Goal: Task Accomplishment & Management: Manage account settings

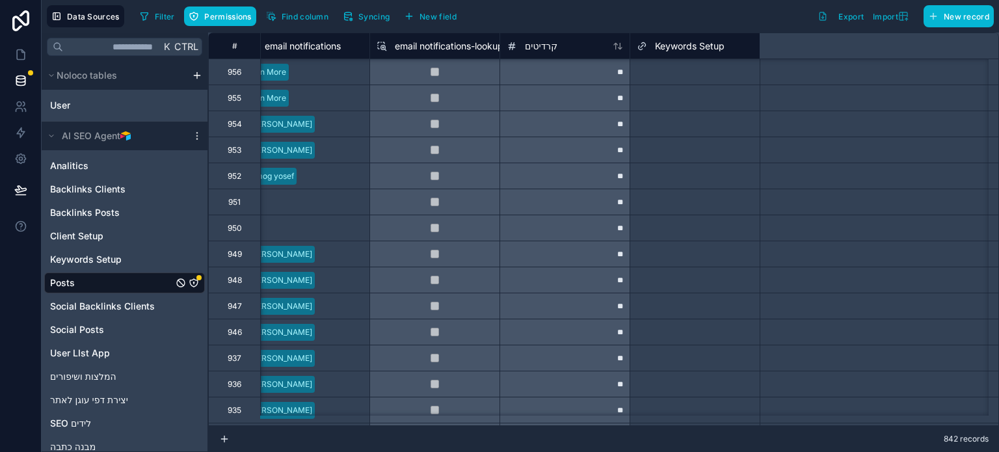
type input "**********"
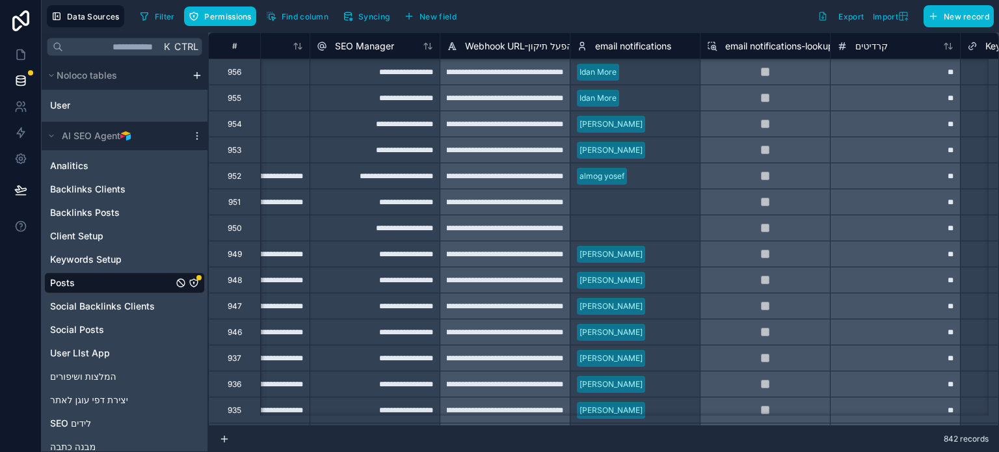
scroll to position [1171, 1786]
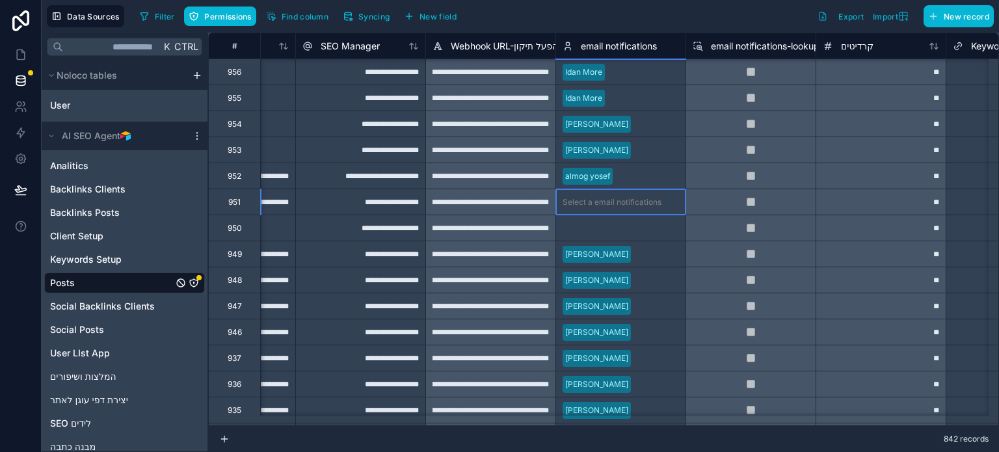
click at [594, 194] on div "Select a email notifications" at bounding box center [620, 202] width 129 height 18
click at [602, 204] on div "Select a email notifications" at bounding box center [612, 202] width 99 height 10
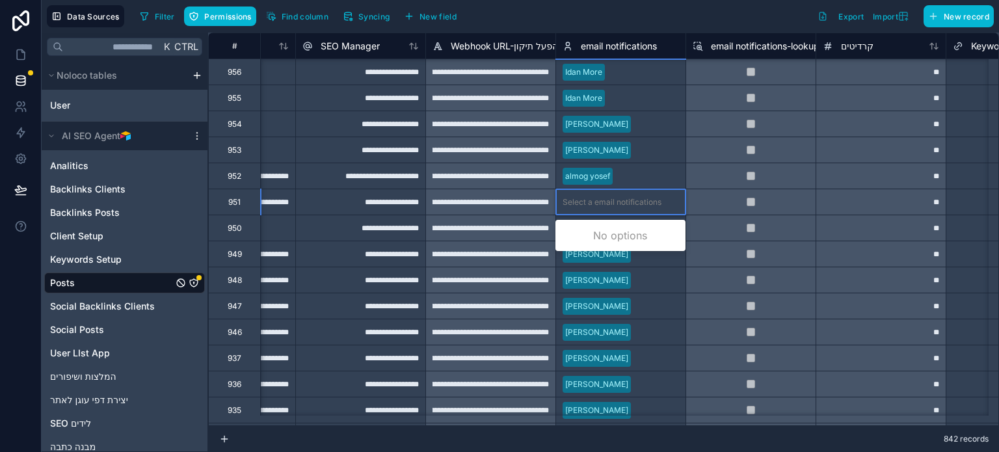
click at [602, 204] on div "Select a email notifications" at bounding box center [612, 202] width 99 height 10
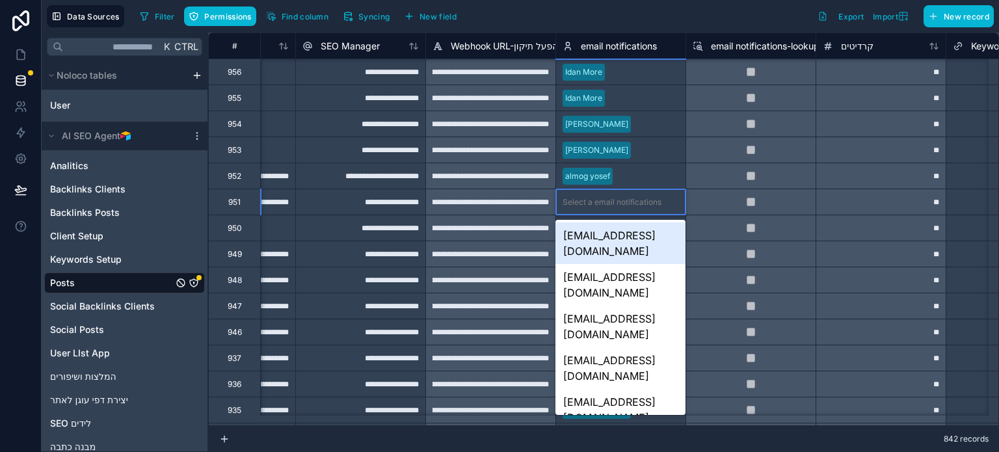
click at [645, 202] on div "Select a email notifications" at bounding box center [612, 202] width 99 height 10
click at [701, 19] on div "Filter Permissions Find column Syncing New field Export Import New record" at bounding box center [564, 16] width 859 height 22
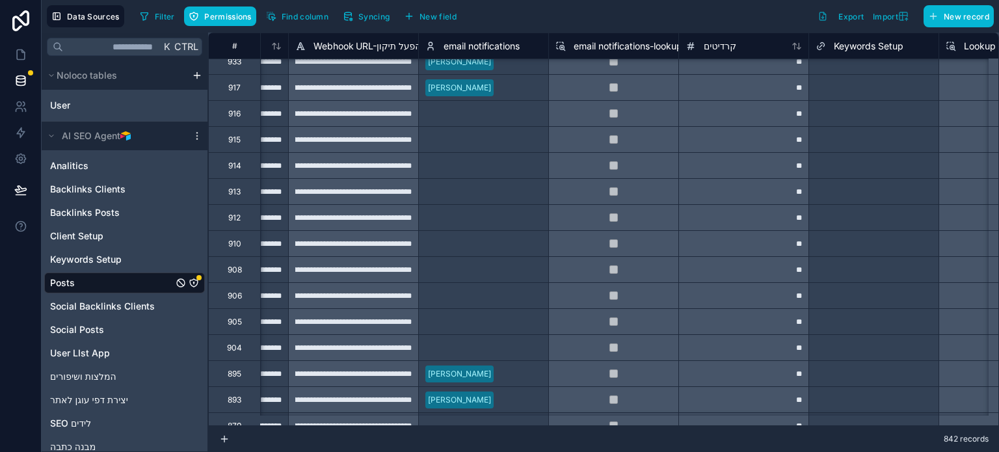
scroll to position [1572, 1941]
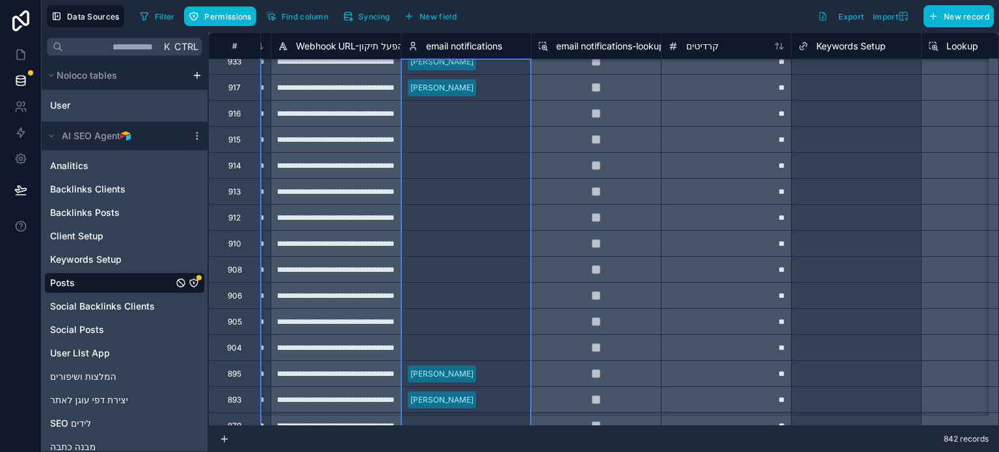
click at [461, 49] on span "email notifications" at bounding box center [464, 46] width 76 height 13
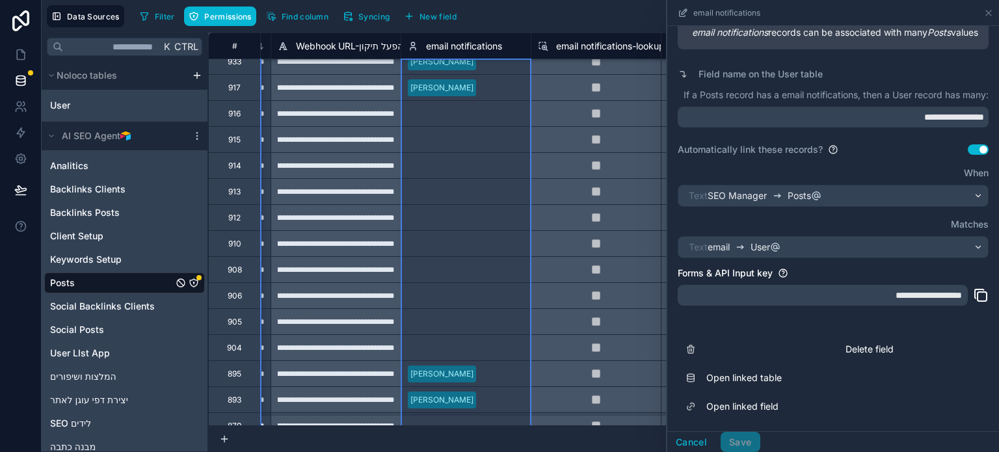
scroll to position [247, 0]
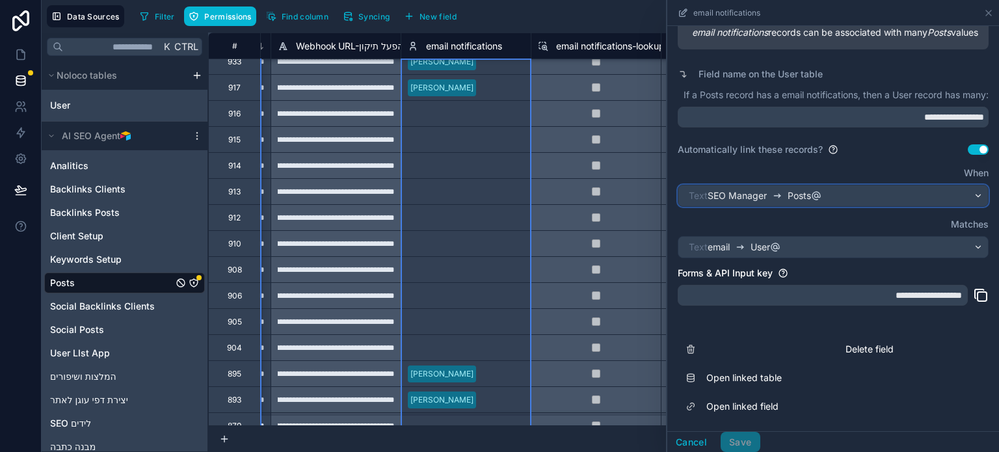
click at [840, 198] on div "Posts SEO Manager Text" at bounding box center [834, 195] width 310 height 21
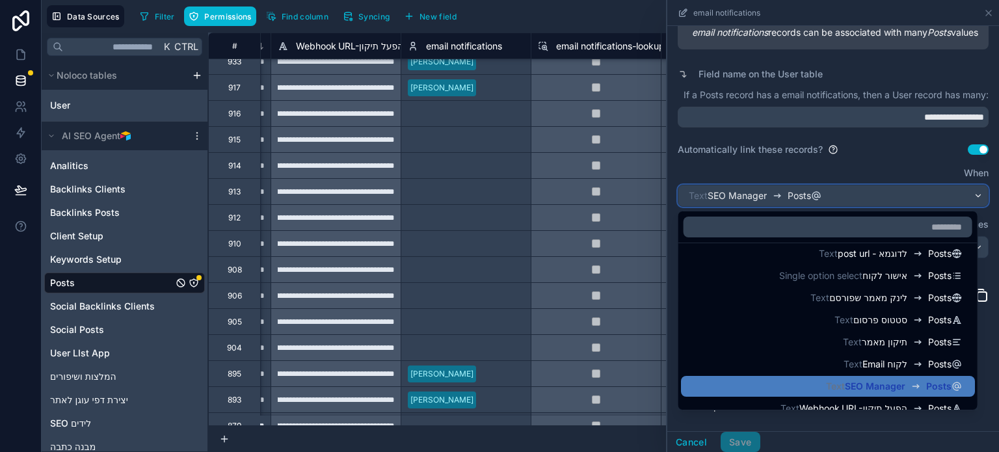
scroll to position [161, 0]
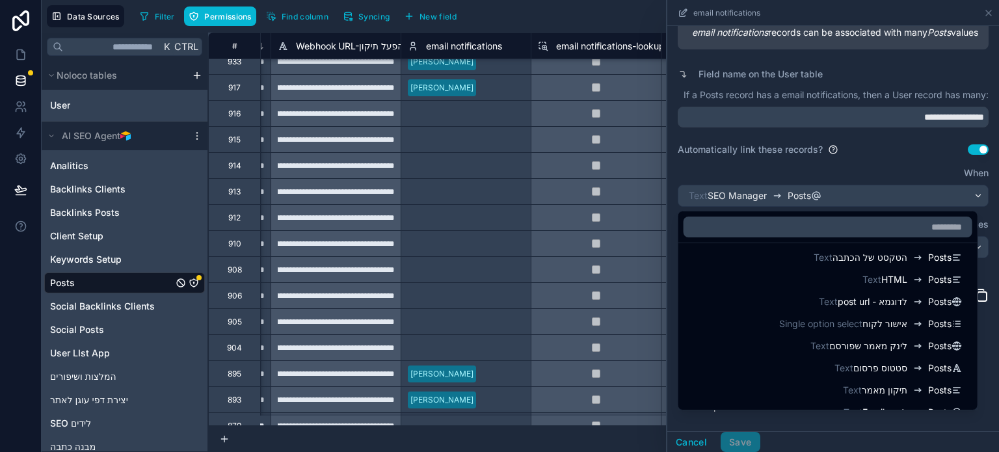
click at [871, 162] on div at bounding box center [833, 226] width 332 height 452
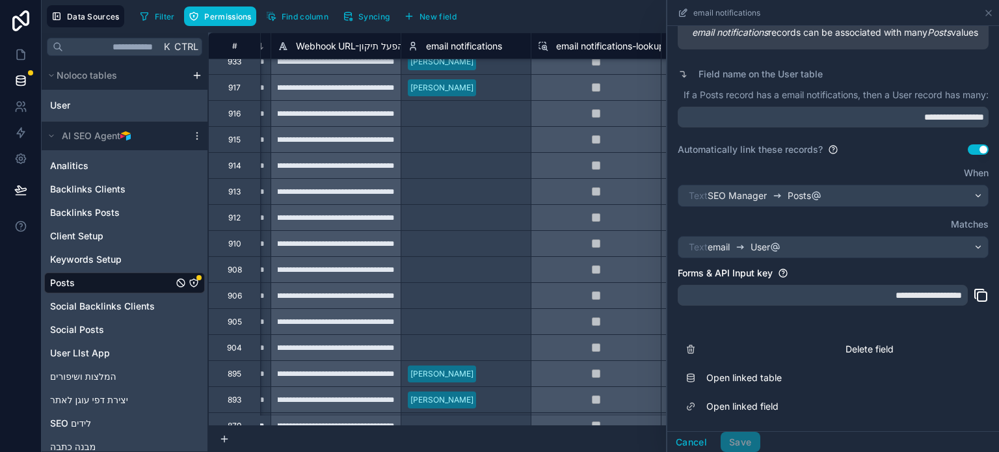
click at [596, 52] on div "email notifications-lookup" at bounding box center [601, 46] width 127 height 16
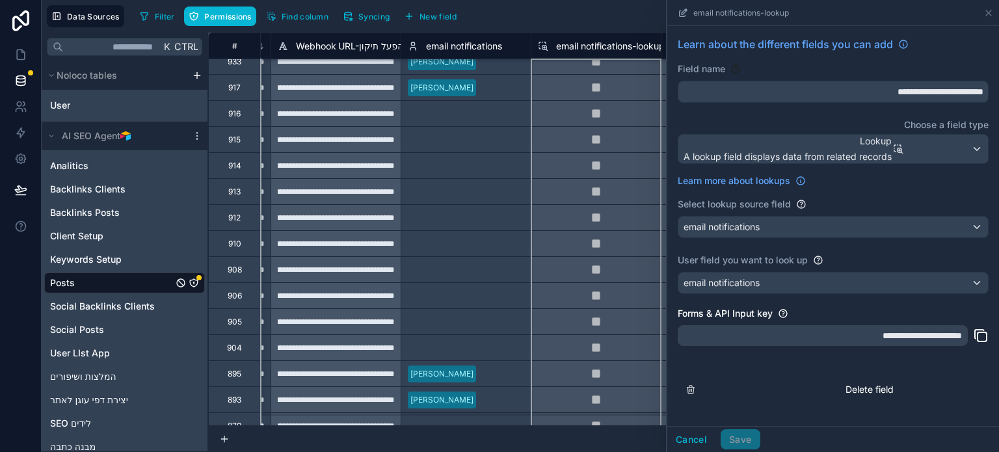
click at [478, 44] on span "email notifications" at bounding box center [464, 46] width 76 height 13
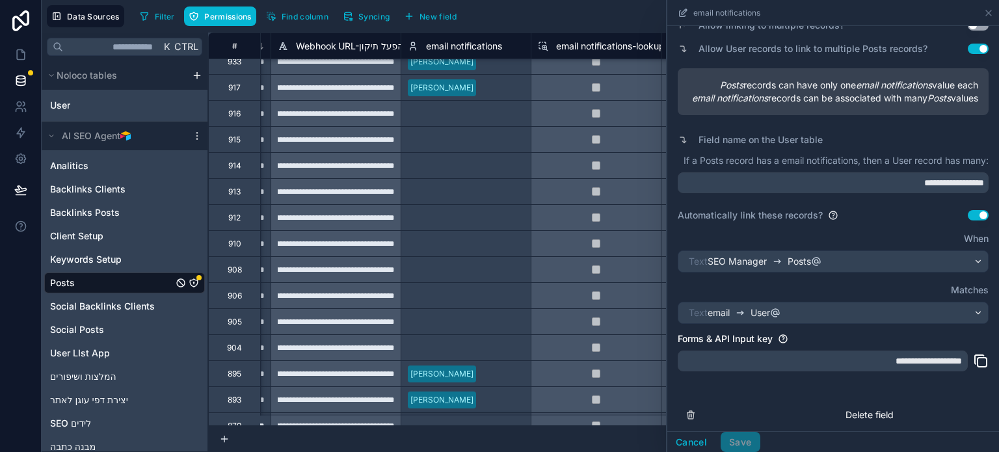
scroll to position [151, 0]
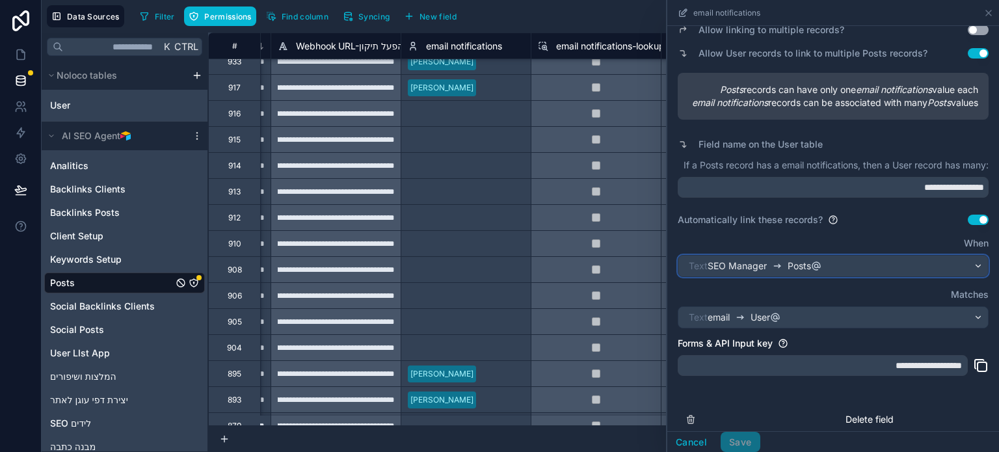
click at [700, 273] on span "Text" at bounding box center [698, 266] width 19 height 13
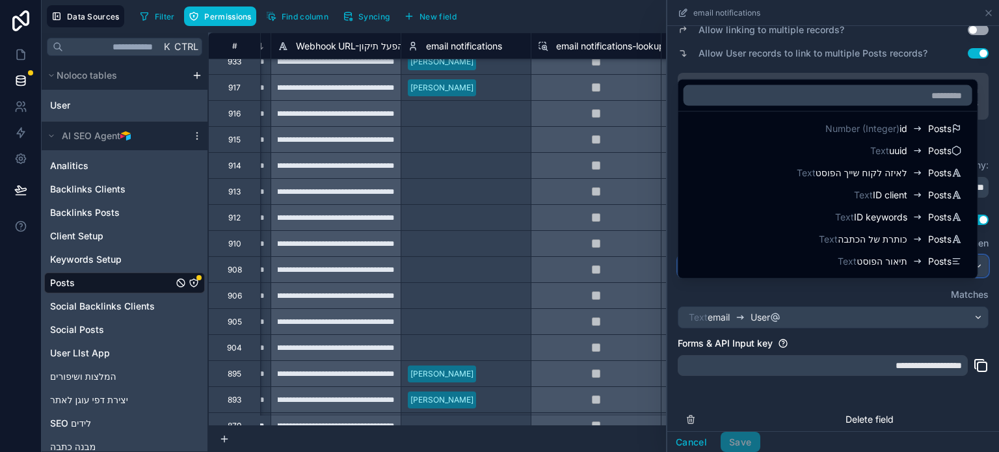
scroll to position [0, 0]
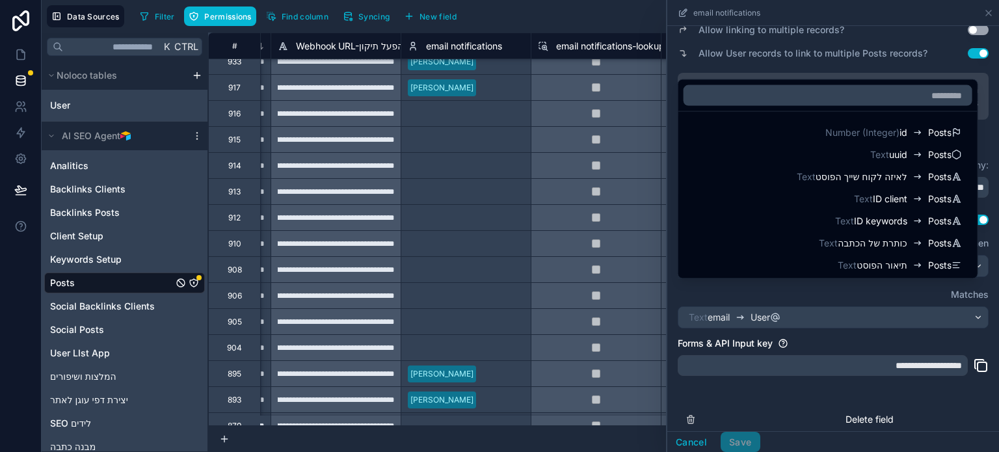
click at [674, 67] on div at bounding box center [833, 226] width 332 height 452
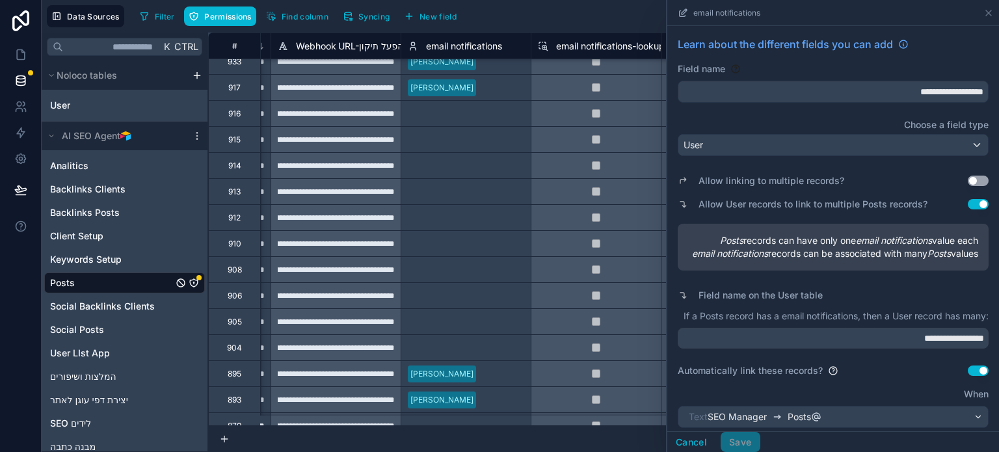
click at [968, 180] on button "Use setting" at bounding box center [978, 181] width 21 height 10
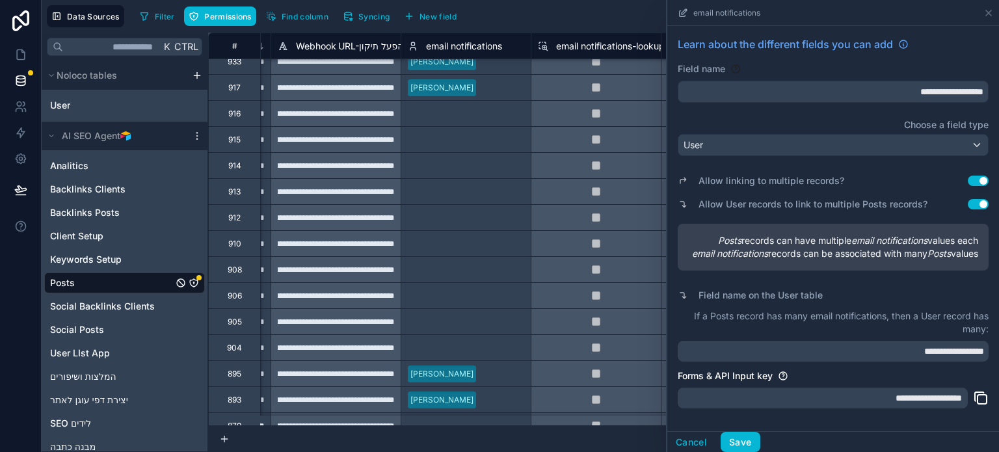
click at [968, 180] on button "Use setting" at bounding box center [978, 181] width 21 height 10
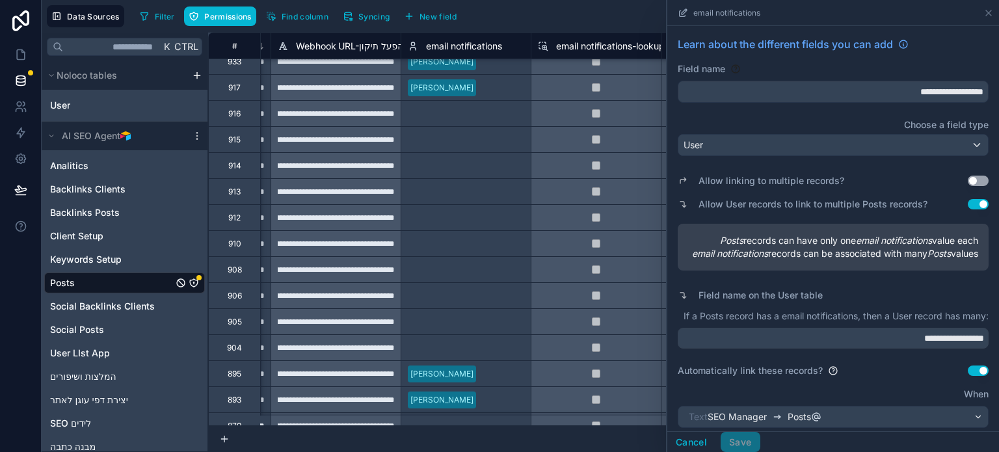
click at [968, 182] on button "Use setting" at bounding box center [978, 181] width 21 height 10
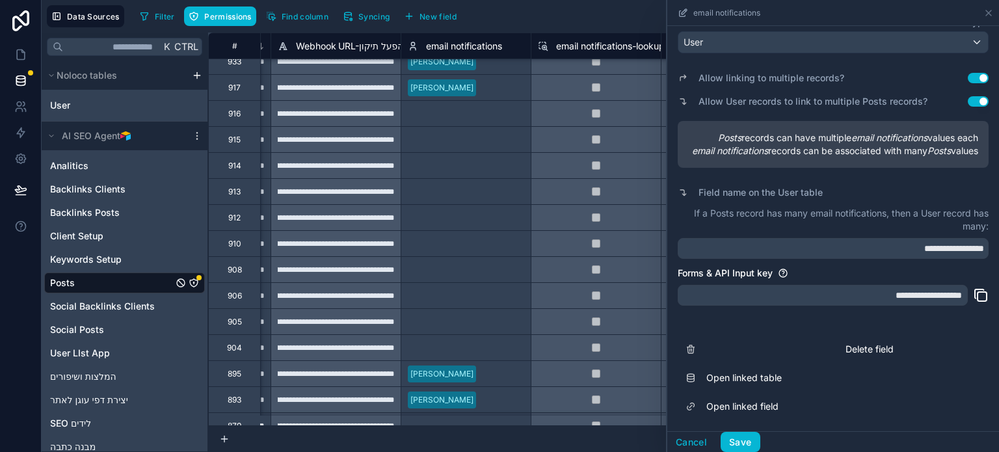
scroll to position [114, 0]
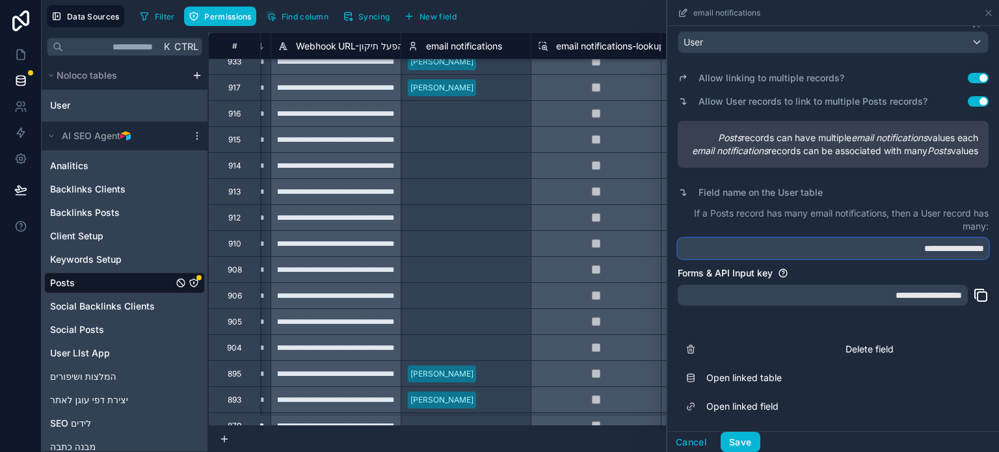
click at [788, 250] on input "**********" at bounding box center [833, 248] width 311 height 21
click at [951, 241] on input "**********" at bounding box center [833, 248] width 311 height 21
click at [937, 249] on input "**********" at bounding box center [833, 248] width 311 height 21
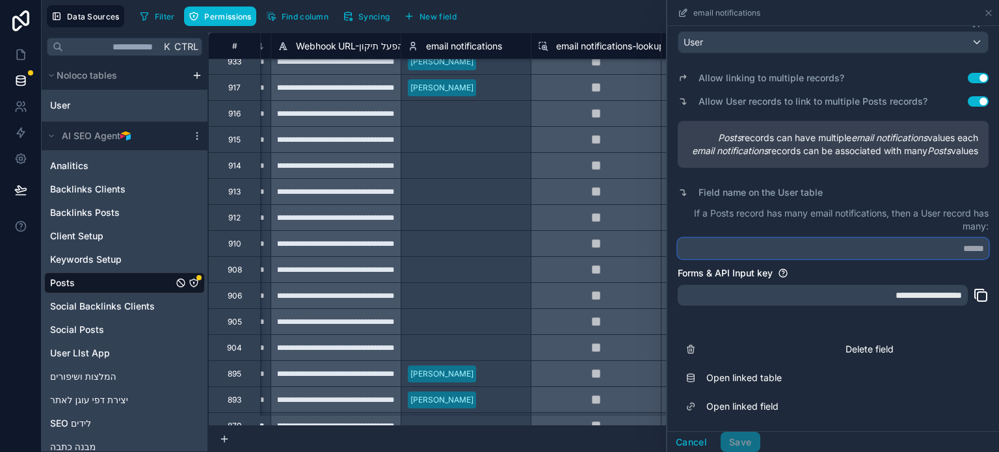
click at [937, 249] on input "text" at bounding box center [833, 248] width 311 height 21
paste input "**********"
type input "**********"
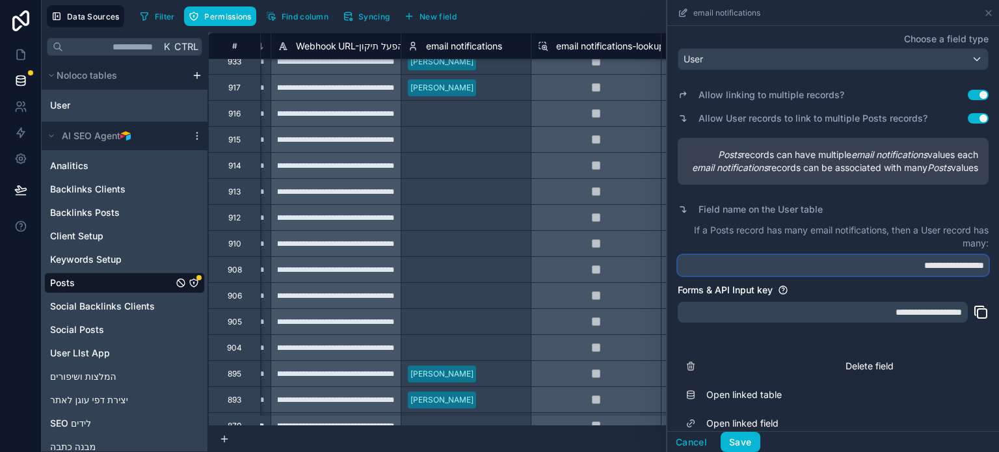
scroll to position [49, 0]
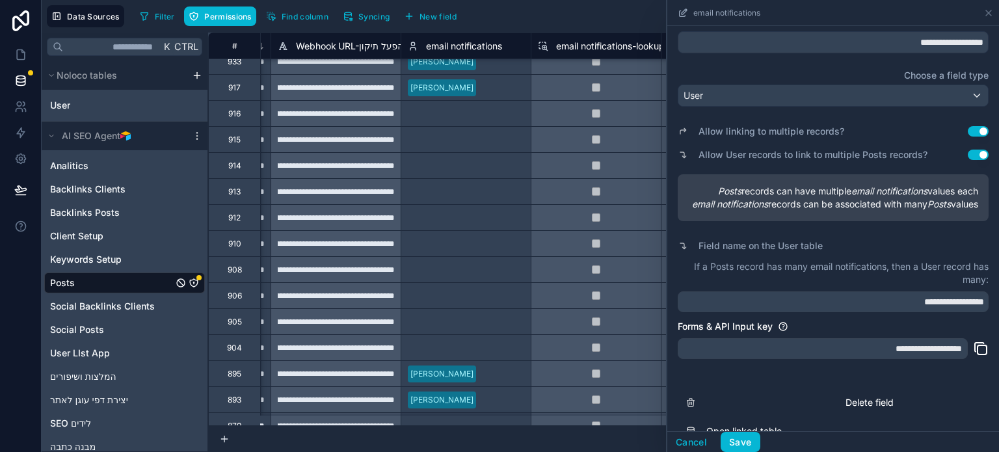
click at [968, 155] on button "Use setting" at bounding box center [978, 155] width 21 height 10
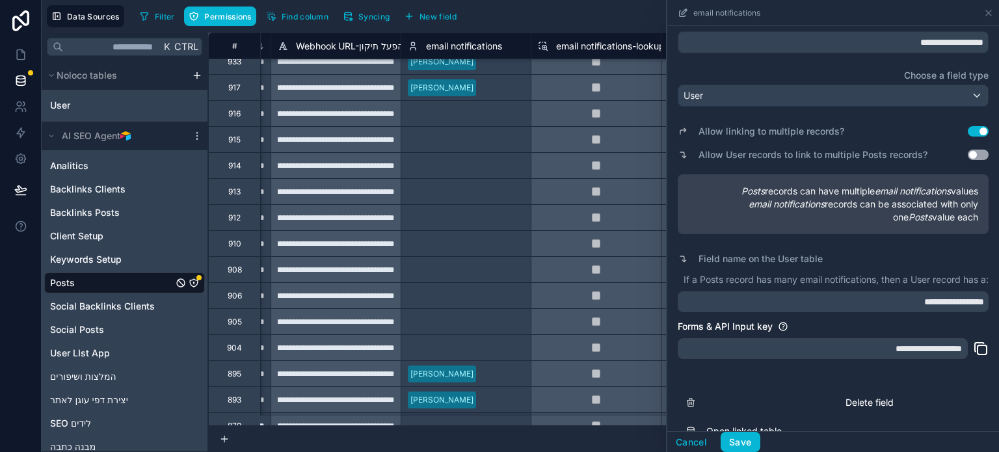
click at [970, 127] on button "Use setting" at bounding box center [978, 131] width 21 height 10
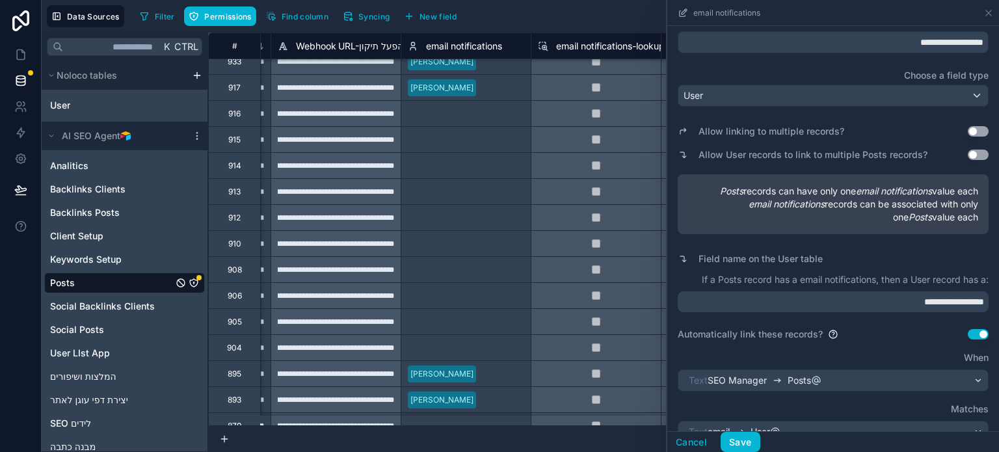
click at [968, 152] on button "Use setting" at bounding box center [978, 155] width 21 height 10
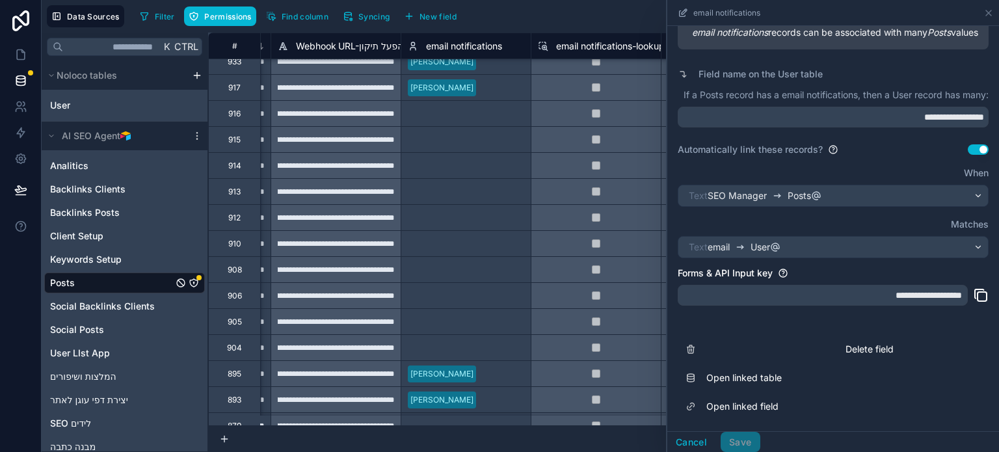
scroll to position [245, 0]
click at [869, 124] on input "**********" at bounding box center [833, 117] width 311 height 21
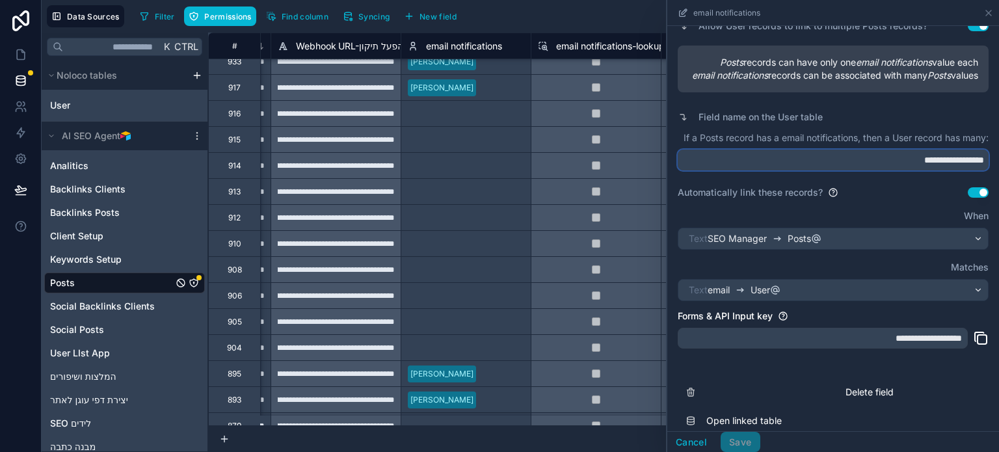
scroll to position [180, 0]
click at [912, 169] on input "**********" at bounding box center [833, 158] width 311 height 21
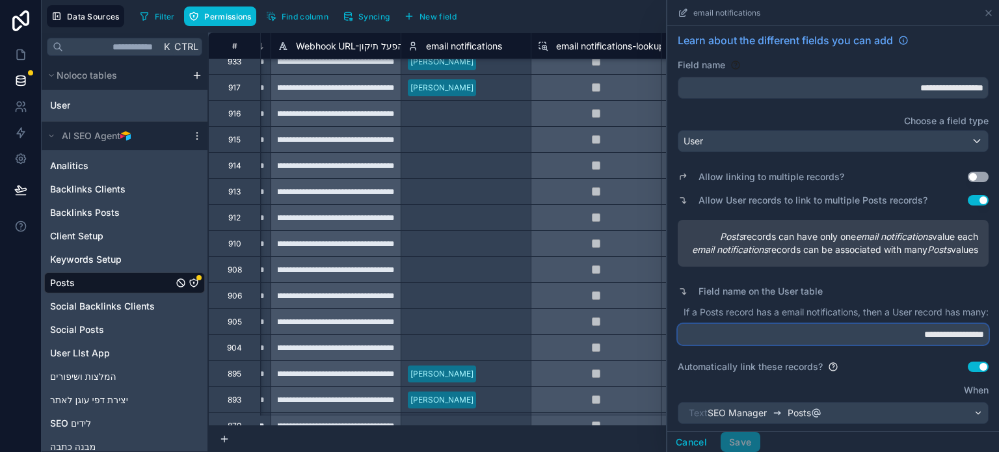
scroll to position [0, 0]
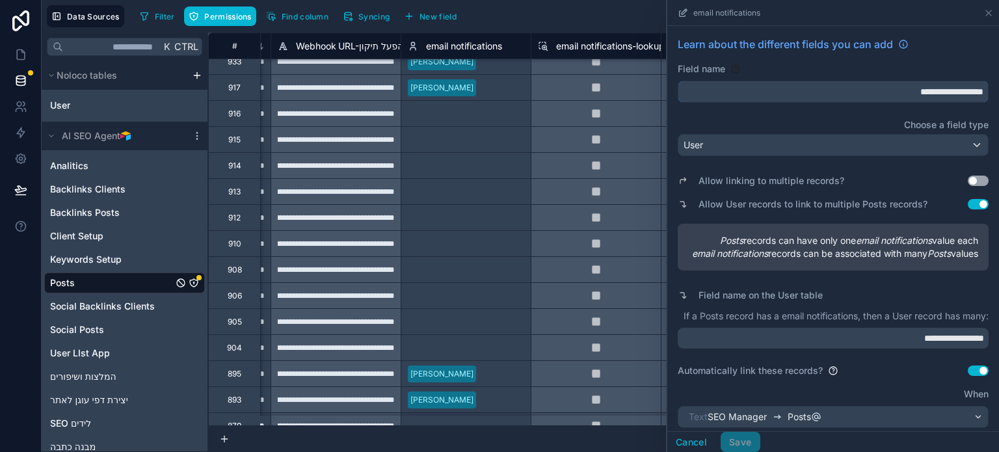
click at [893, 96] on input "**********" at bounding box center [834, 91] width 310 height 21
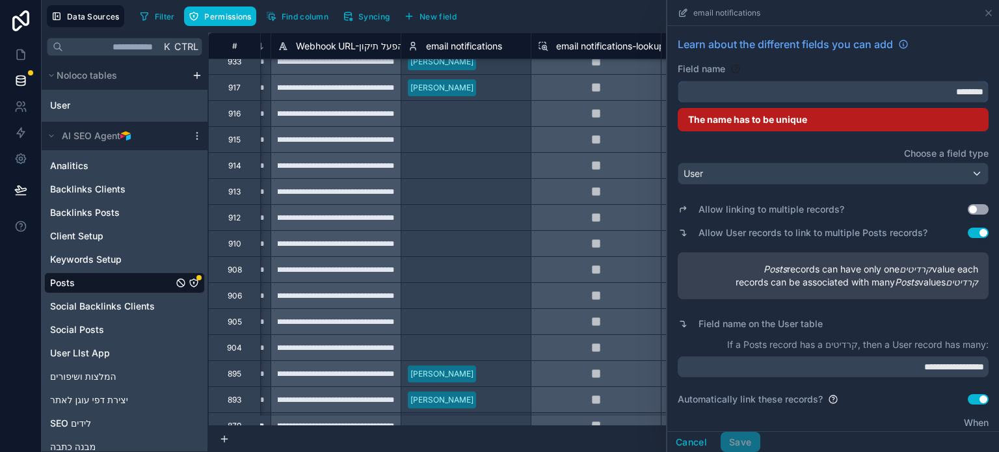
click at [678, 81] on button "*******" at bounding box center [833, 92] width 311 height 22
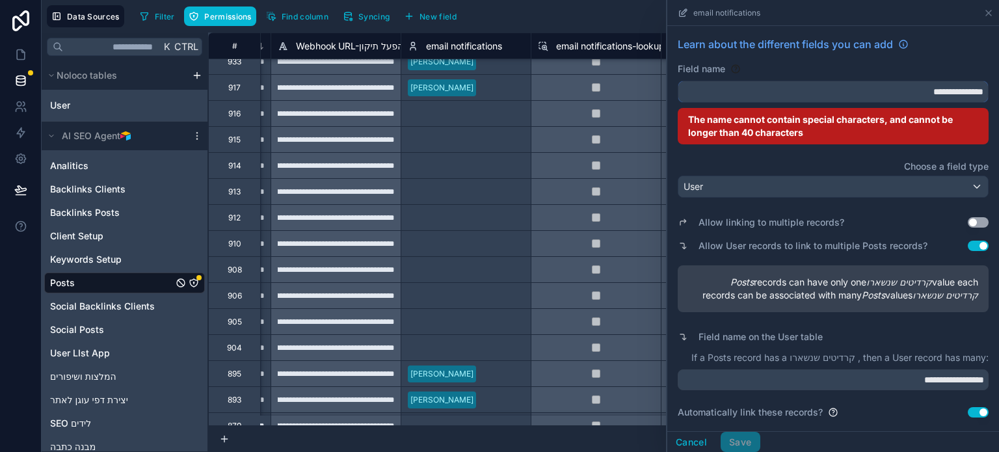
click at [678, 81] on button "**********" at bounding box center [833, 92] width 311 height 22
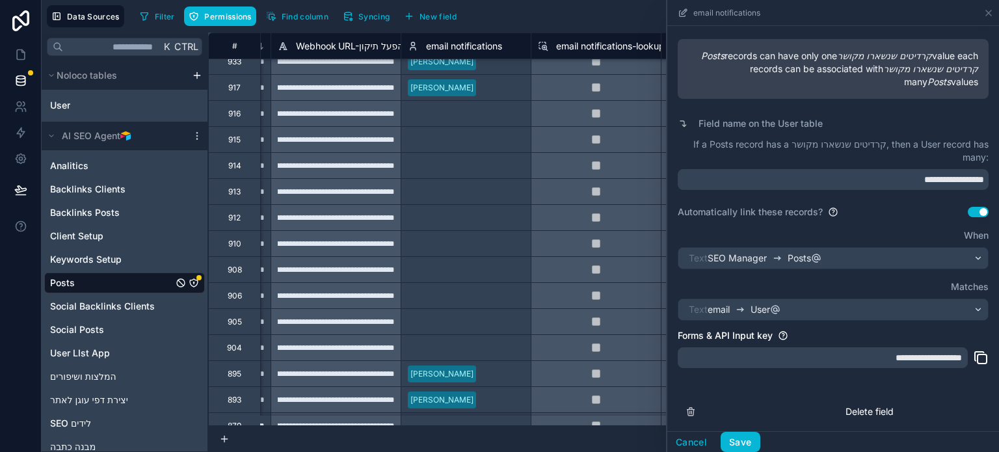
scroll to position [195, 0]
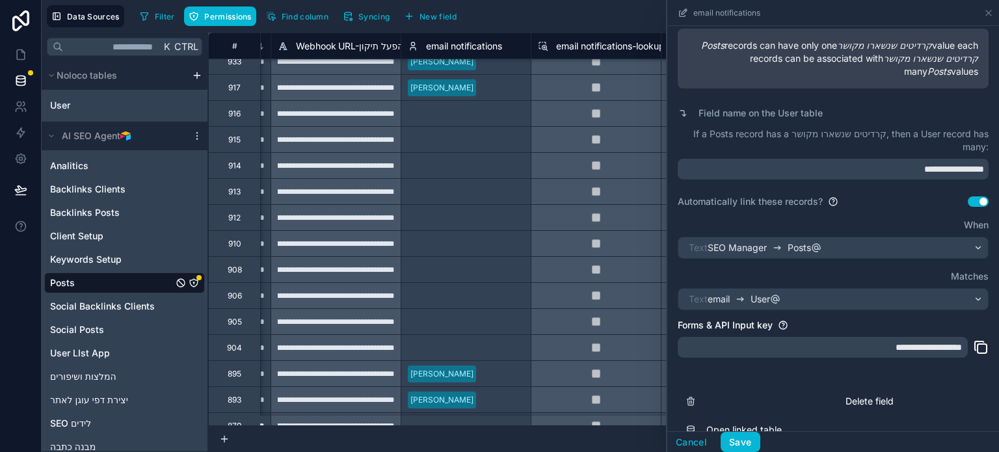
type input "**********"
click at [869, 166] on input "**********" at bounding box center [833, 169] width 311 height 21
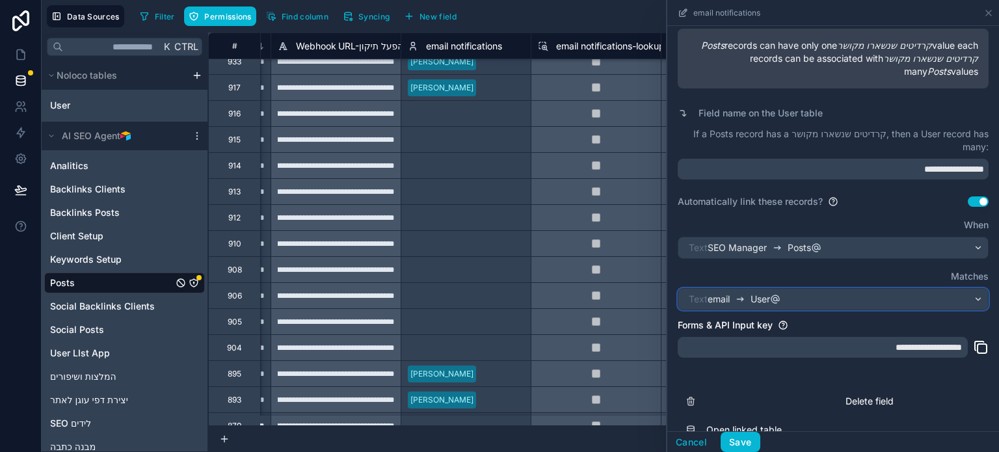
click at [826, 299] on div "User email Text" at bounding box center [834, 299] width 310 height 21
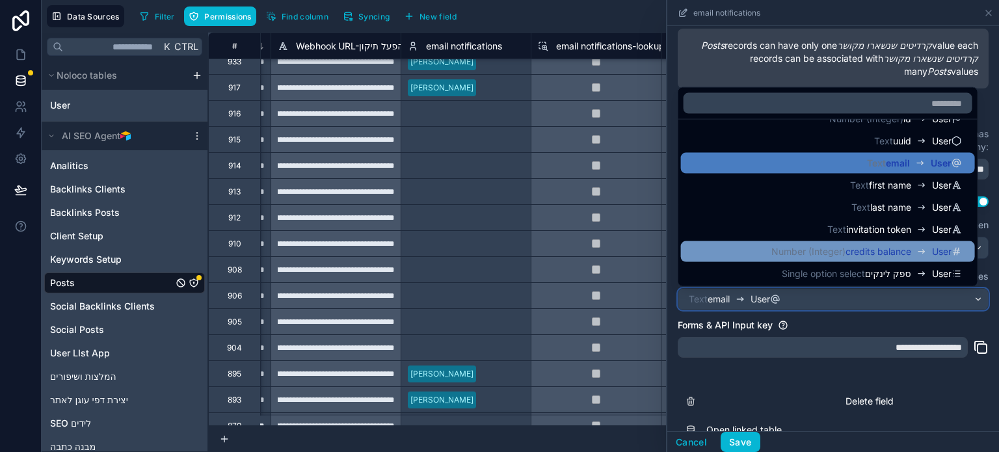
scroll to position [22, 0]
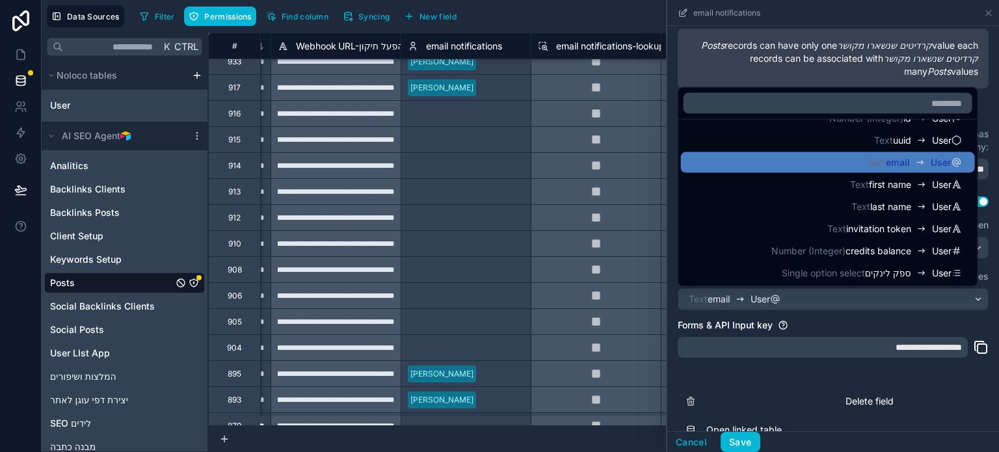
click at [791, 82] on div at bounding box center [833, 226] width 332 height 452
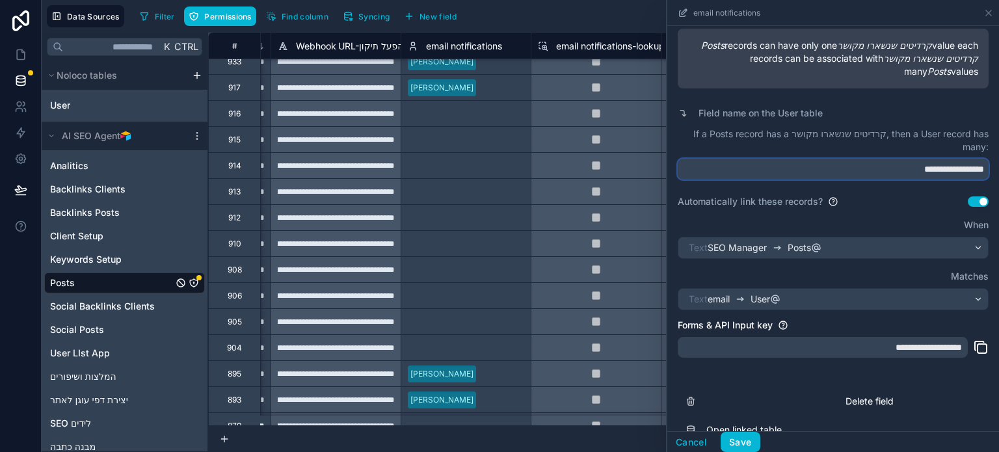
click at [873, 171] on input "**********" at bounding box center [833, 169] width 311 height 21
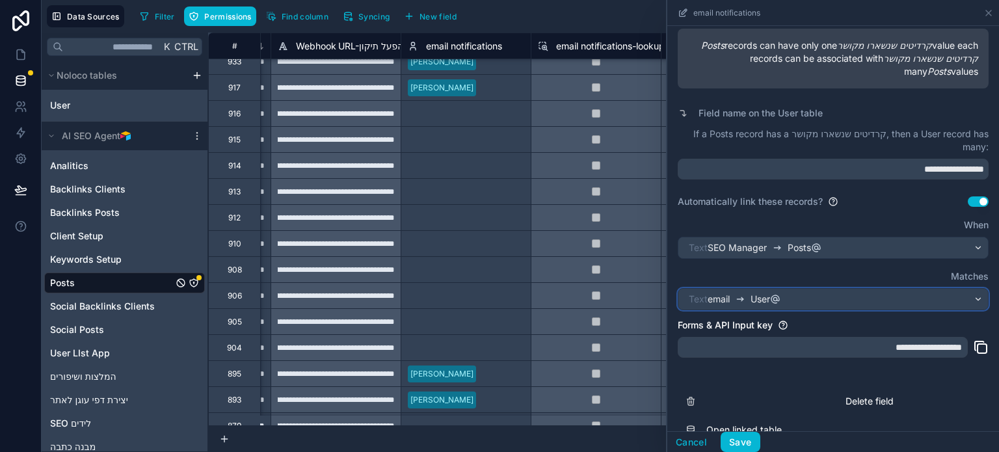
click at [812, 299] on div "User email Text" at bounding box center [834, 299] width 310 height 21
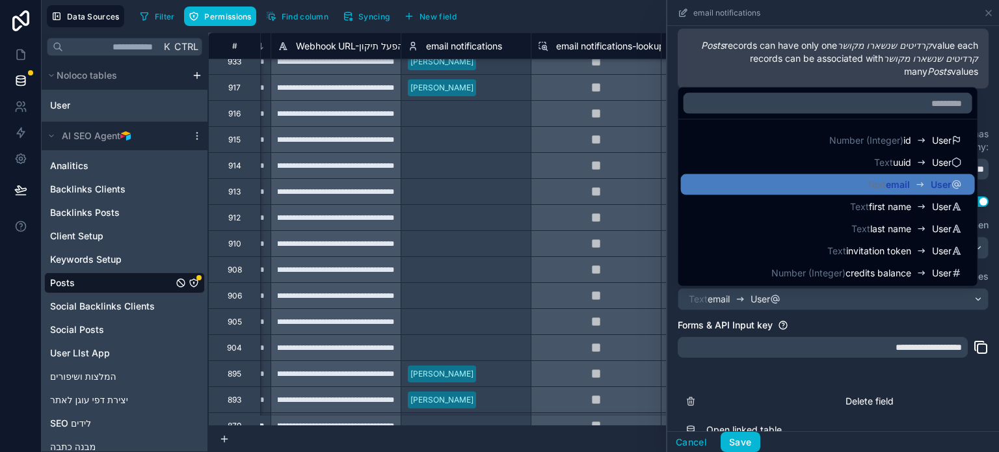
click at [827, 321] on div at bounding box center [833, 226] width 332 height 452
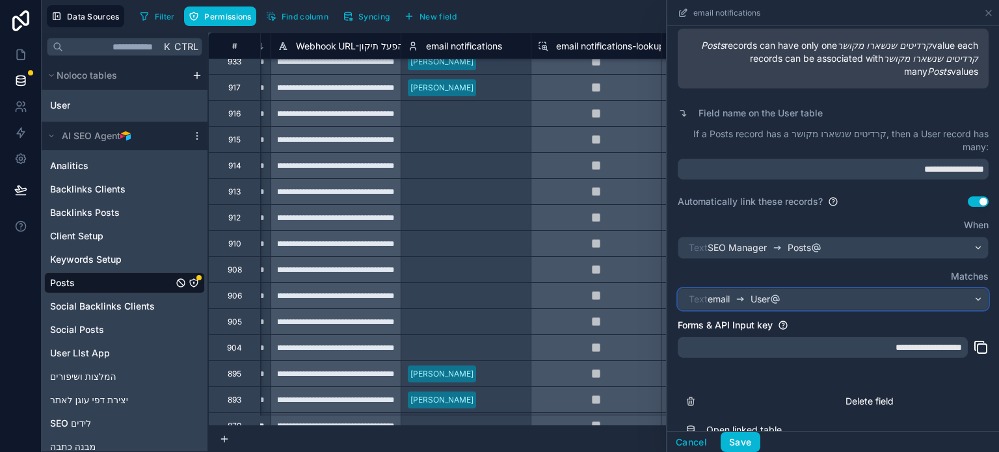
click at [809, 299] on div "User email Text" at bounding box center [834, 299] width 310 height 21
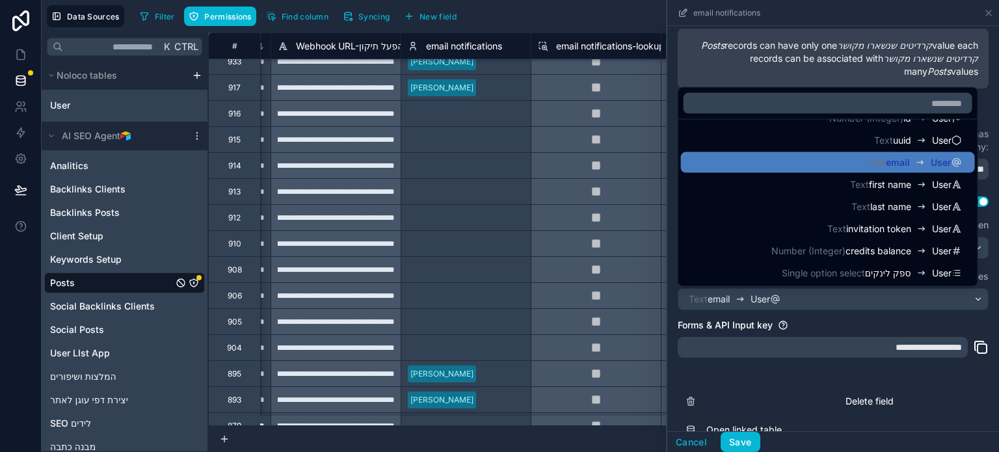
click at [797, 381] on div at bounding box center [833, 226] width 332 height 452
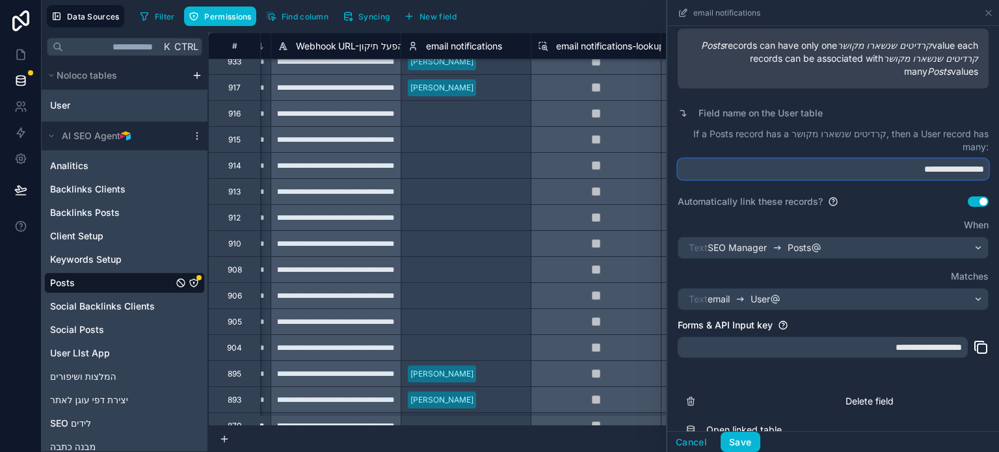
click at [902, 176] on input "**********" at bounding box center [833, 169] width 311 height 21
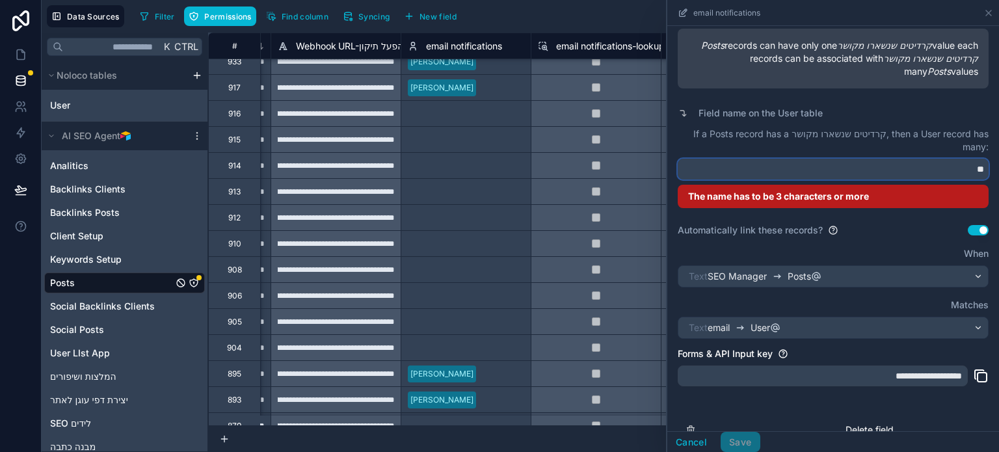
type input "*"
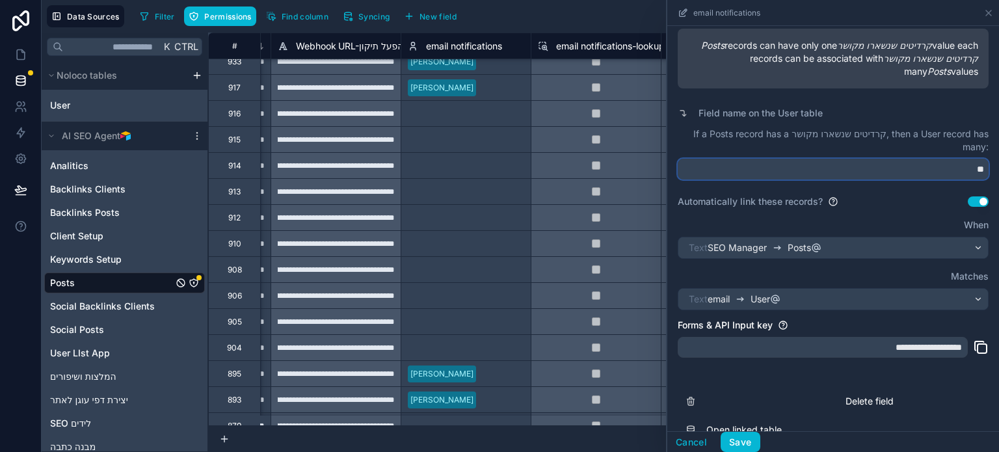
type input "*"
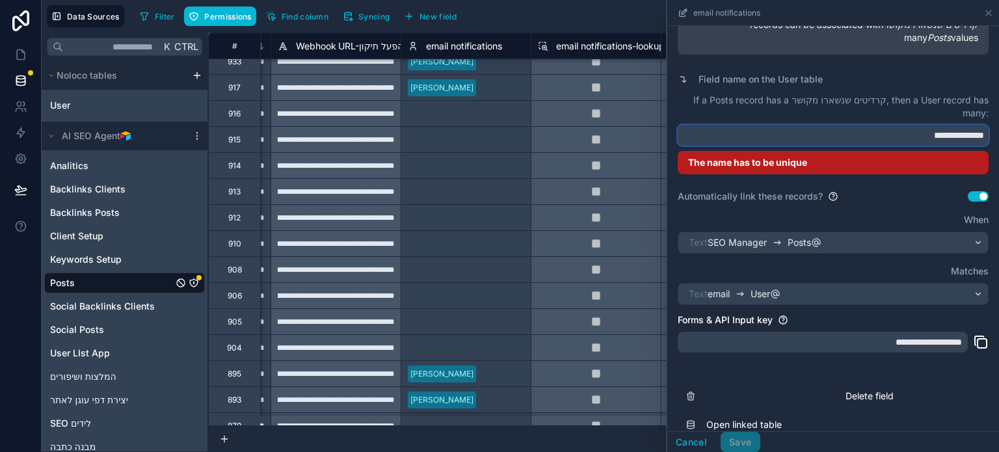
scroll to position [260, 0]
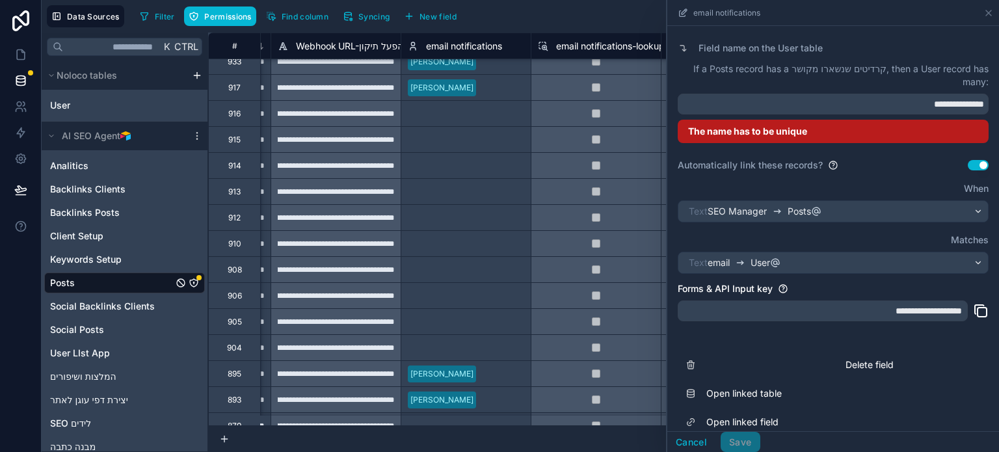
click at [878, 167] on div "Automatically link these records? Use setting" at bounding box center [833, 165] width 311 height 13
click at [854, 103] on input "**********" at bounding box center [833, 104] width 311 height 21
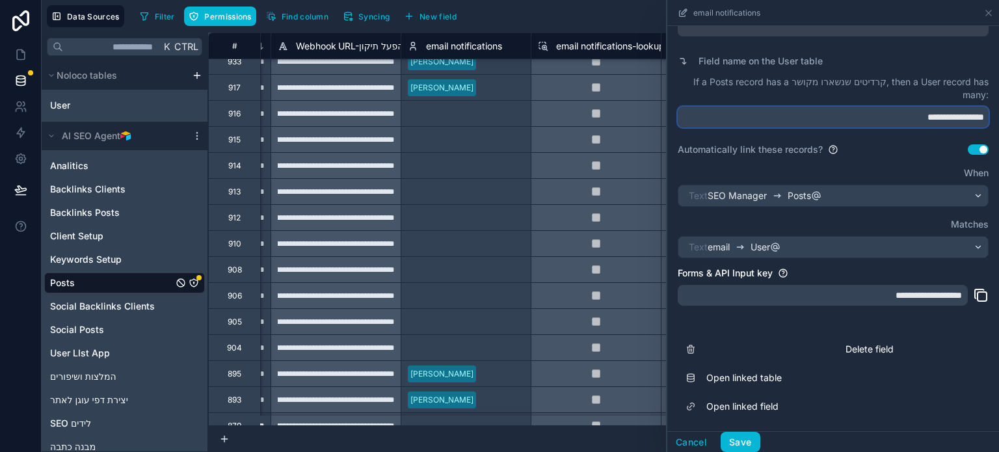
scroll to position [247, 0]
type input "**********"
click at [871, 140] on div "**********" at bounding box center [833, 87] width 311 height 345
click at [747, 442] on button "Save" at bounding box center [740, 442] width 39 height 21
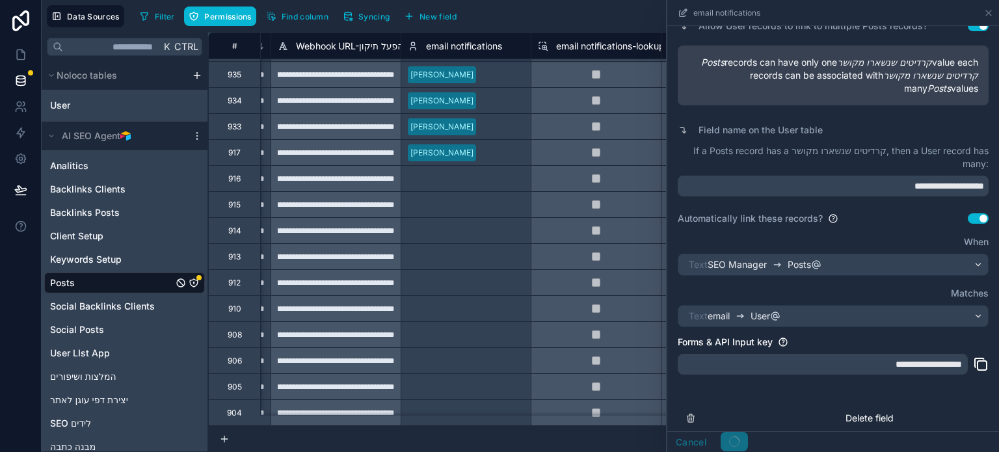
scroll to position [195, 0]
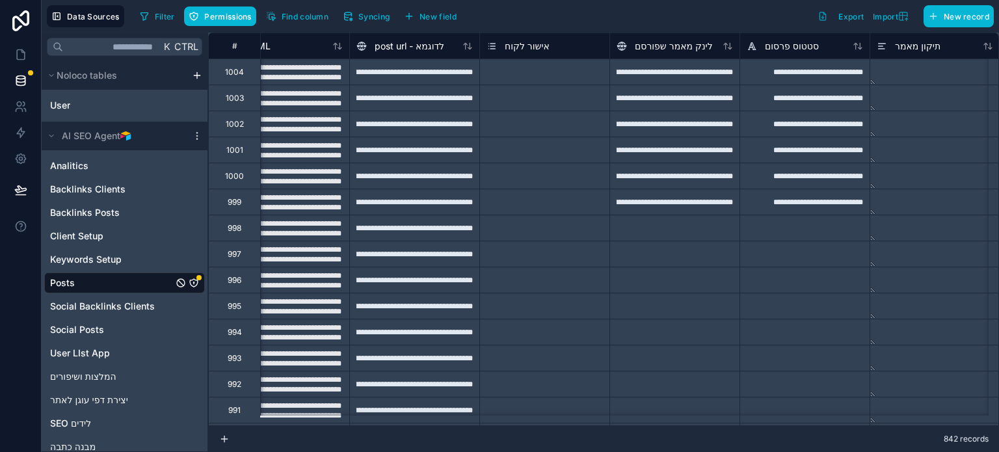
scroll to position [0, 887]
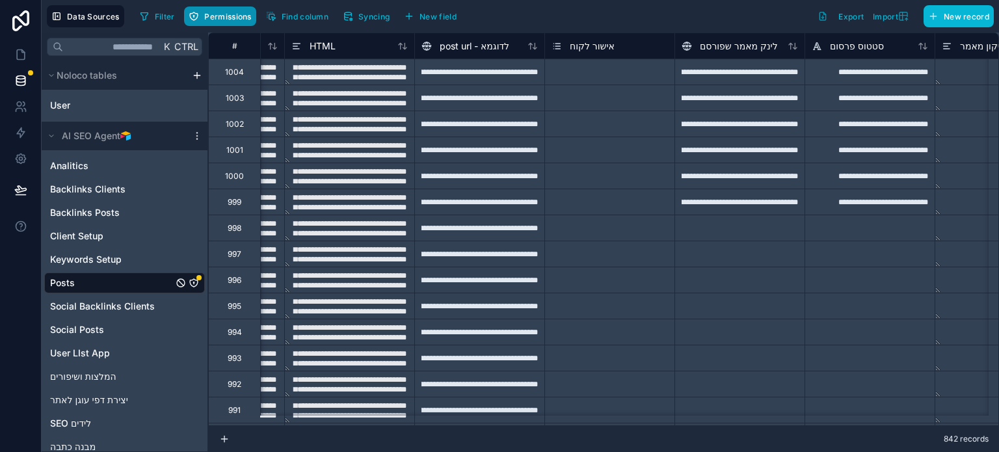
click at [211, 17] on span "Permissions" at bounding box center [227, 17] width 47 height 10
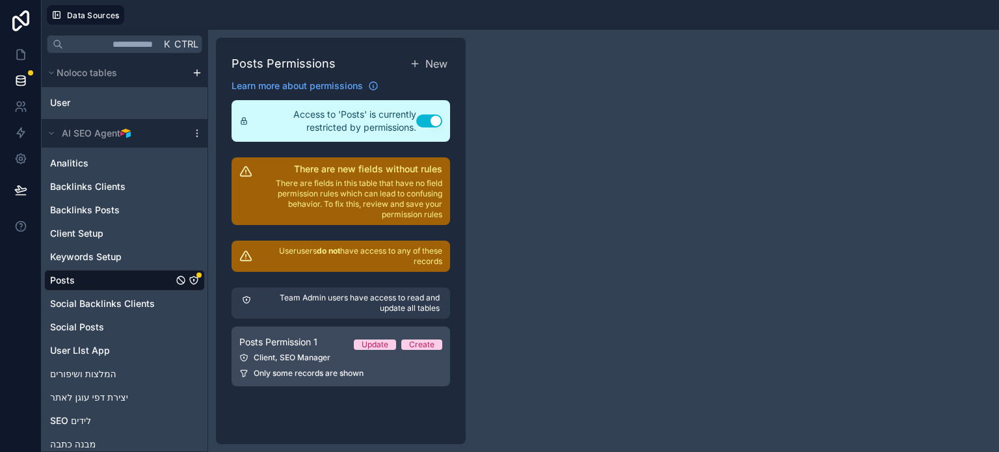
click at [312, 353] on div "Client, SEO Manager" at bounding box center [340, 358] width 203 height 10
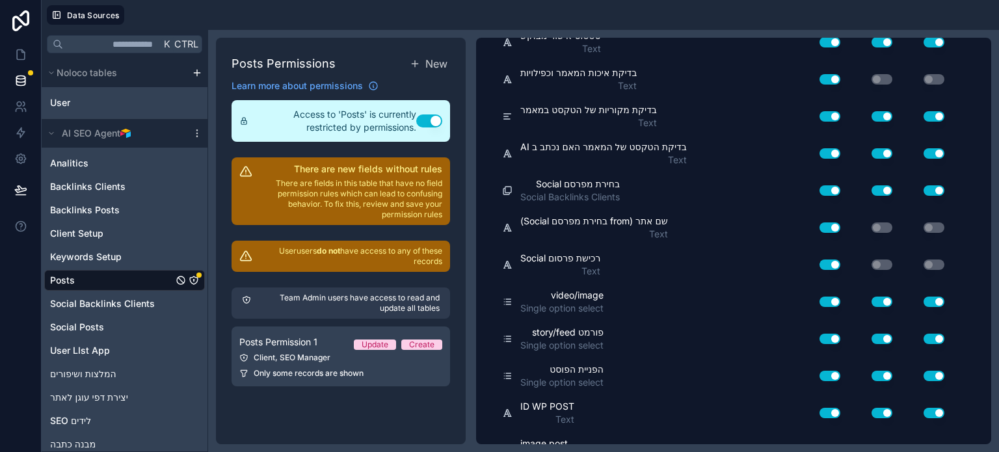
scroll to position [1351, 0]
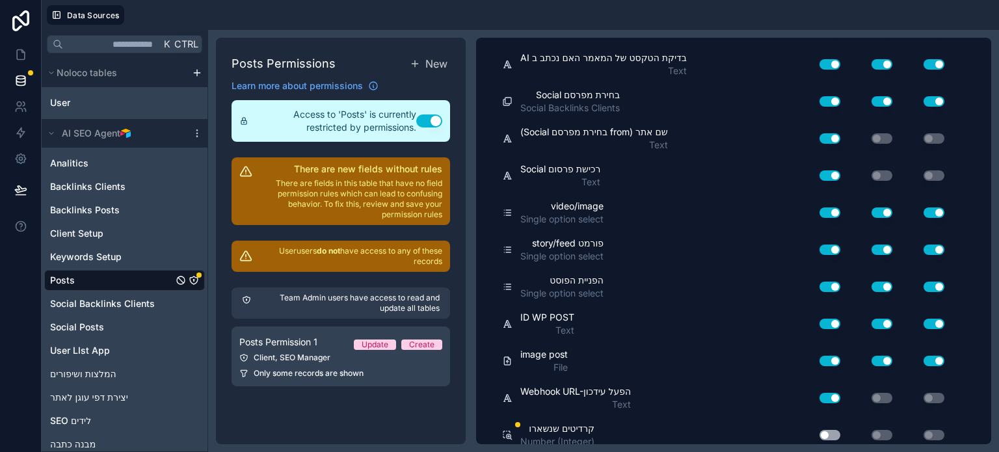
click at [832, 430] on button "Use setting" at bounding box center [830, 435] width 21 height 10
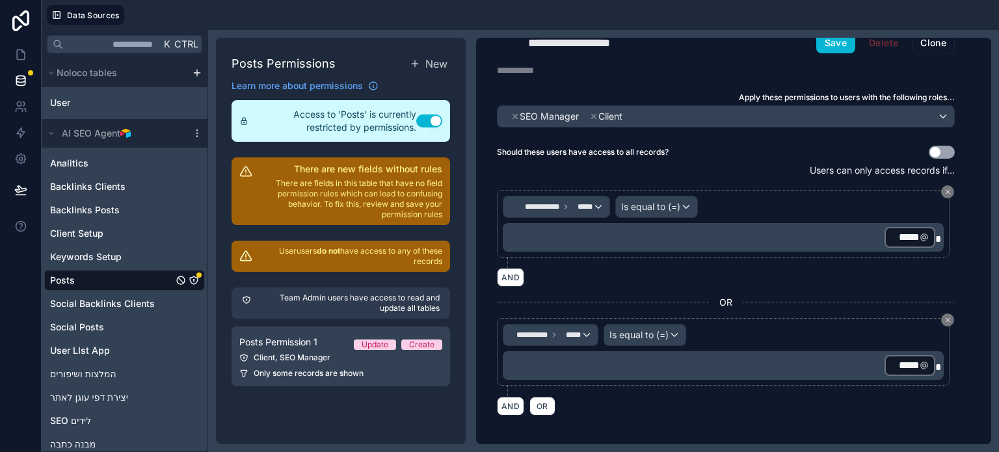
scroll to position [0, 0]
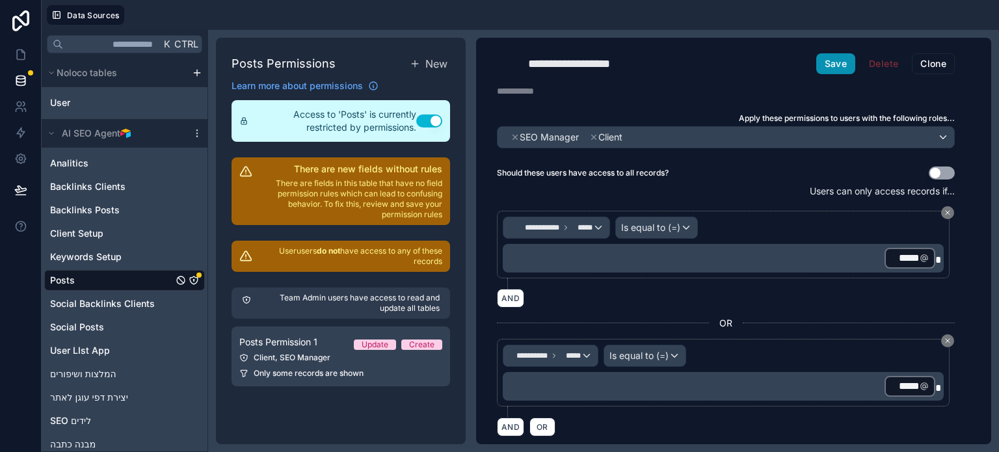
click at [827, 68] on button "Save" at bounding box center [835, 63] width 39 height 21
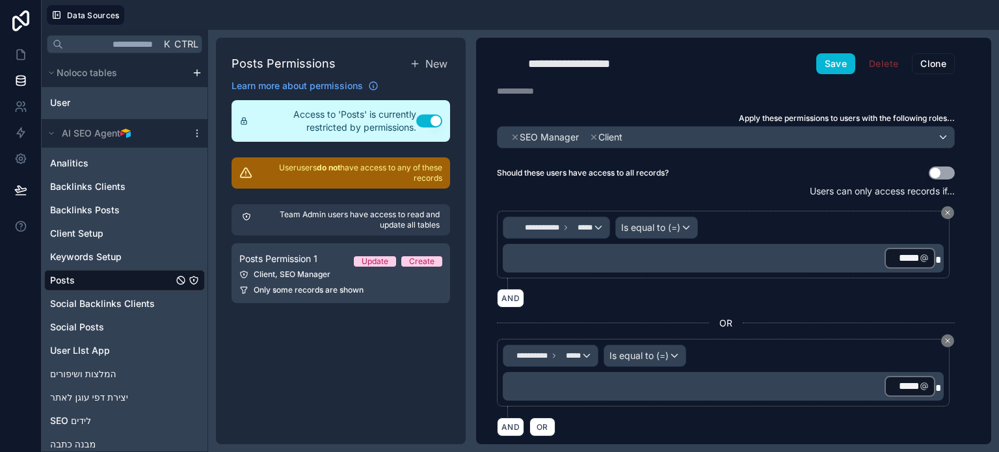
click at [64, 277] on span "Posts" at bounding box center [62, 280] width 25 height 13
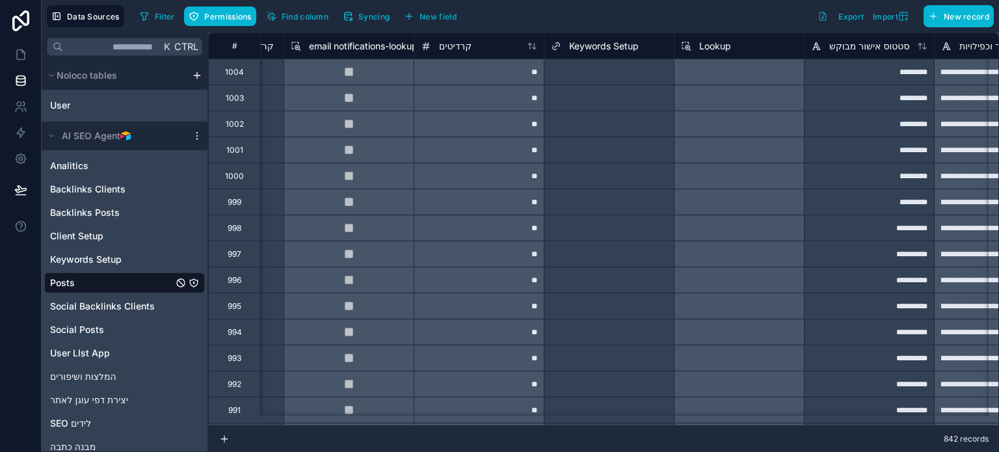
scroll to position [0, 2195]
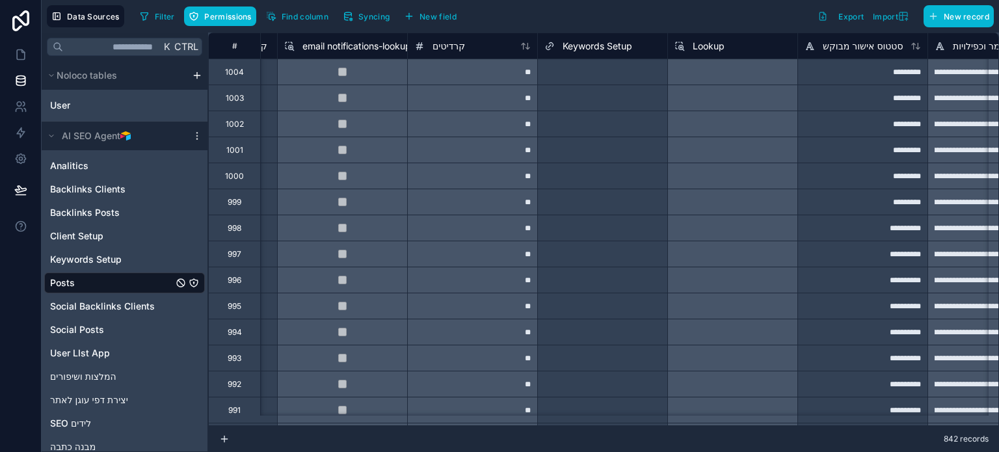
click at [703, 146] on div "Select a Lookup" at bounding box center [732, 150] width 130 height 26
click at [705, 152] on div "Select a Lookup" at bounding box center [732, 150] width 130 height 26
click at [731, 256] on div "Select a Lookup" at bounding box center [732, 254] width 130 height 26
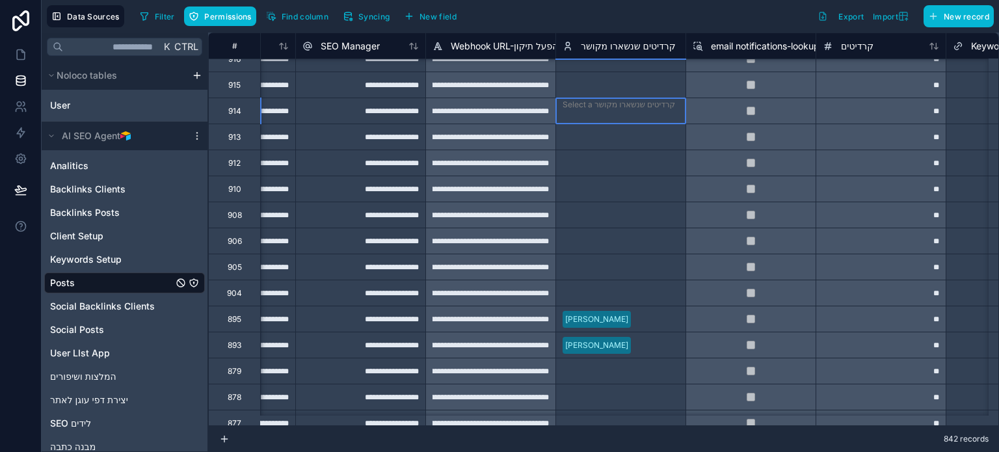
scroll to position [0, 0]
click at [604, 114] on div at bounding box center [621, 120] width 116 height 13
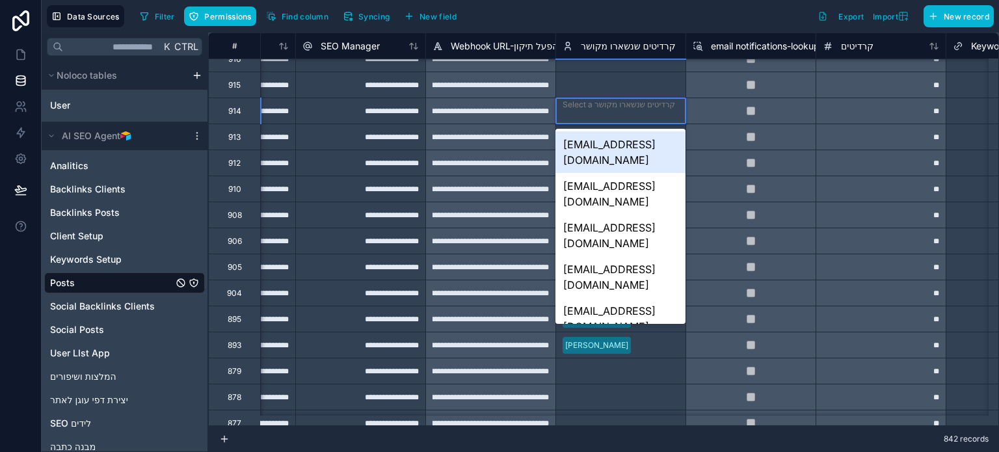
click at [612, 108] on div "Select a קרדיטים שנשארו מקושר" at bounding box center [619, 105] width 113 height 10
click at [597, 116] on div at bounding box center [621, 120] width 116 height 13
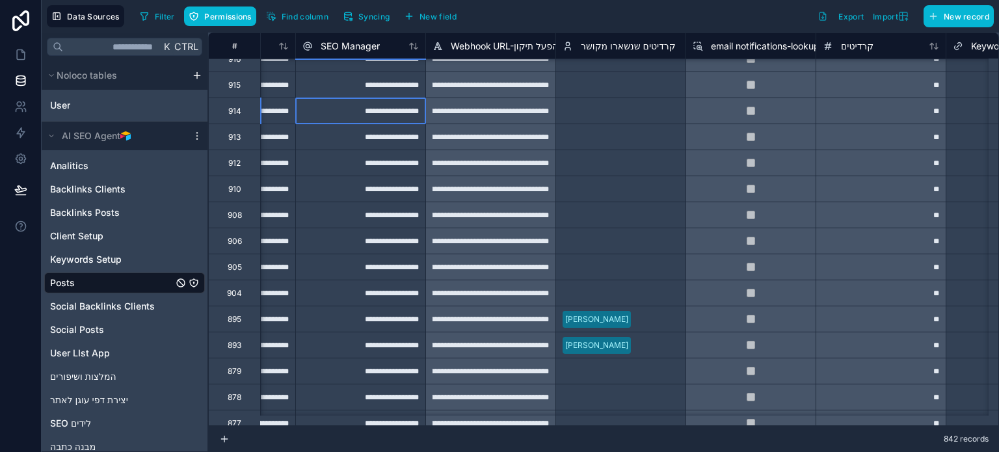
click at [342, 113] on div "**********" at bounding box center [360, 111] width 130 height 26
click at [377, 110] on div "**********" at bounding box center [360, 111] width 130 height 26
click at [377, 110] on input "**********" at bounding box center [360, 110] width 129 height 25
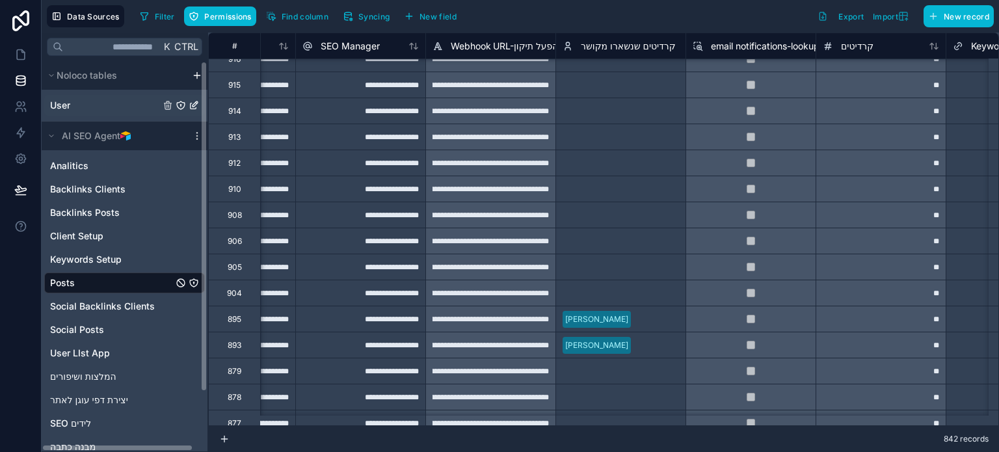
click at [59, 103] on span "User" at bounding box center [60, 105] width 20 height 13
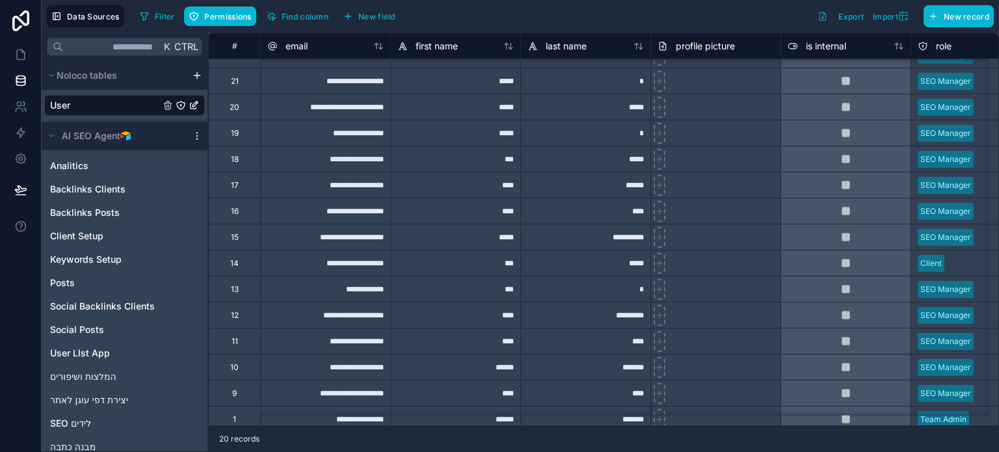
scroll to position [163, 0]
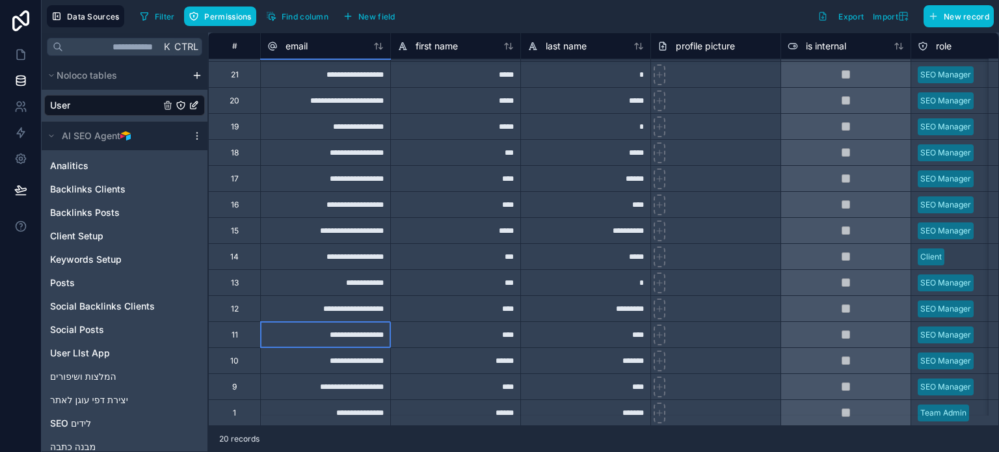
click at [306, 324] on div "**********" at bounding box center [325, 334] width 130 height 26
click at [306, 324] on input "**********" at bounding box center [325, 334] width 129 height 25
click at [308, 325] on input "**********" at bounding box center [325, 334] width 129 height 25
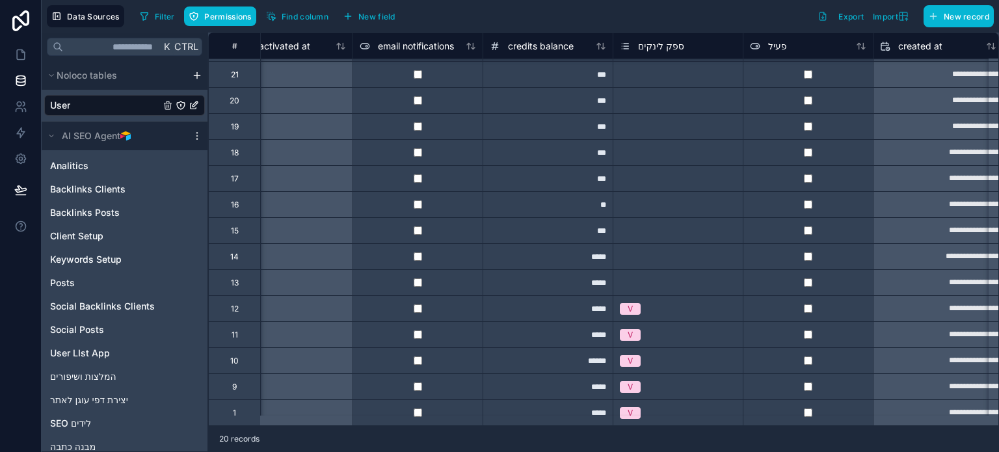
scroll to position [163, 1251]
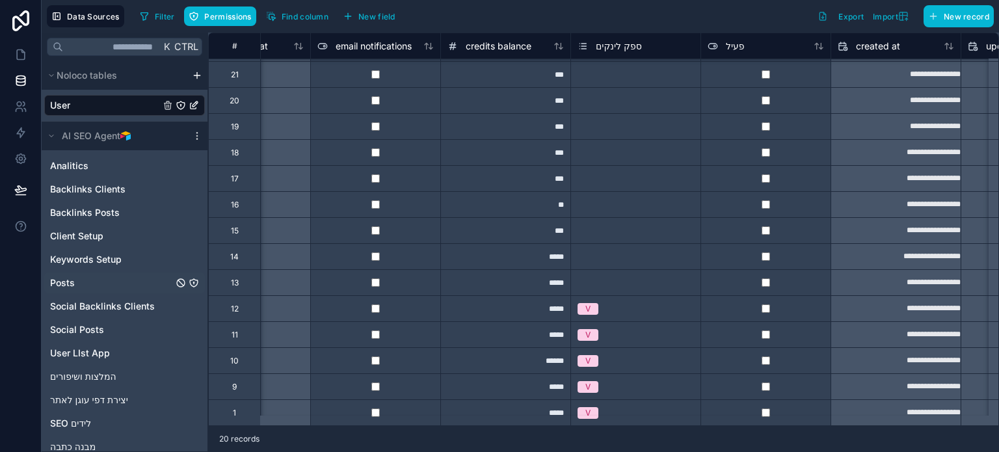
click at [62, 278] on span "Posts" at bounding box center [62, 282] width 25 height 13
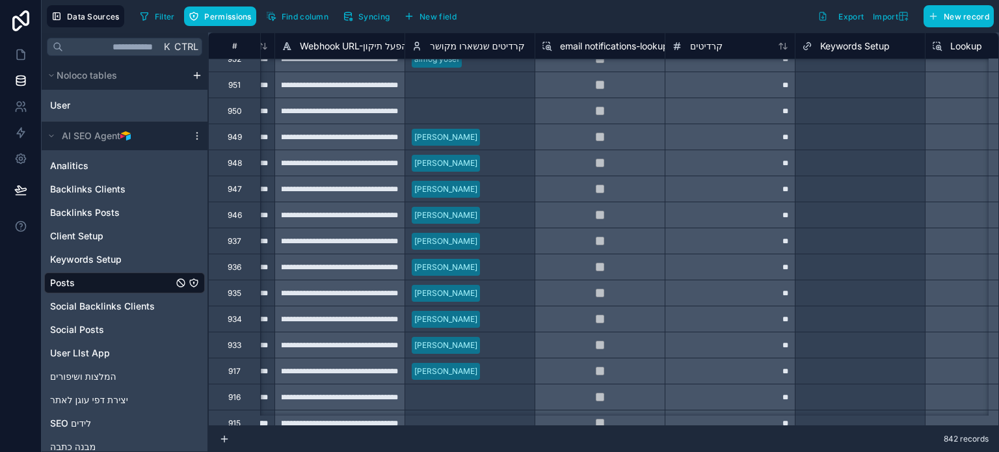
scroll to position [1171, 1937]
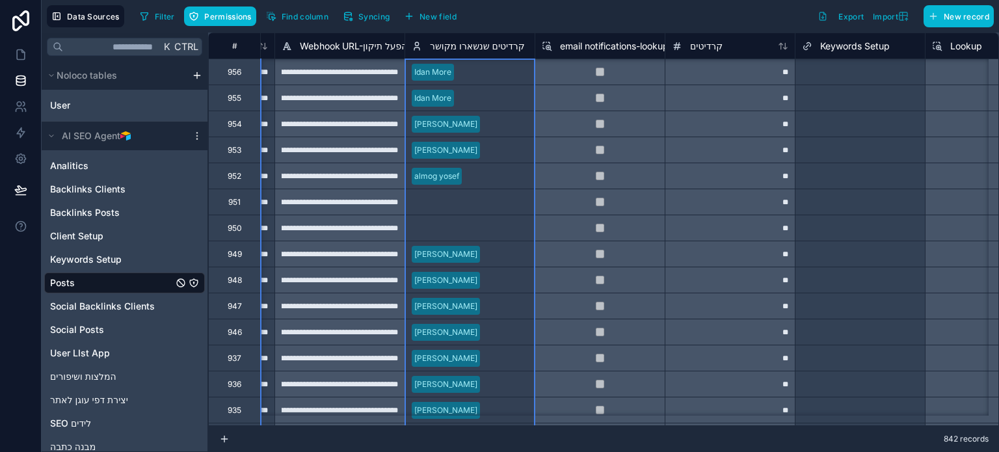
click at [461, 45] on span "קרדיטים שנשארו מקושר" at bounding box center [477, 46] width 95 height 13
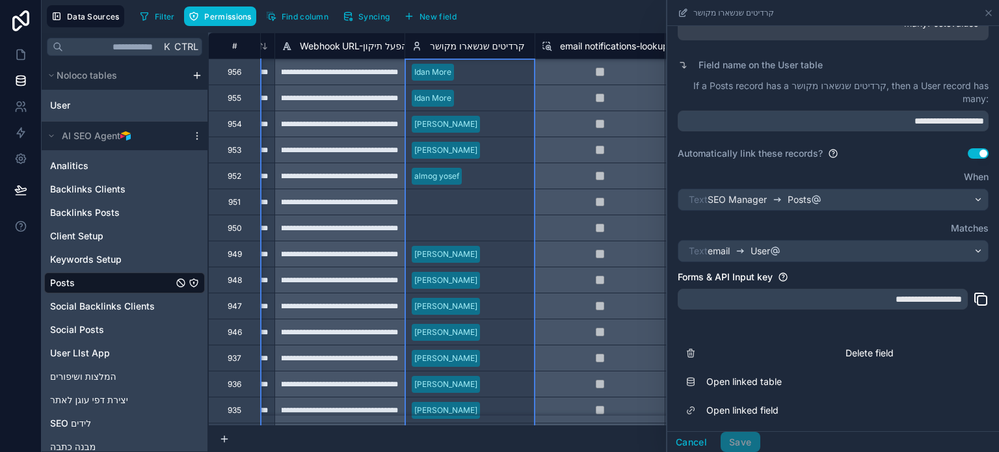
scroll to position [247, 0]
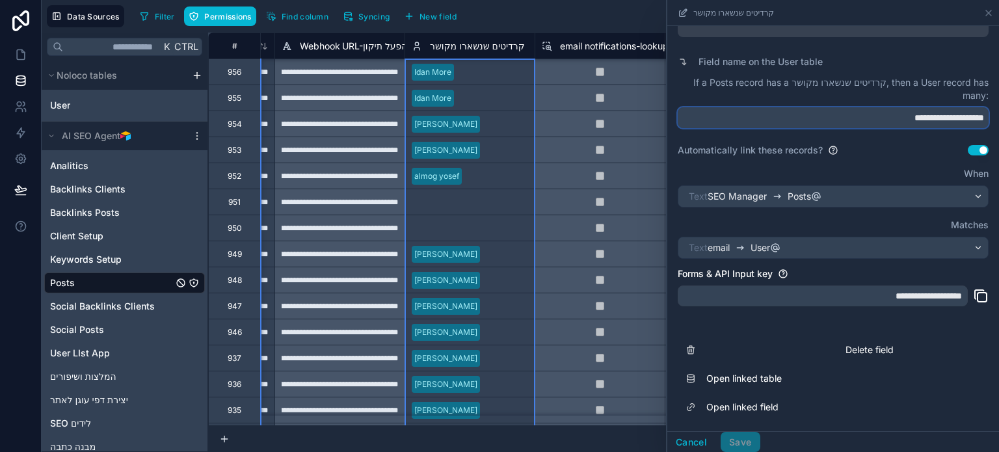
click at [863, 118] on input "**********" at bounding box center [833, 117] width 311 height 21
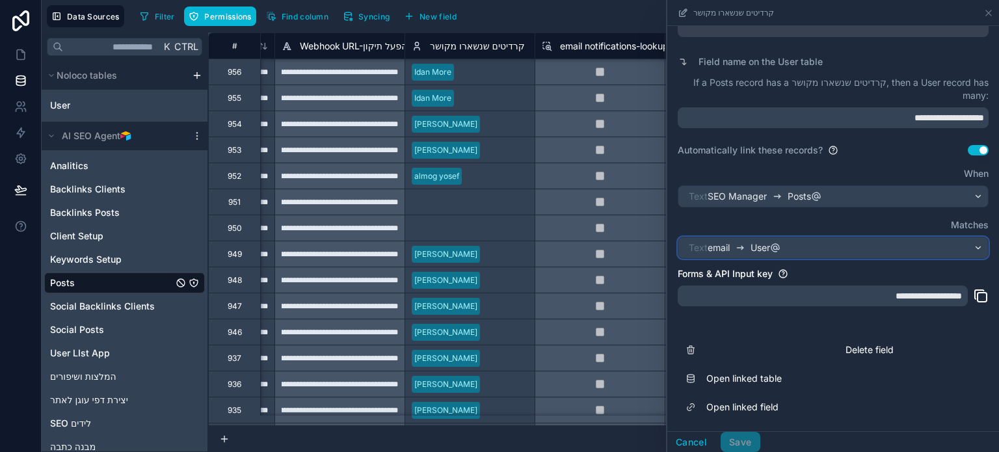
click at [692, 245] on span "Text" at bounding box center [698, 247] width 19 height 13
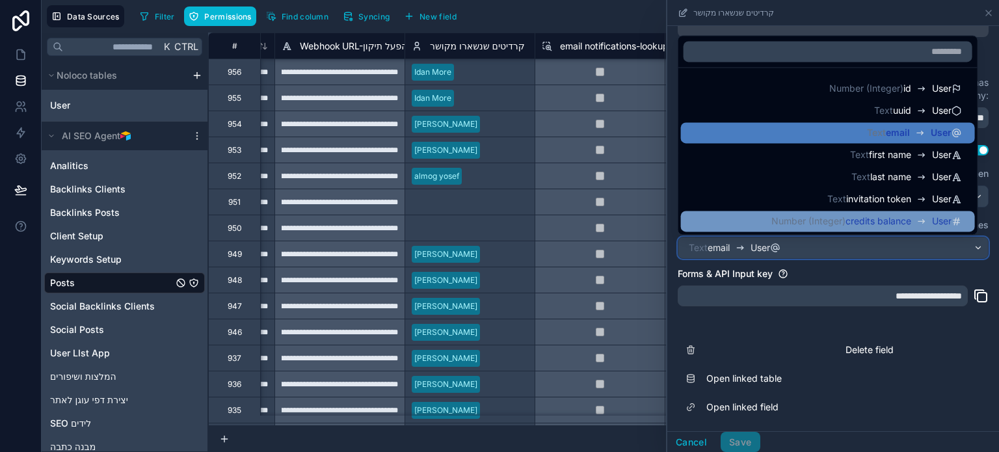
scroll to position [0, 0]
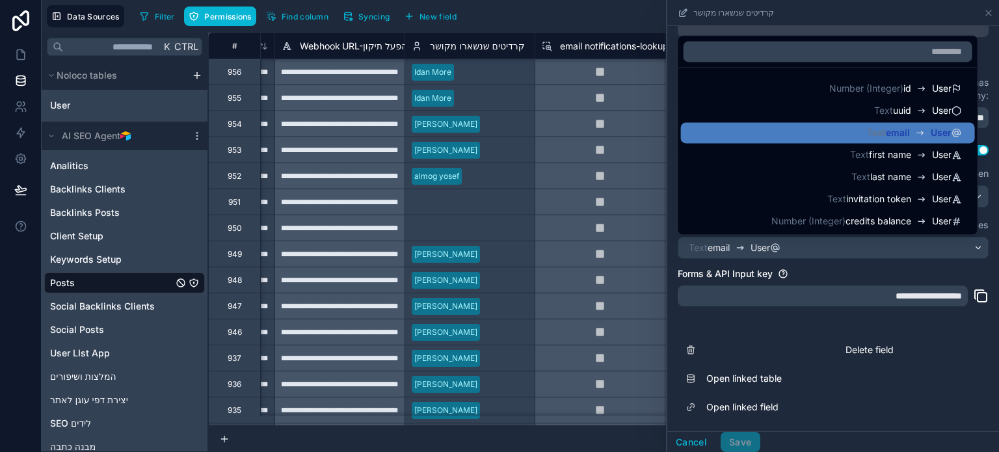
click at [746, 318] on div at bounding box center [833, 226] width 332 height 452
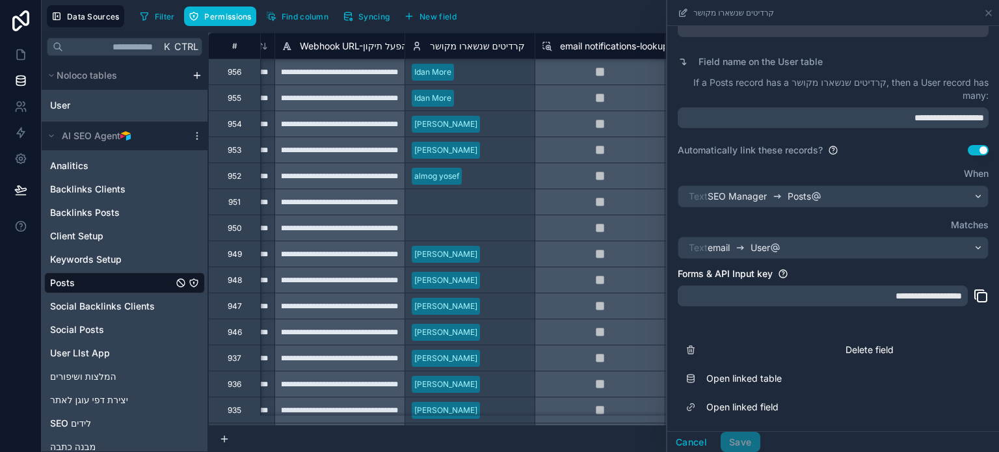
click at [897, 295] on div "**********" at bounding box center [823, 296] width 290 height 21
click at [745, 198] on span "SEO Manager" at bounding box center [737, 196] width 59 height 13
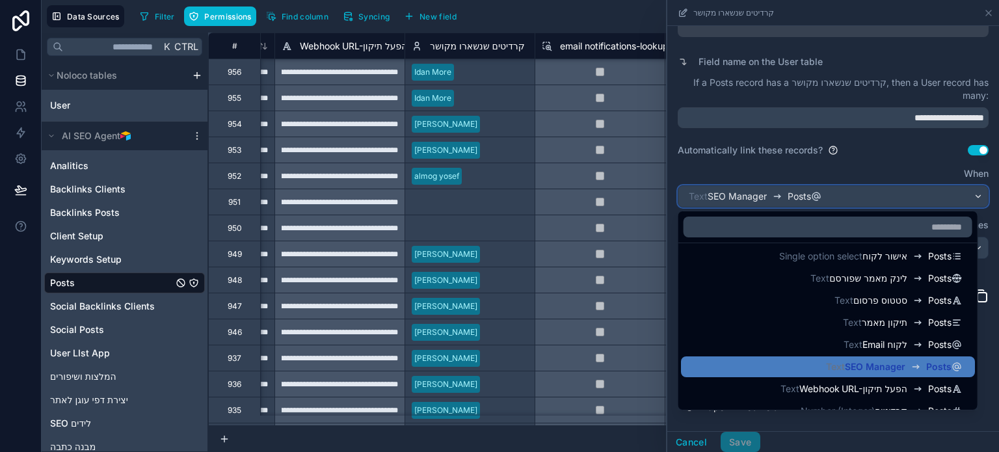
scroll to position [226, 0]
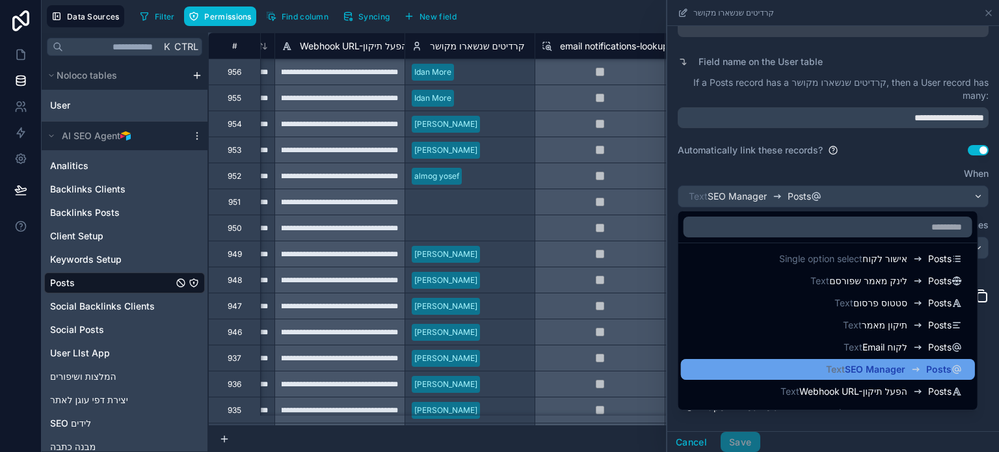
click at [867, 367] on span "SEO Manager" at bounding box center [875, 369] width 61 height 13
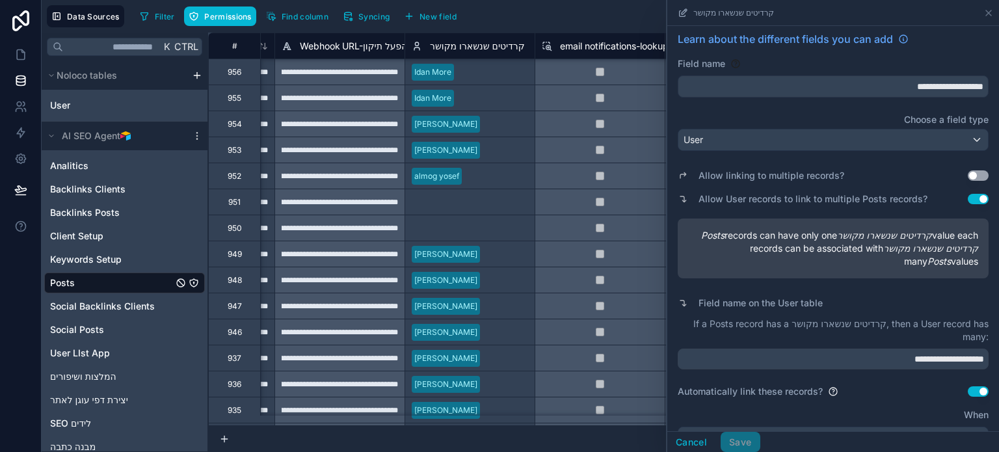
scroll to position [0, 0]
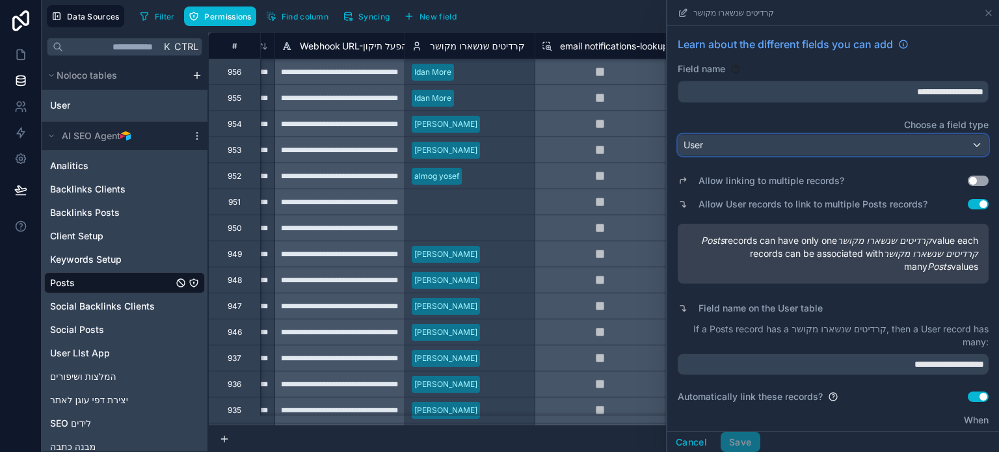
click at [777, 151] on div "User" at bounding box center [834, 145] width 310 height 21
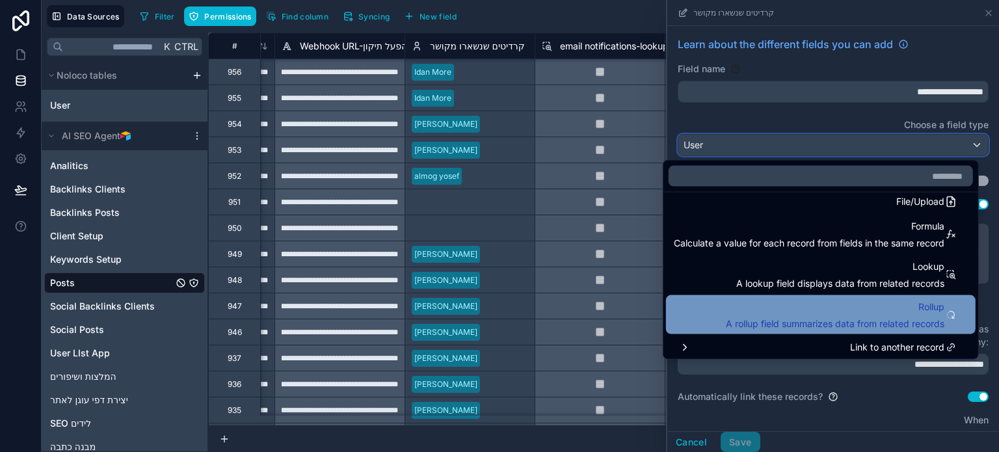
scroll to position [337, 0]
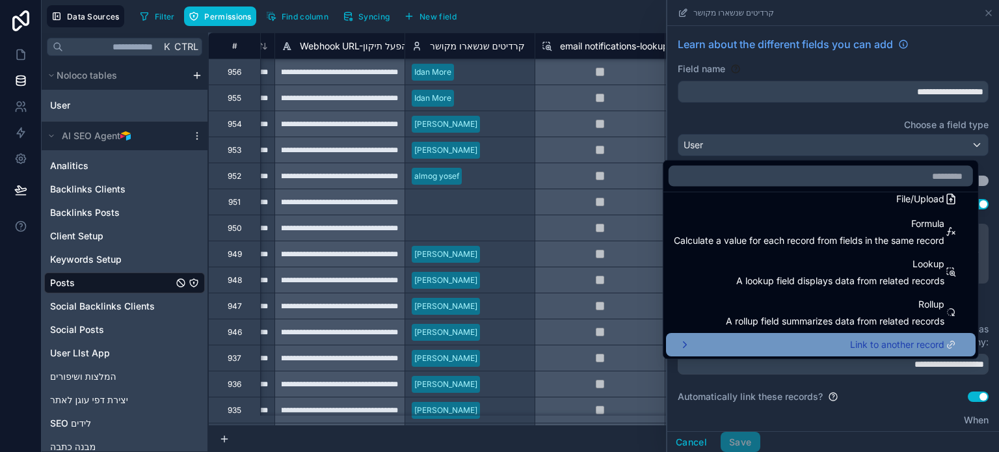
click at [895, 343] on span "Link to another record" at bounding box center [897, 345] width 94 height 16
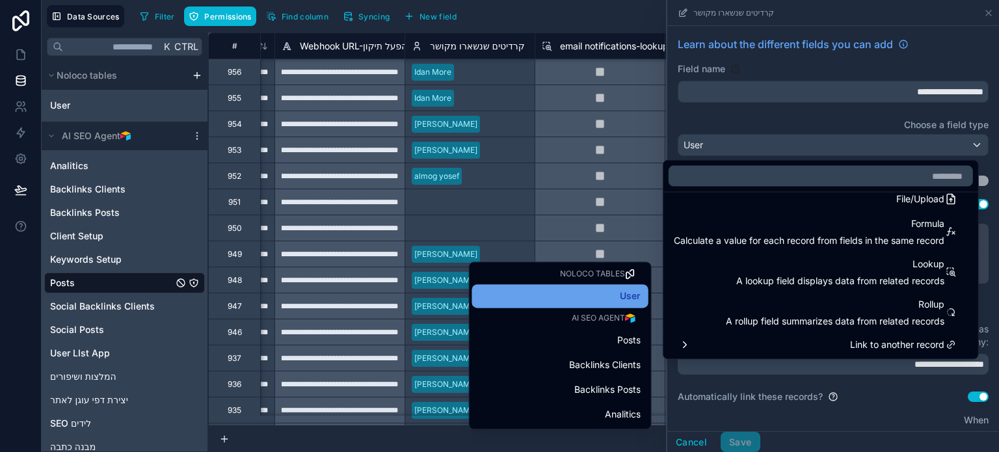
click at [620, 296] on span "User" at bounding box center [630, 296] width 21 height 16
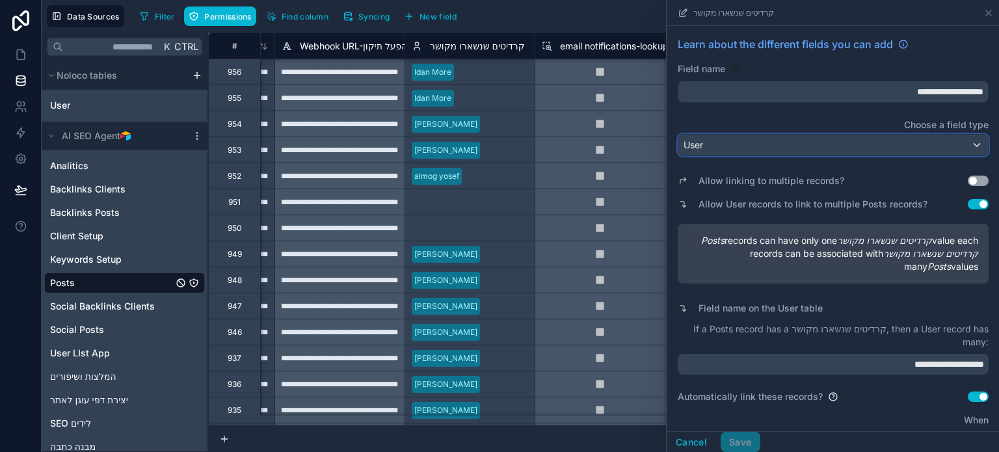
click at [858, 139] on div "User" at bounding box center [834, 145] width 310 height 21
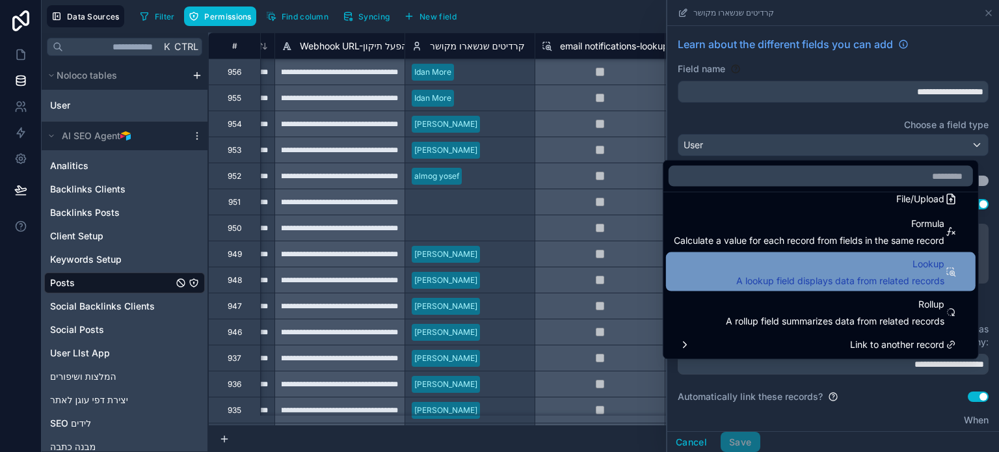
click at [879, 269] on span "Lookup" at bounding box center [840, 264] width 208 height 16
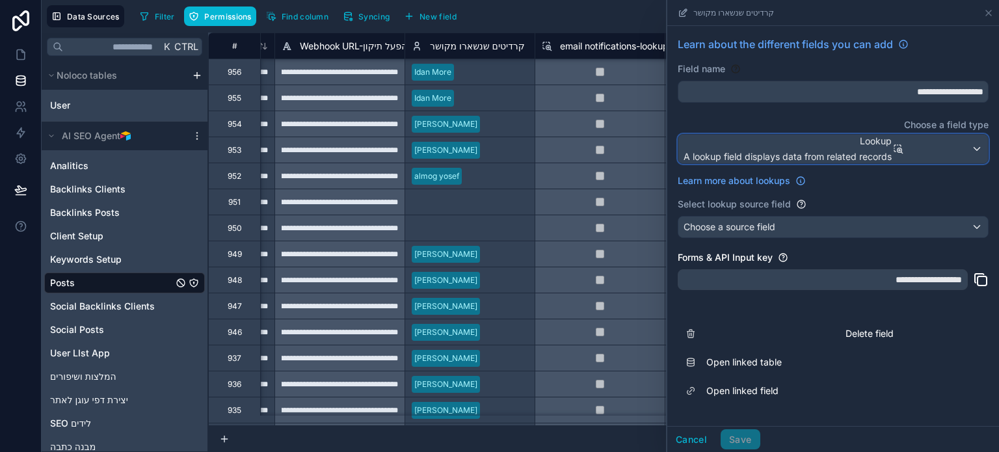
click at [865, 151] on span "A lookup field displays data from related records" at bounding box center [788, 156] width 208 height 13
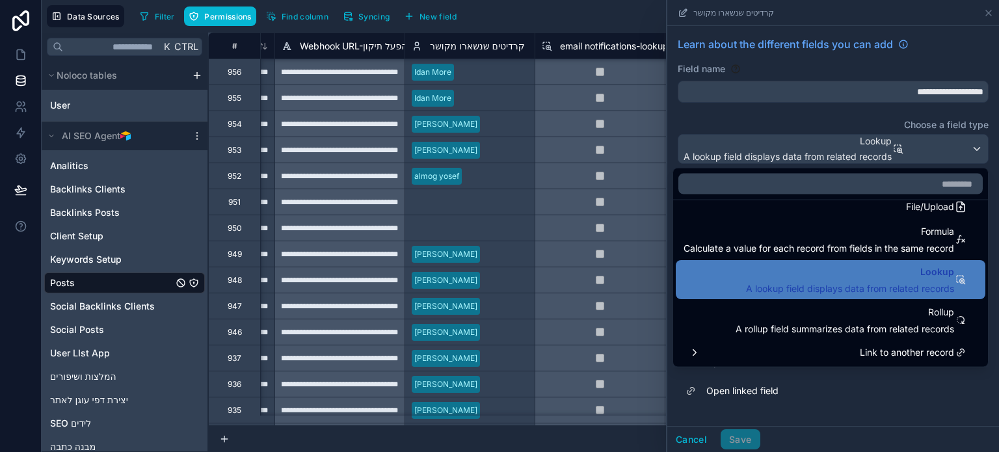
click at [893, 396] on div at bounding box center [833, 226] width 332 height 452
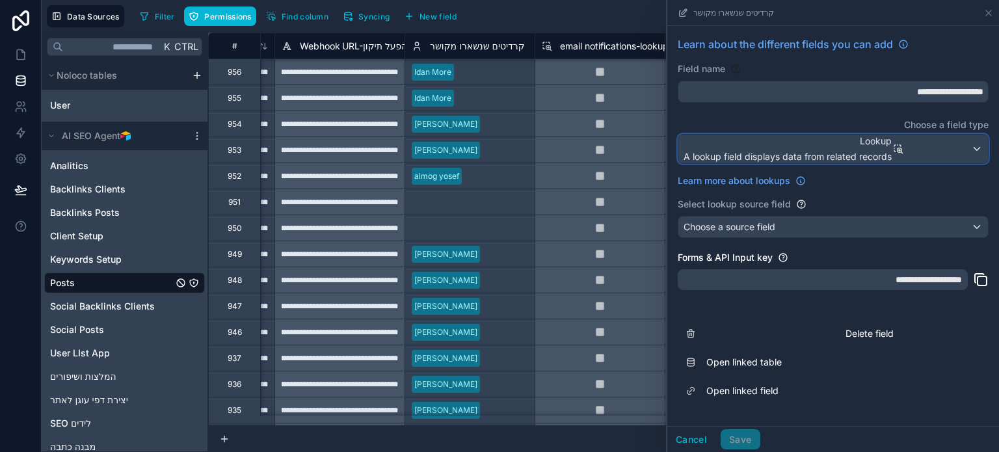
click at [890, 141] on span "Lookup" at bounding box center [788, 141] width 208 height 13
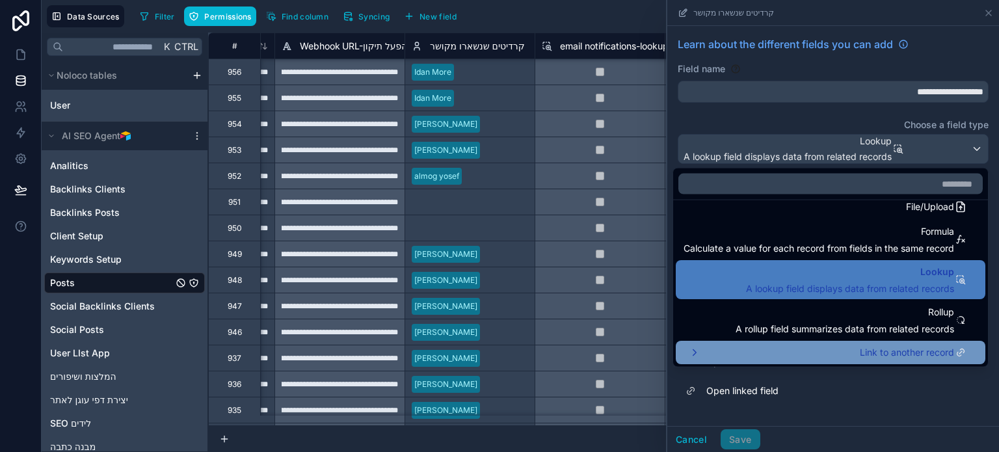
click at [860, 351] on span "Link to another record" at bounding box center [907, 353] width 94 height 16
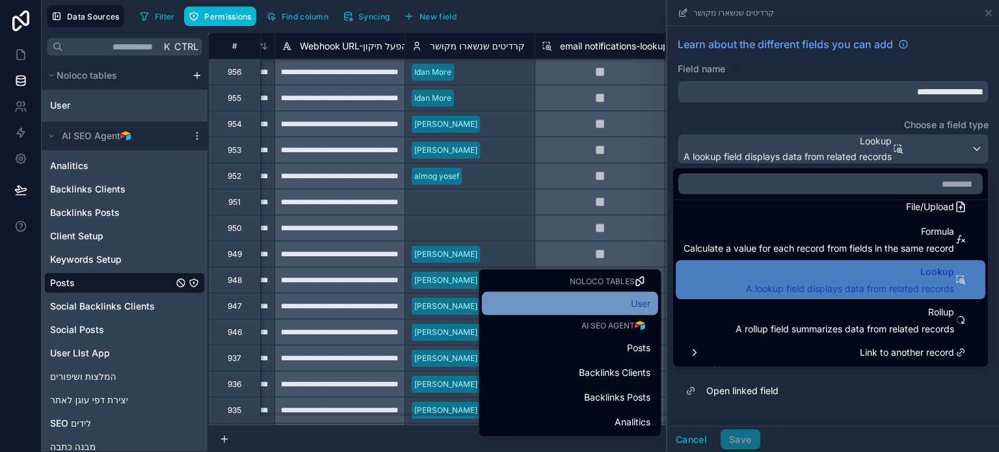
click at [597, 301] on div "User" at bounding box center [570, 304] width 161 height 16
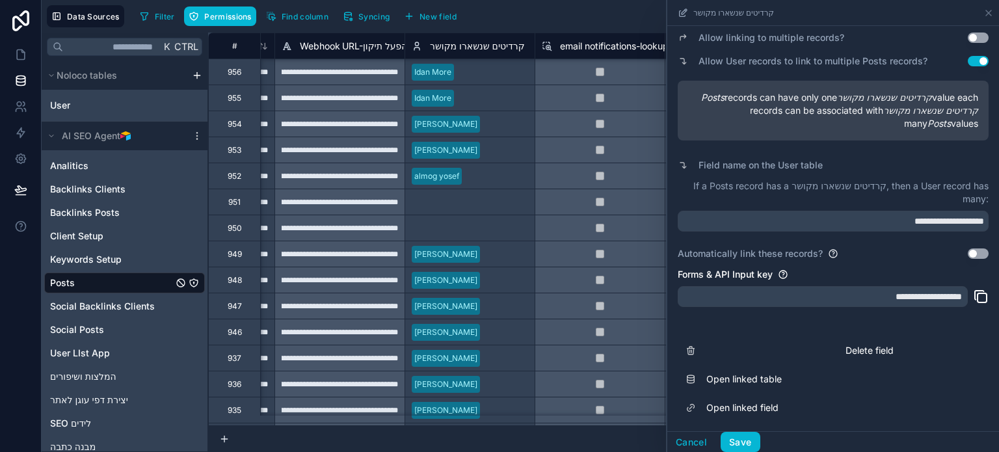
scroll to position [143, 0]
click at [870, 221] on input "**********" at bounding box center [833, 221] width 311 height 21
click at [889, 249] on div "Automatically link these records? Use setting" at bounding box center [833, 253] width 311 height 13
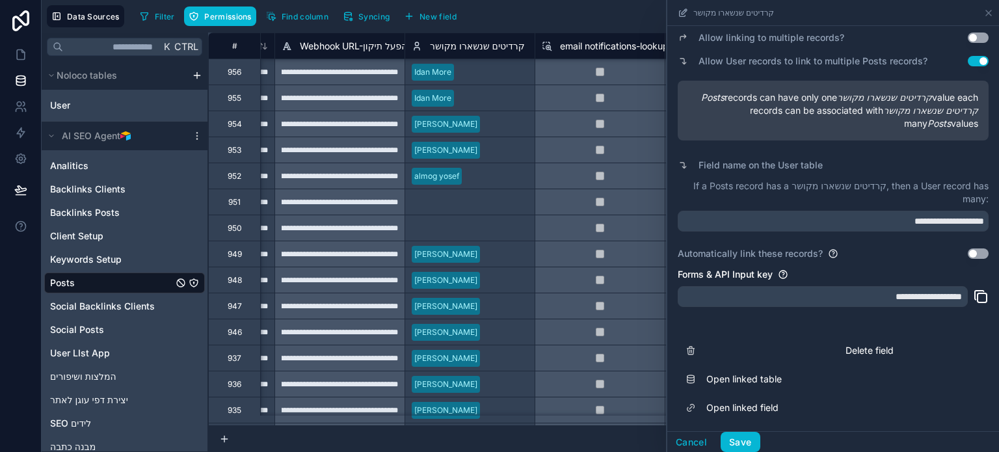
click at [968, 250] on button "Use setting" at bounding box center [978, 254] width 21 height 10
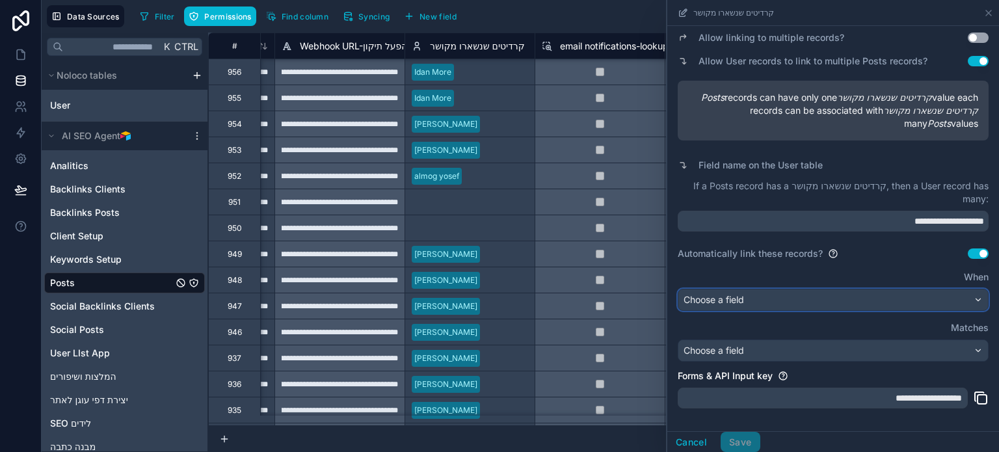
click at [800, 302] on div "Choose a field" at bounding box center [834, 300] width 310 height 21
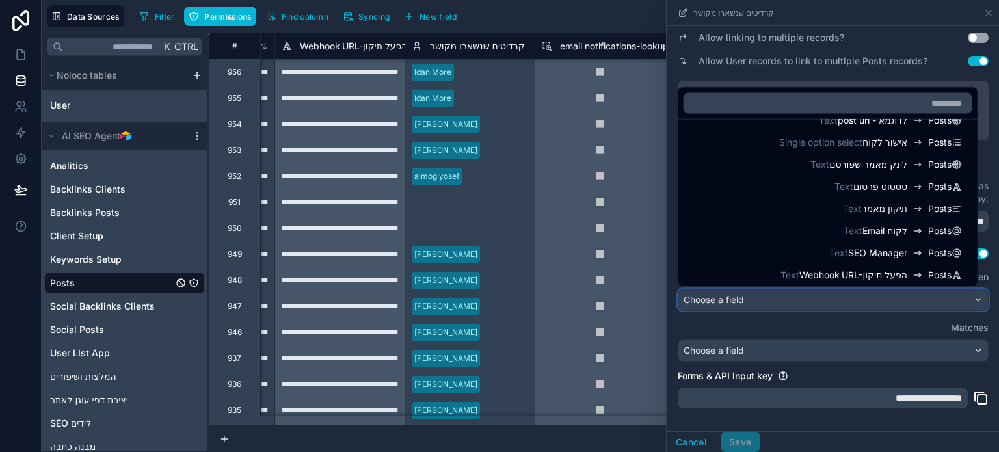
scroll to position [260, 0]
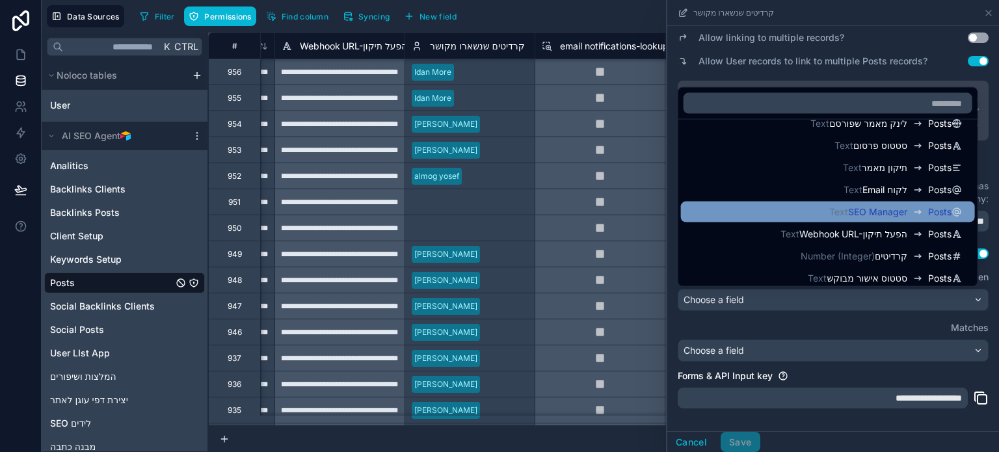
click at [856, 213] on span "SEO Manager" at bounding box center [877, 212] width 59 height 13
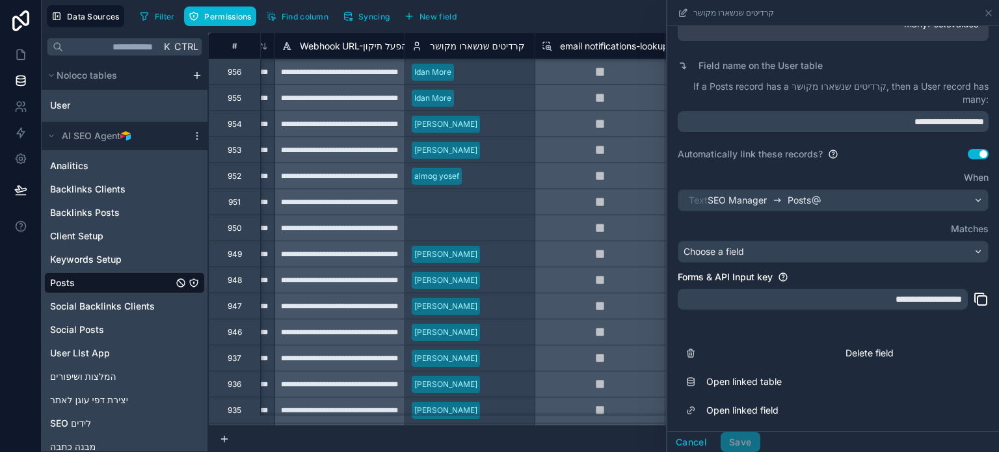
scroll to position [245, 0]
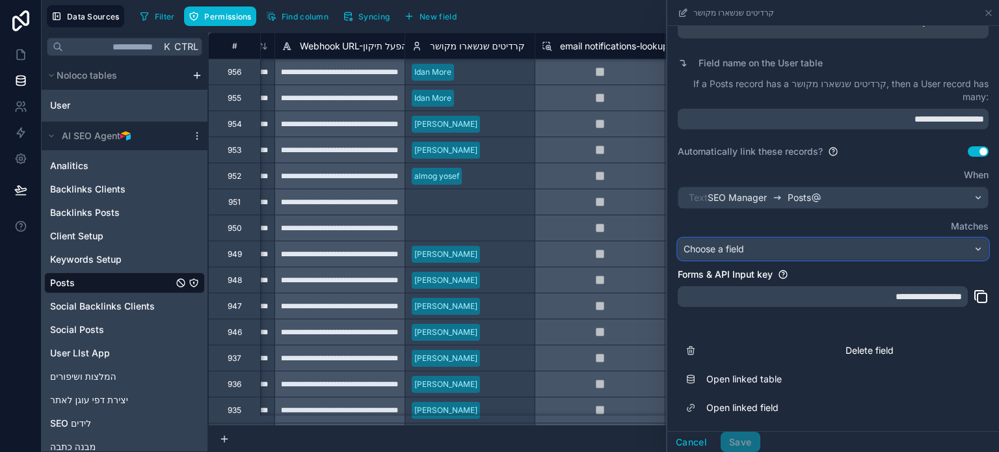
click at [759, 247] on div "Choose a field" at bounding box center [834, 249] width 310 height 21
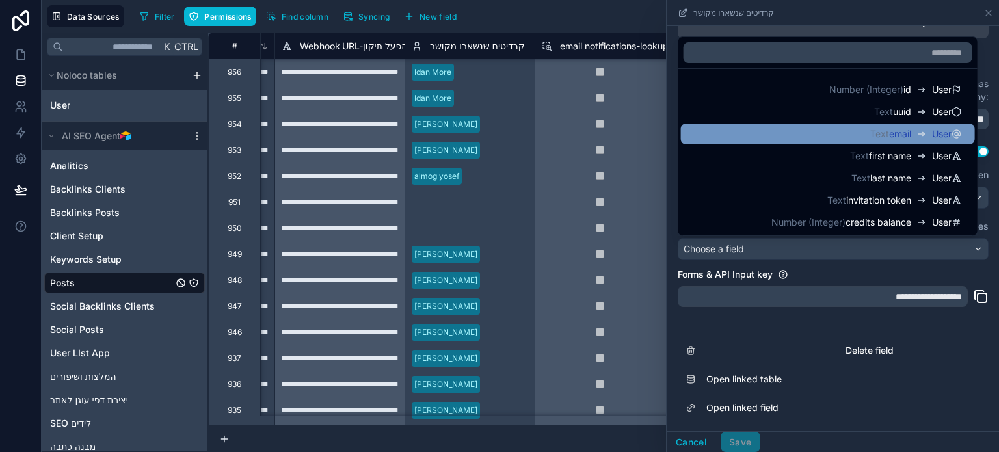
click at [853, 133] on div "User email Text" at bounding box center [828, 134] width 284 height 16
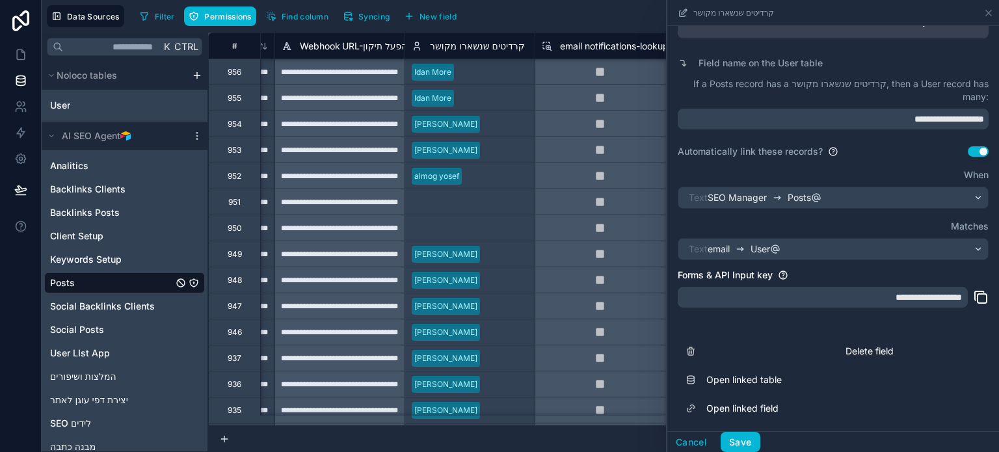
scroll to position [247, 0]
click at [742, 440] on button "Save" at bounding box center [740, 442] width 39 height 21
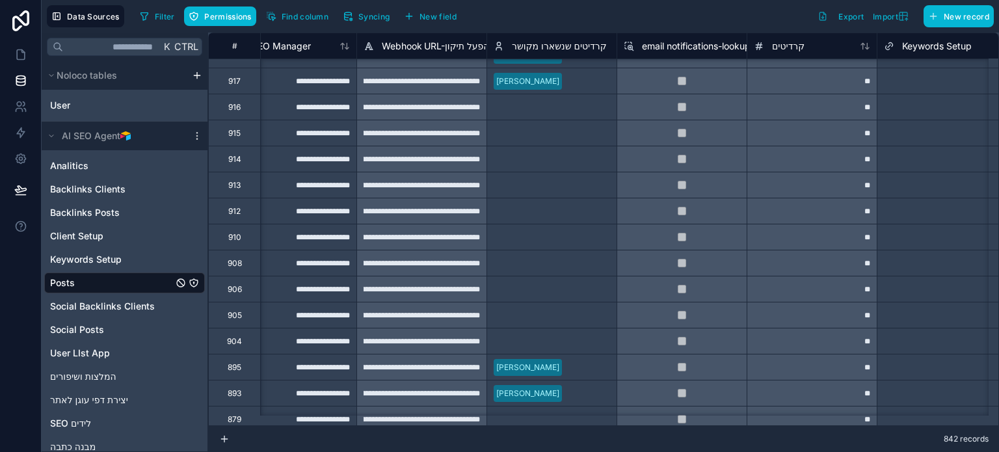
scroll to position [1561, 1855]
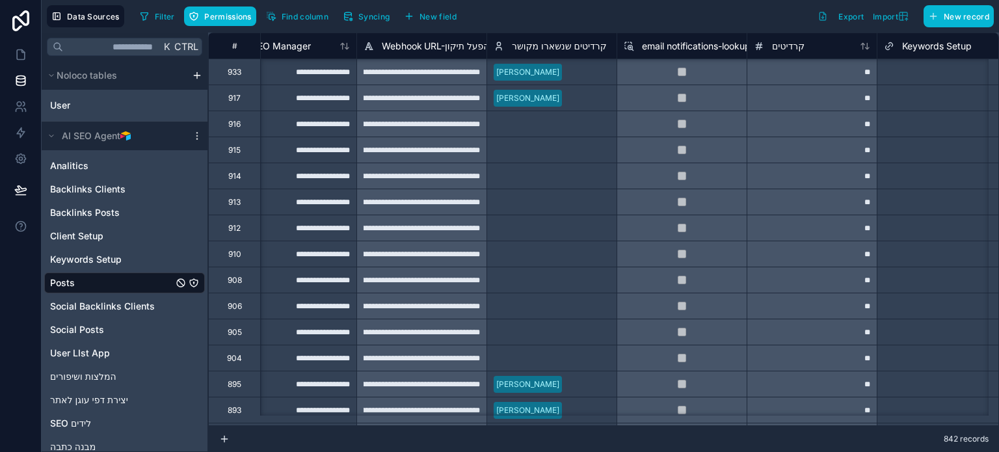
click at [565, 48] on span "קרדיטים שנשארו מקושר" at bounding box center [559, 46] width 95 height 13
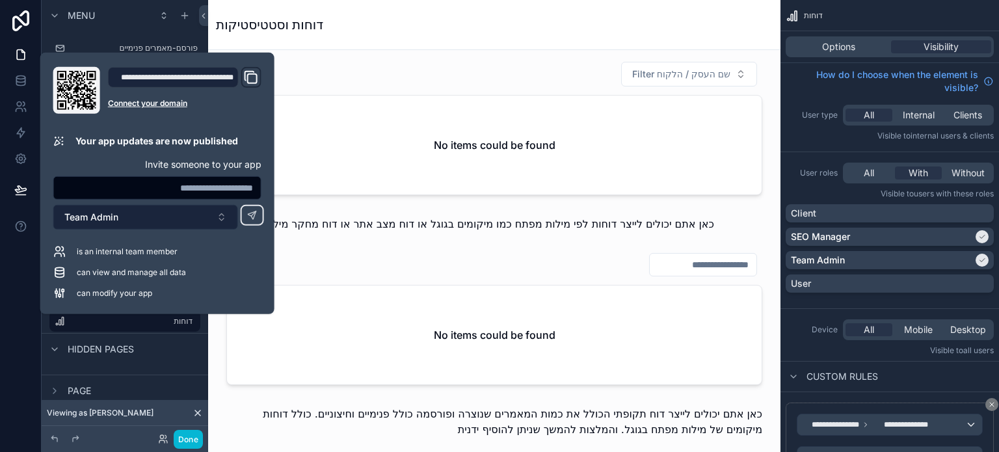
click at [154, 221] on button "Team Admin" at bounding box center [145, 217] width 185 height 25
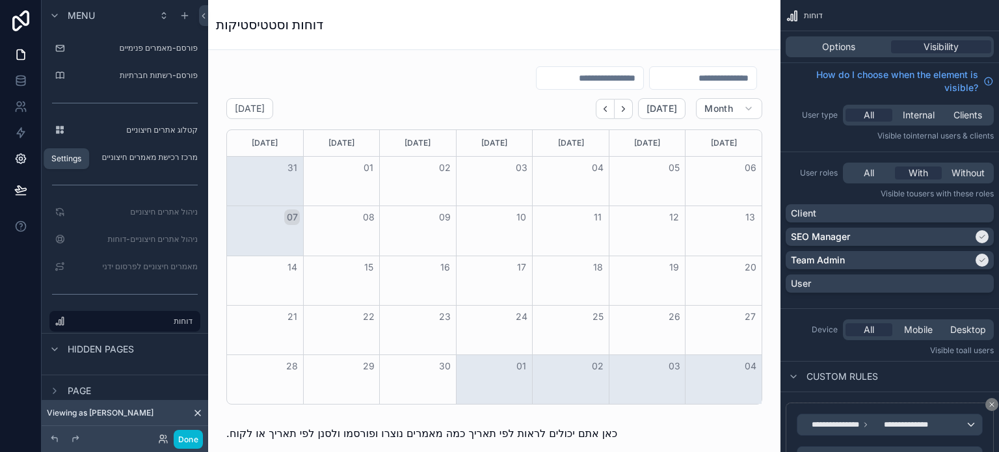
click at [21, 157] on icon at bounding box center [20, 158] width 3 height 3
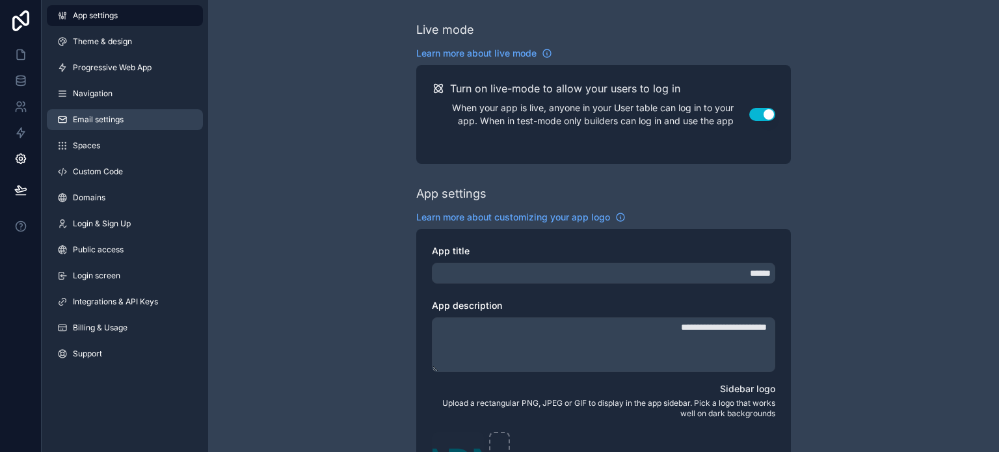
click at [116, 121] on span "Email settings" at bounding box center [98, 119] width 51 height 10
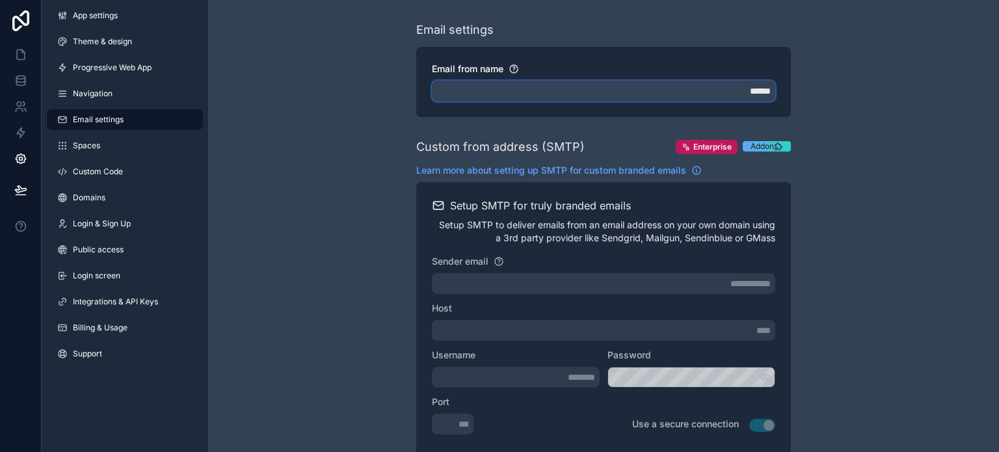
click at [554, 89] on input "******" at bounding box center [603, 91] width 343 height 21
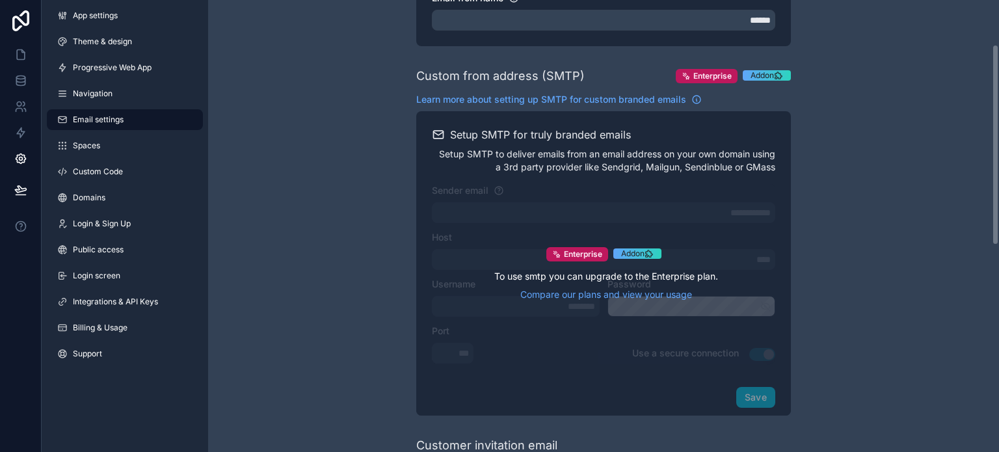
scroll to position [130, 0]
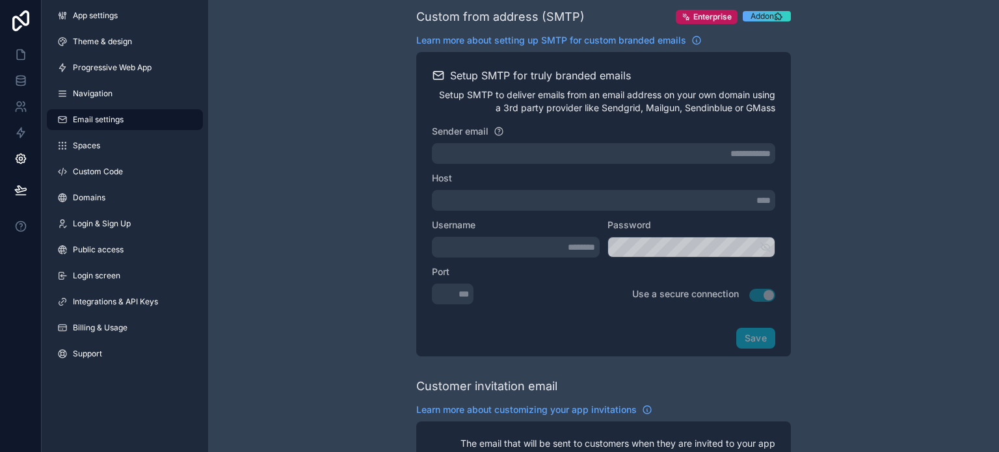
click at [878, 236] on div "**********" at bounding box center [603, 363] width 791 height 986
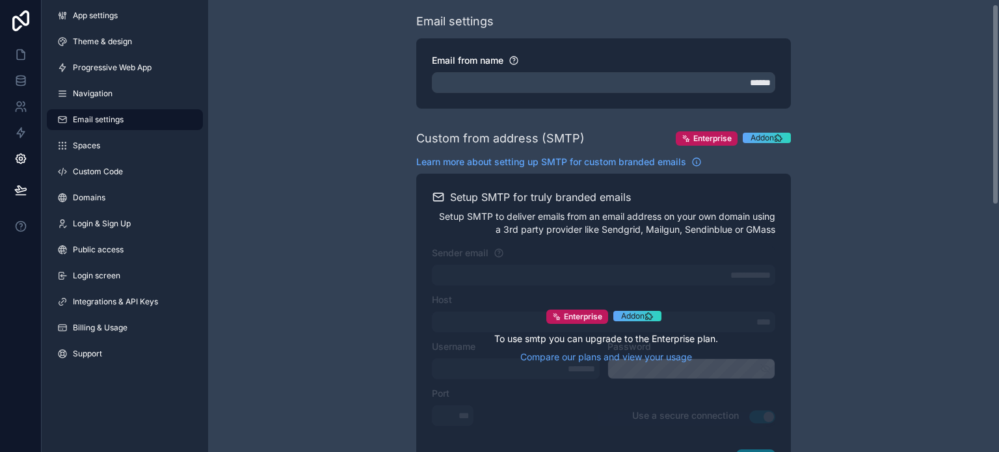
scroll to position [0, 0]
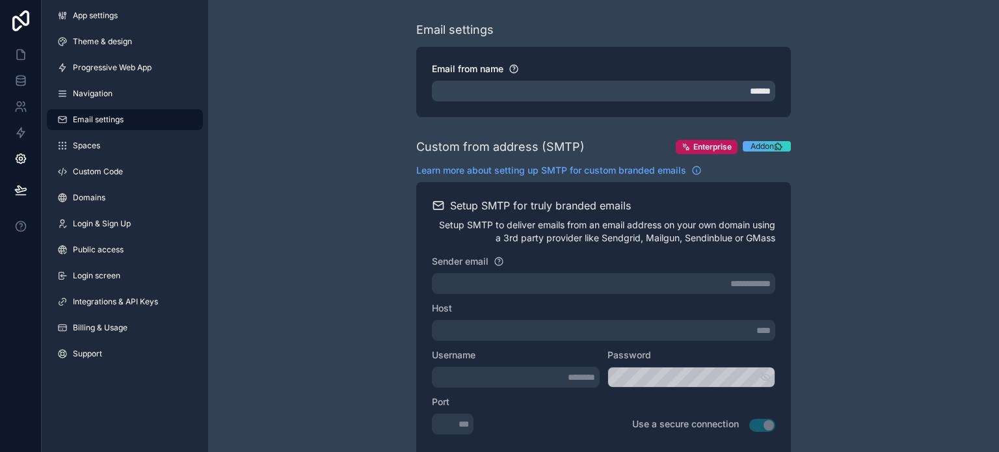
click at [762, 144] on span "Addon" at bounding box center [762, 146] width 23 height 10
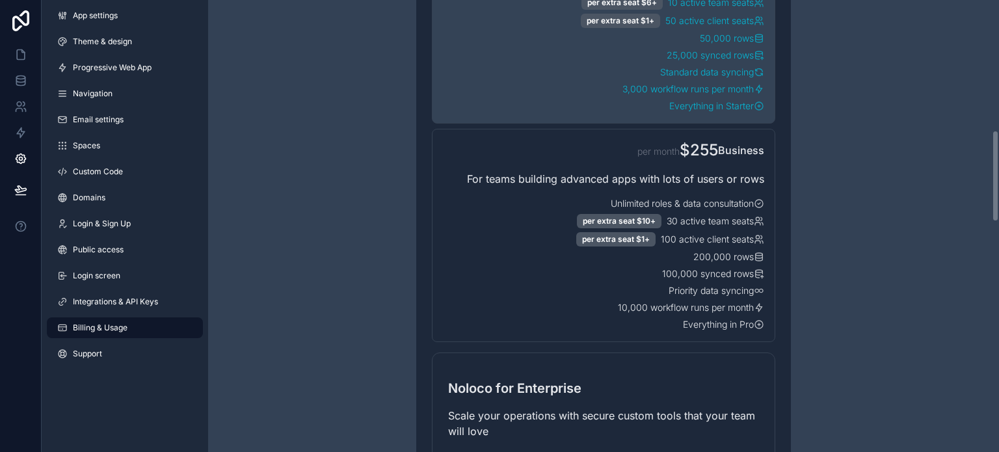
scroll to position [734, 0]
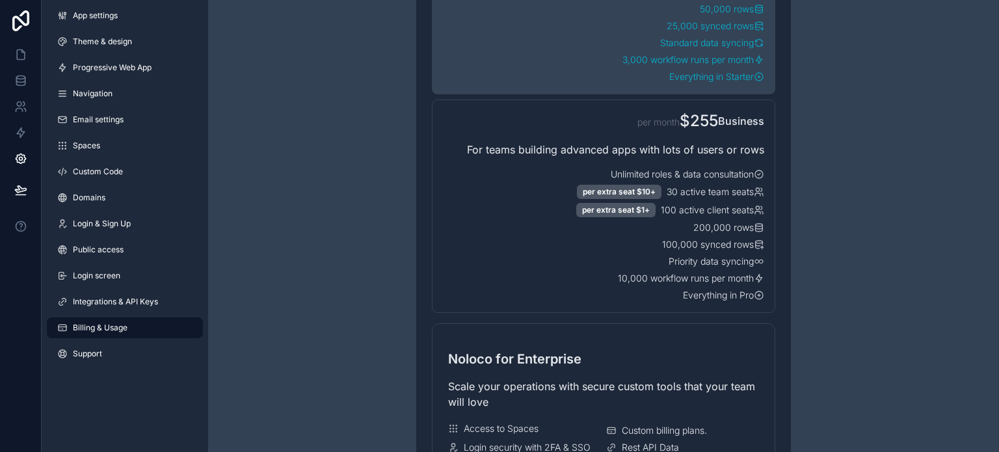
click at [866, 310] on div "Have a question about billing, explore our FAQs Billing Change your billing set…" at bounding box center [603, 382] width 791 height 2233
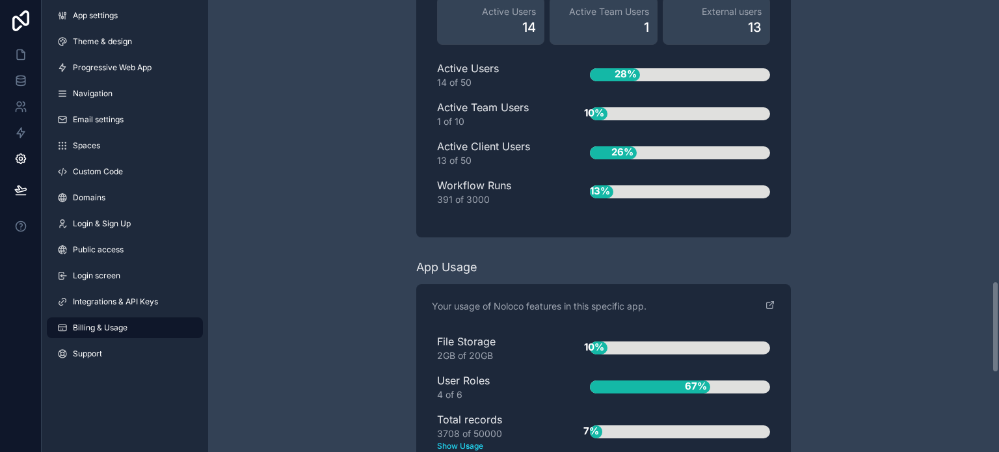
scroll to position [1710, 0]
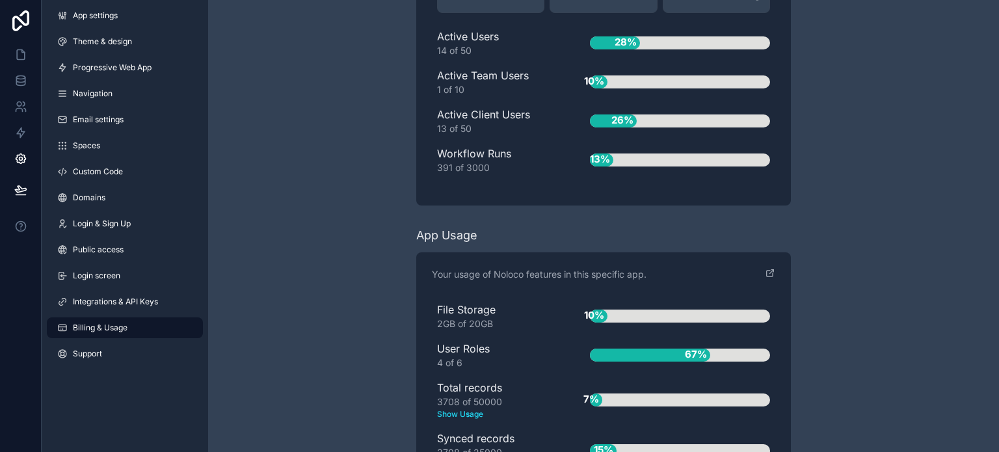
click at [462, 146] on div "Workflow Runs 391 of 3000" at bounding box center [492, 160] width 111 height 29
click at [641, 154] on div "13%" at bounding box center [680, 160] width 180 height 13
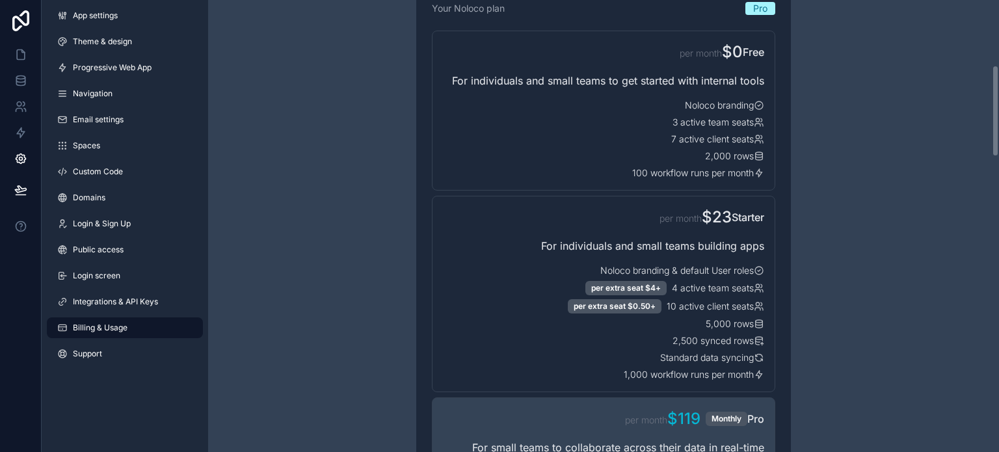
scroll to position [0, 0]
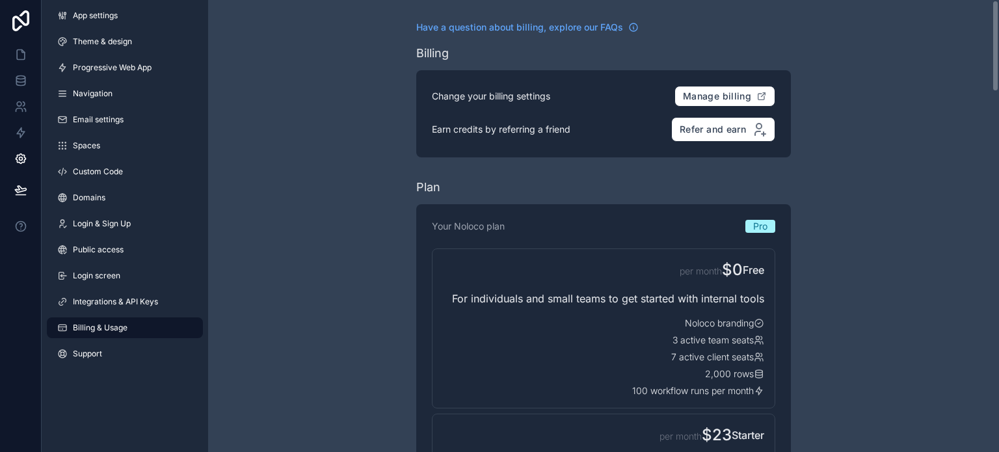
drag, startPoint x: 995, startPoint y: 387, endPoint x: 935, endPoint y: -3, distance: 395.0
click at [935, 0] on html "App settings Theme & design Progressive Web App Navigation Email settings Space…" at bounding box center [499, 226] width 999 height 452
click at [22, 131] on icon at bounding box center [21, 133] width 8 height 10
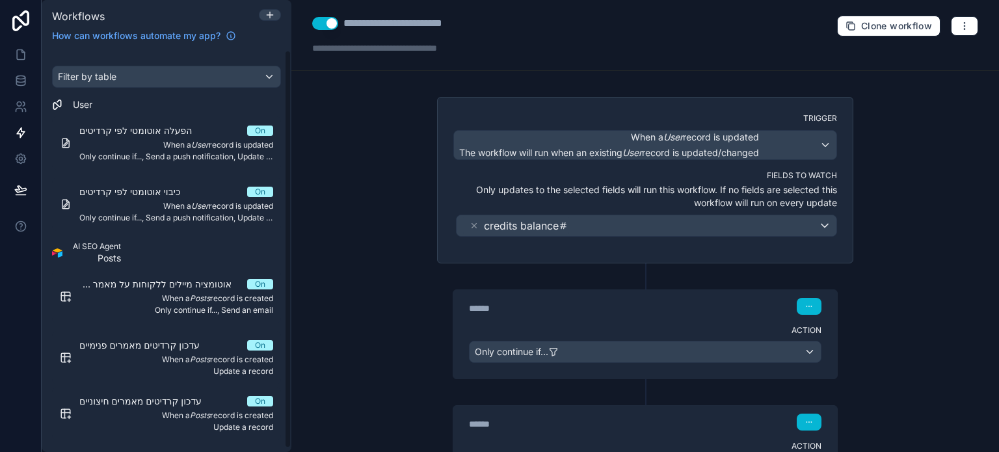
click at [355, 213] on div "**********" at bounding box center [645, 226] width 708 height 452
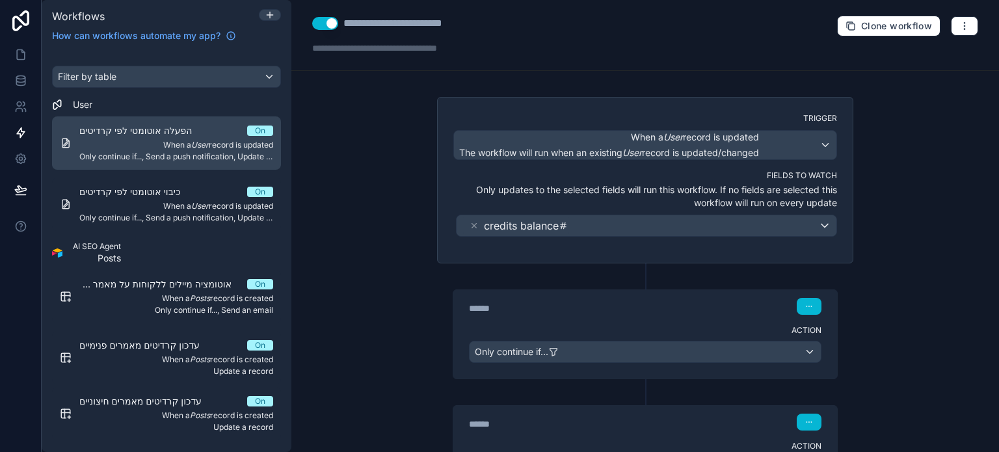
click at [168, 155] on span "Only continue if..., Send a push notification, Update a record" at bounding box center [176, 157] width 194 height 10
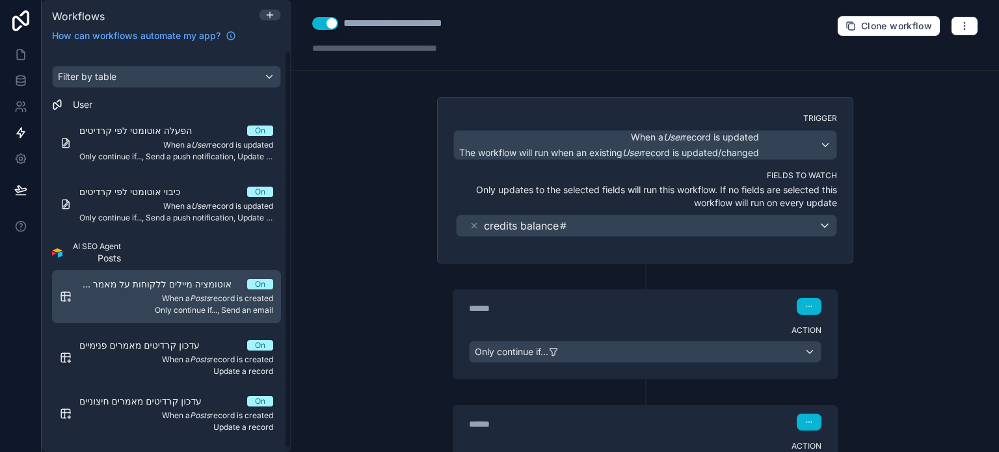
scroll to position [3, 0]
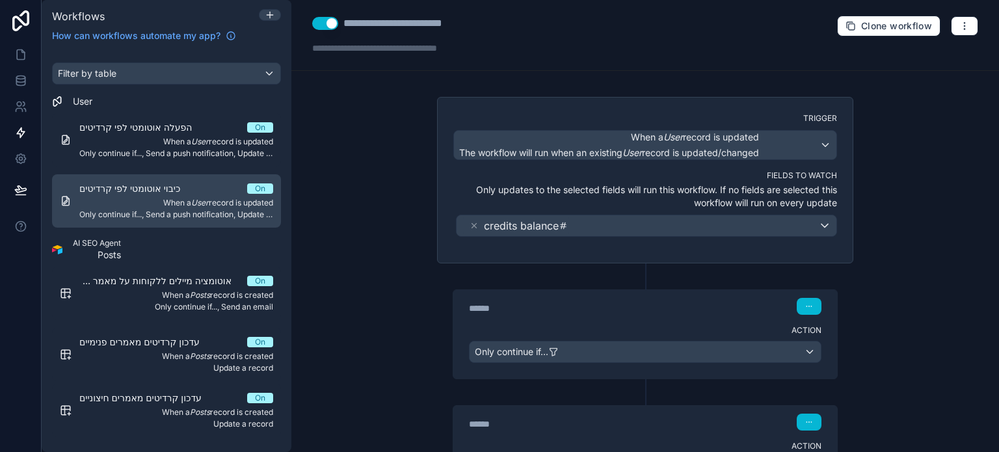
click at [156, 191] on span "כיבוי אוטומטי לפי קרדיטים" at bounding box center [137, 188] width 116 height 13
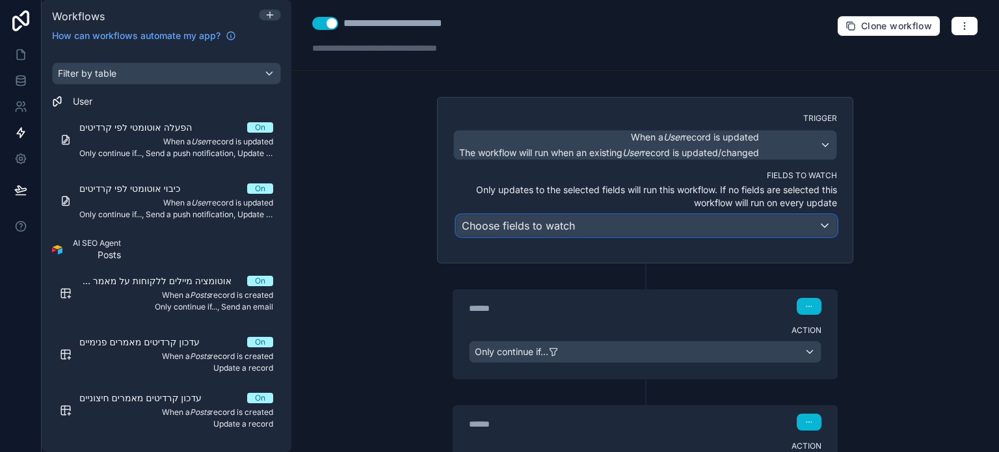
click at [556, 229] on span "Choose fields to watch" at bounding box center [518, 225] width 113 height 13
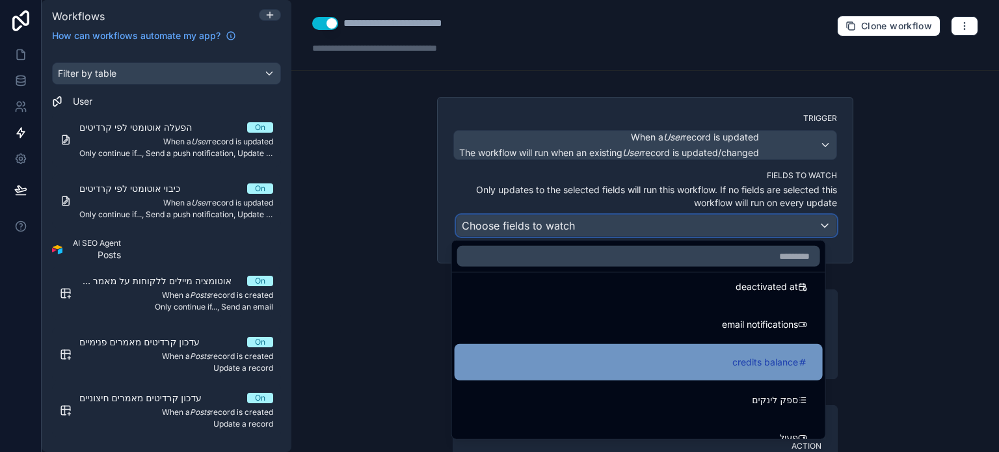
scroll to position [298, 0]
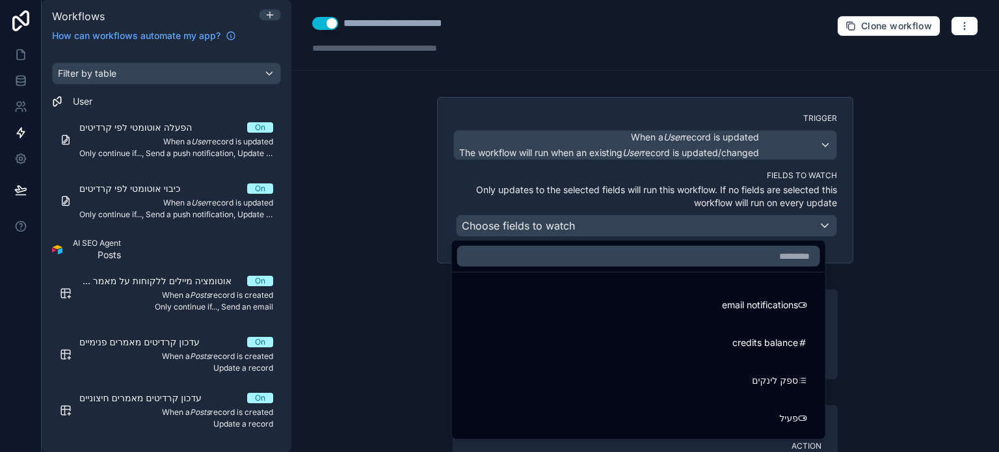
click at [224, 198] on div at bounding box center [499, 226] width 999 height 452
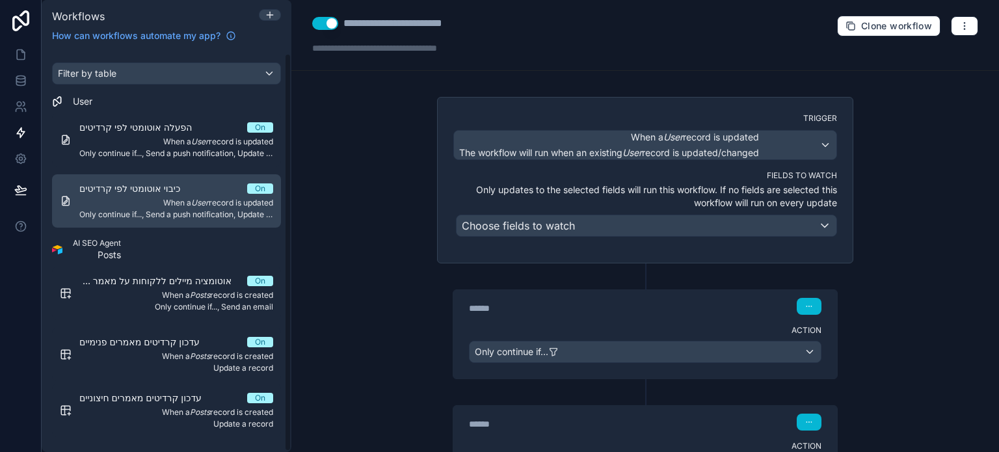
click at [221, 195] on div "כיבוי אוטומטי לפי קרדיטים On When a User record is updated Only continue if...,…" at bounding box center [176, 201] width 194 height 38
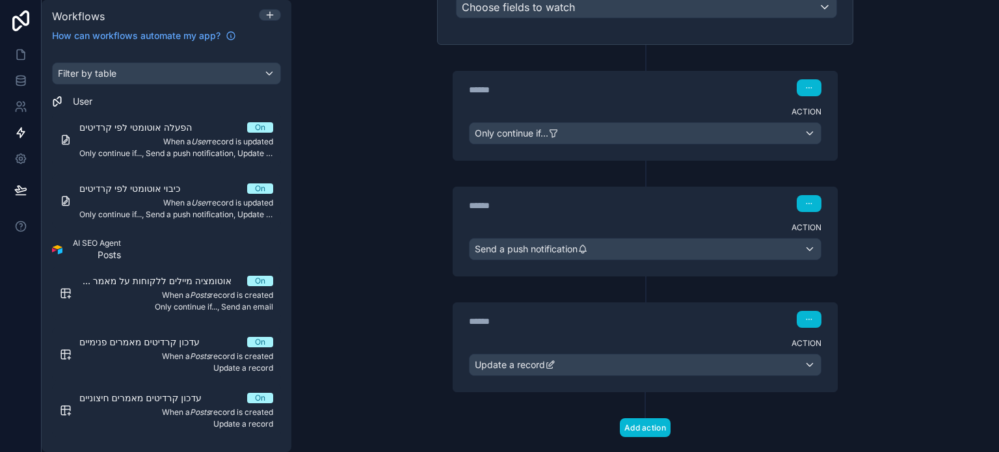
scroll to position [241, 0]
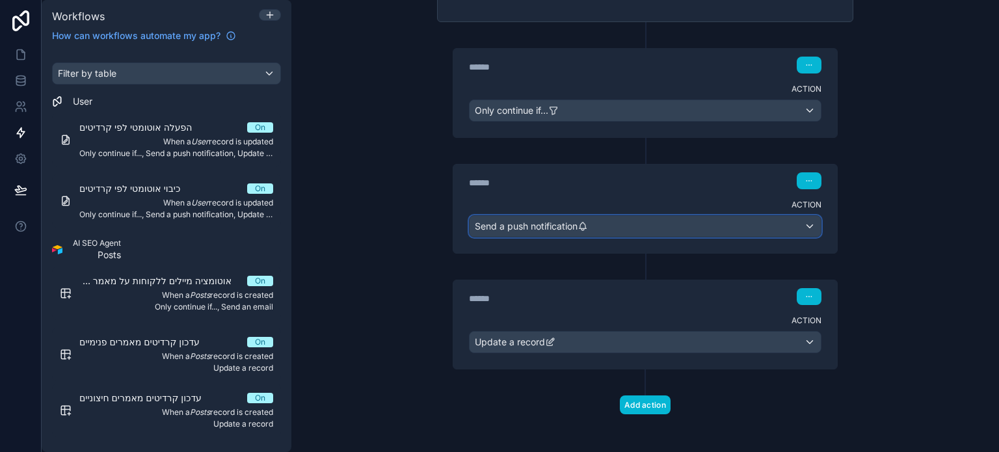
click at [544, 226] on span "Send a push notification" at bounding box center [526, 226] width 103 height 13
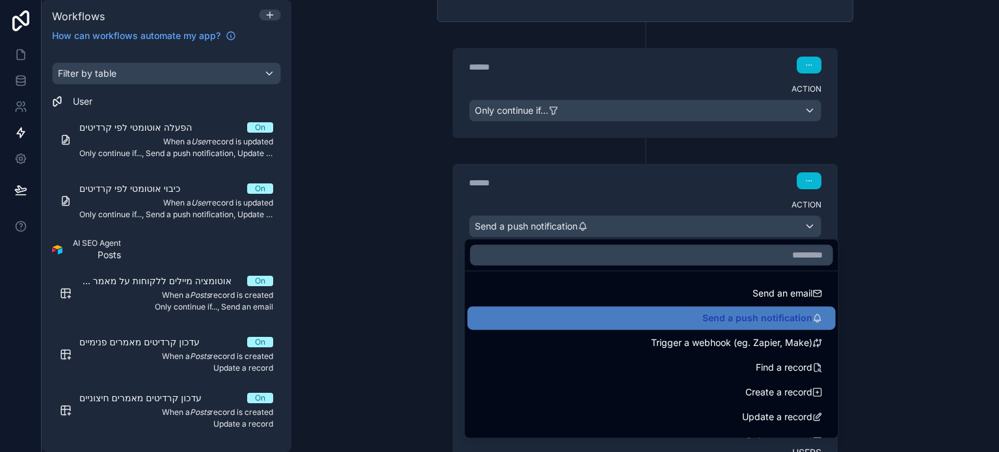
drag, startPoint x: 407, startPoint y: 295, endPoint x: 430, endPoint y: 283, distance: 26.2
click at [408, 293] on div at bounding box center [499, 226] width 999 height 452
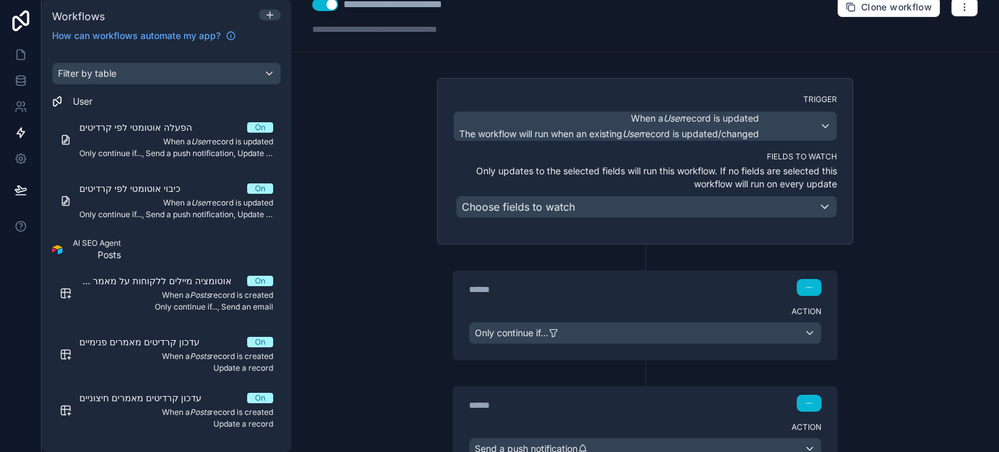
scroll to position [0, 0]
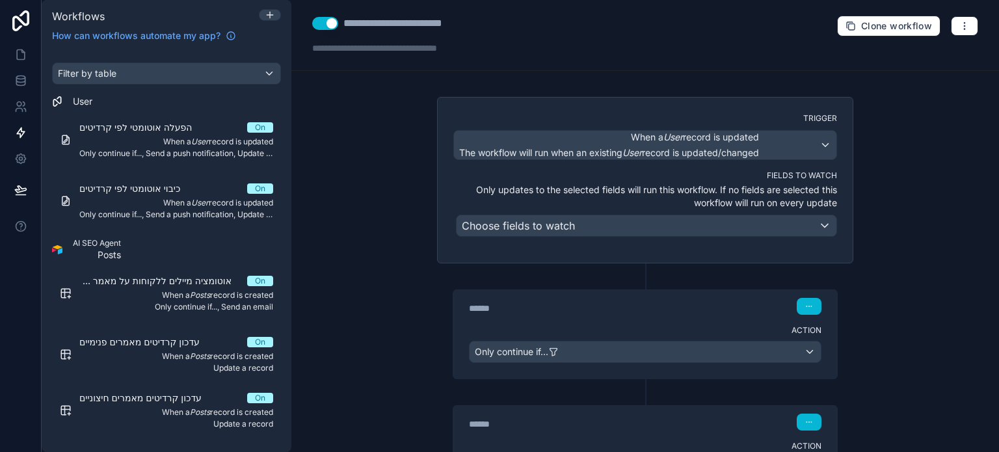
click at [325, 25] on button "Use setting" at bounding box center [325, 23] width 26 height 13
click at [329, 221] on div "**********" at bounding box center [645, 226] width 708 height 452
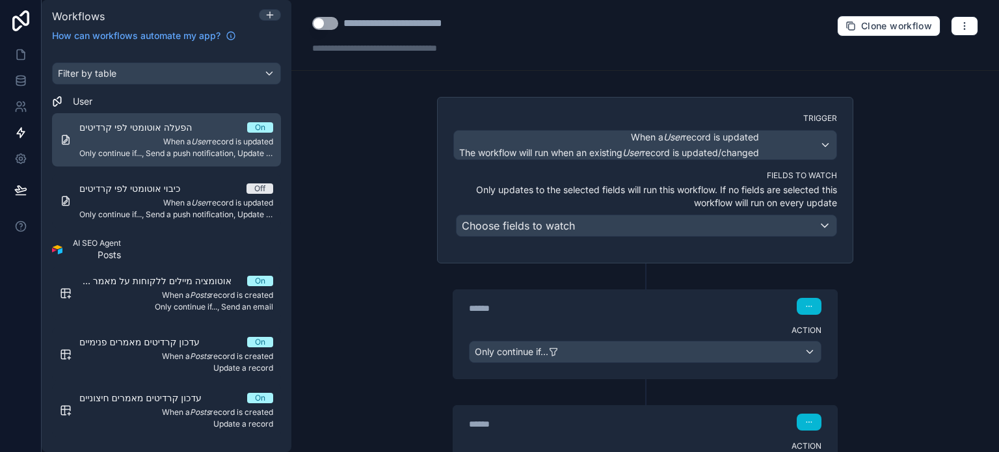
click at [177, 129] on span "הפעלה אוטומטי לפי קרדיטים" at bounding box center [143, 127] width 128 height 13
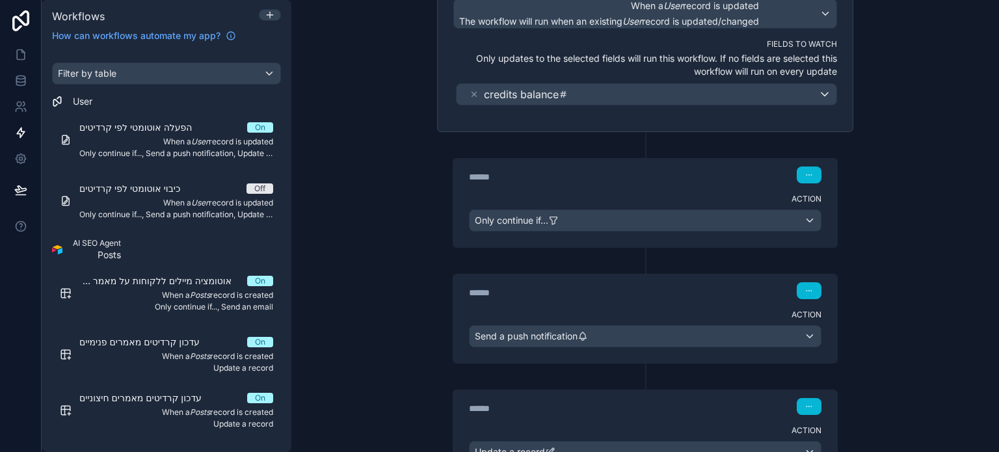
scroll to position [195, 0]
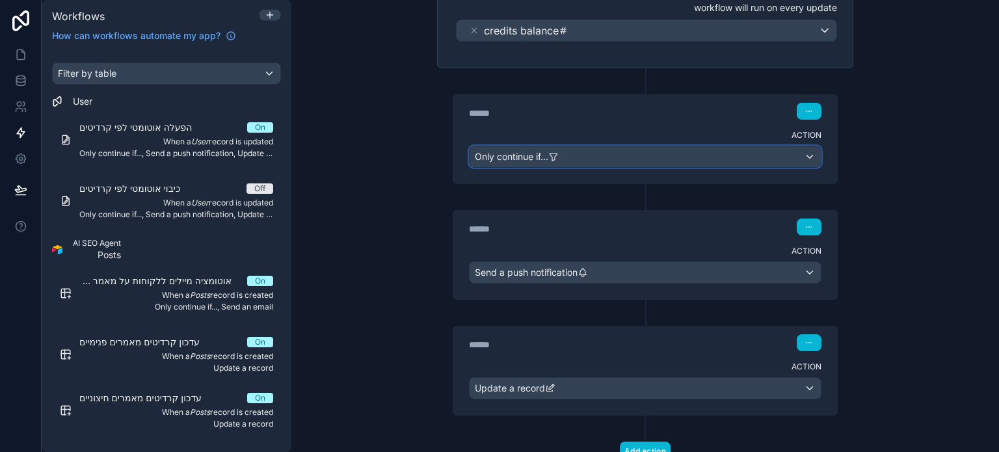
click at [526, 158] on span "Only continue if..." at bounding box center [512, 156] width 74 height 13
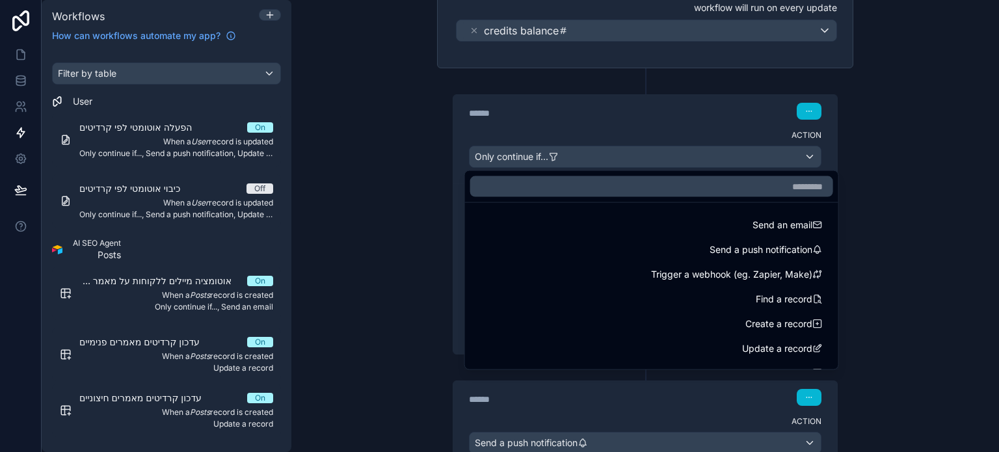
click at [526, 158] on div at bounding box center [499, 226] width 999 height 452
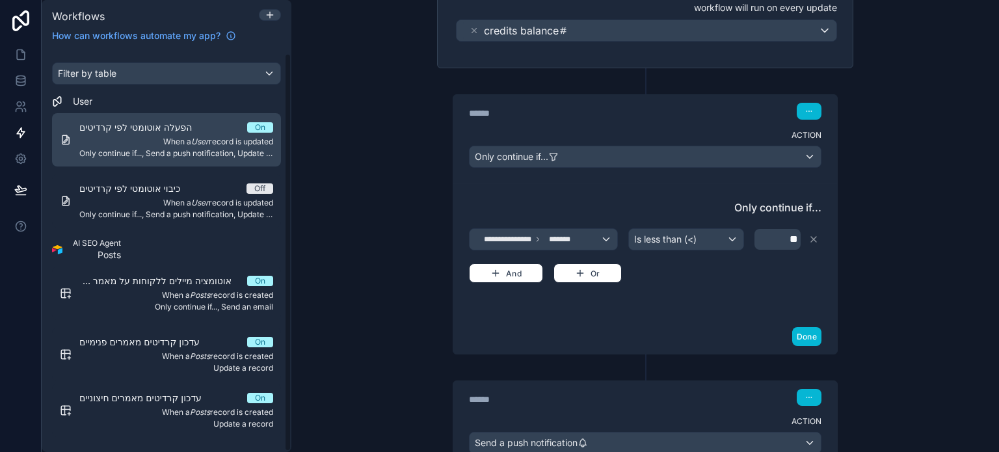
click at [255, 129] on div "On" at bounding box center [260, 127] width 10 height 10
click at [222, 131] on div "הפעלה אוטומטי לפי קרדיטים On" at bounding box center [176, 127] width 194 height 13
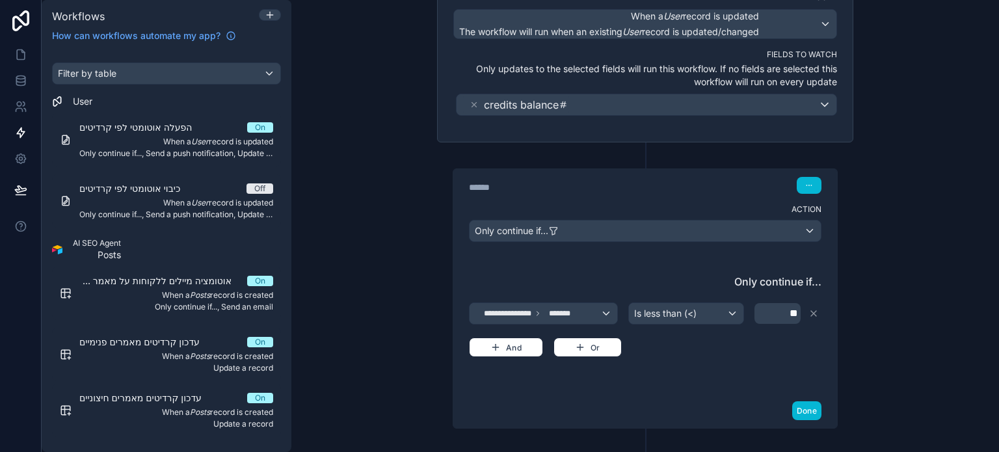
scroll to position [0, 0]
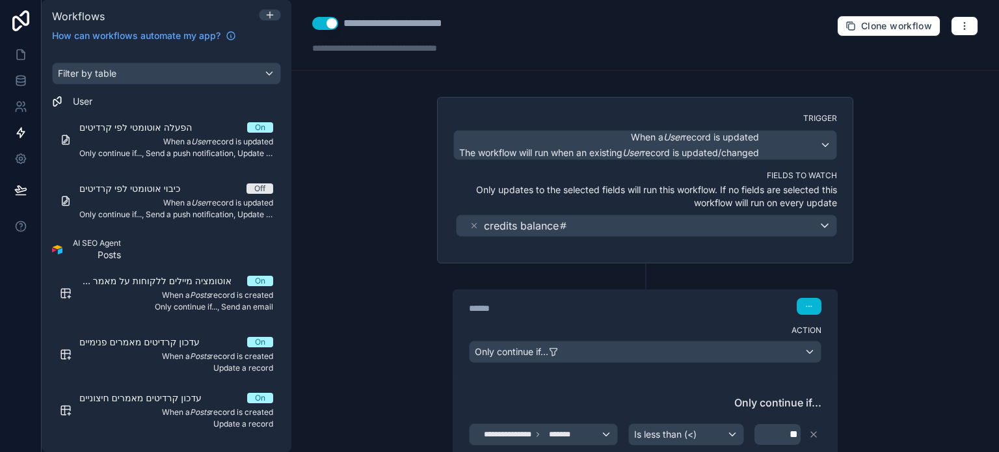
click at [317, 28] on button "Use setting" at bounding box center [325, 23] width 26 height 13
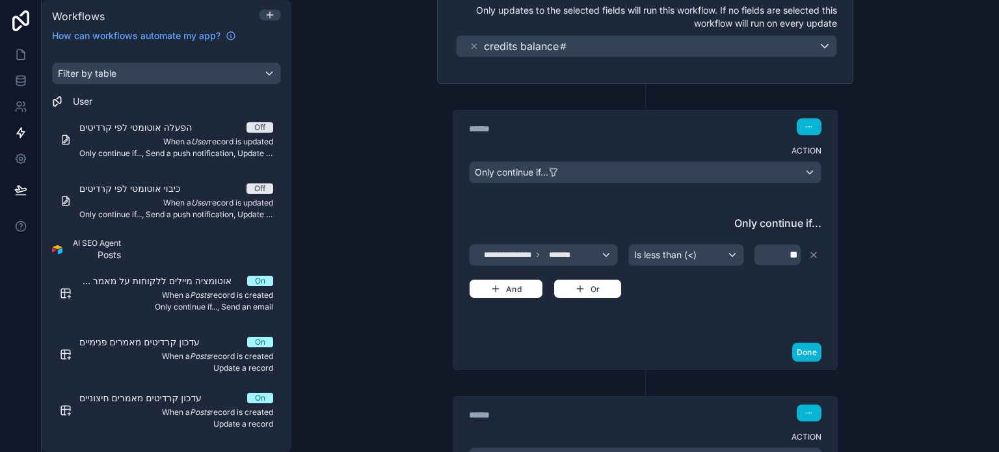
scroll to position [195, 0]
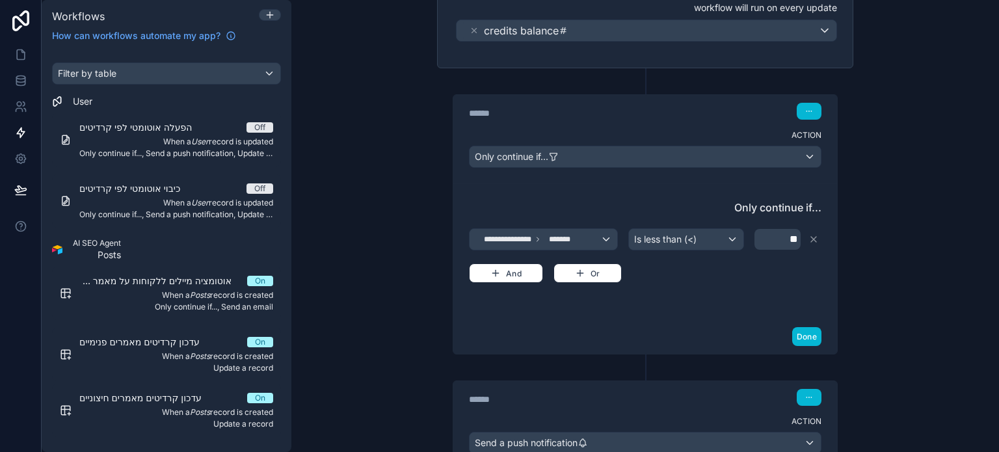
click at [360, 193] on div "**********" at bounding box center [645, 226] width 708 height 452
click at [14, 59] on icon at bounding box center [20, 54] width 13 height 13
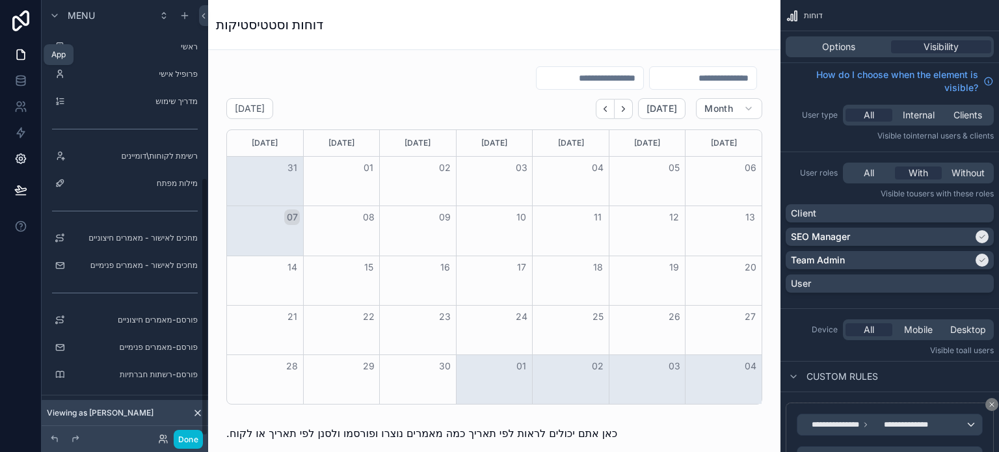
scroll to position [299, 0]
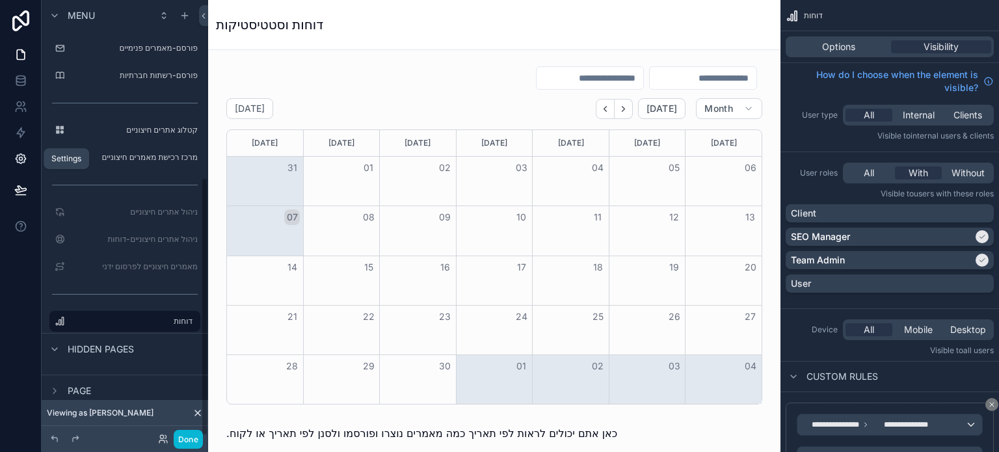
click at [13, 158] on link at bounding box center [20, 159] width 41 height 26
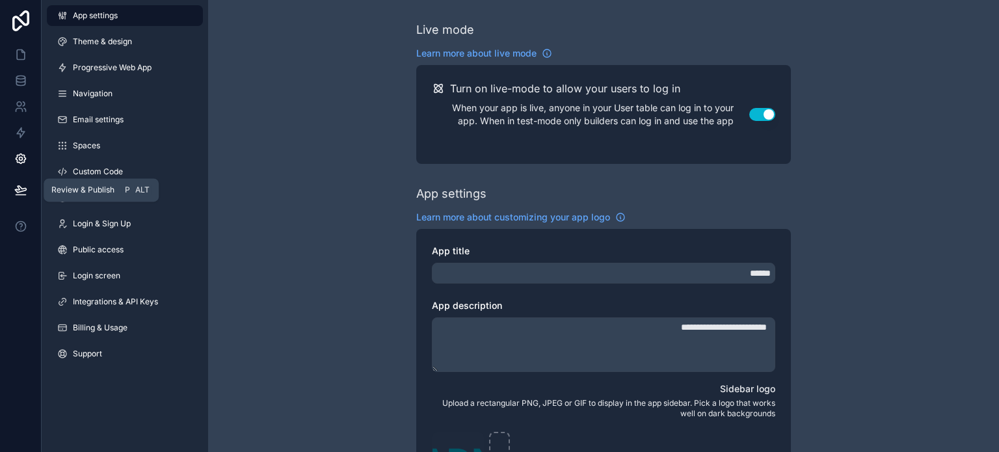
click at [18, 181] on button at bounding box center [21, 190] width 29 height 36
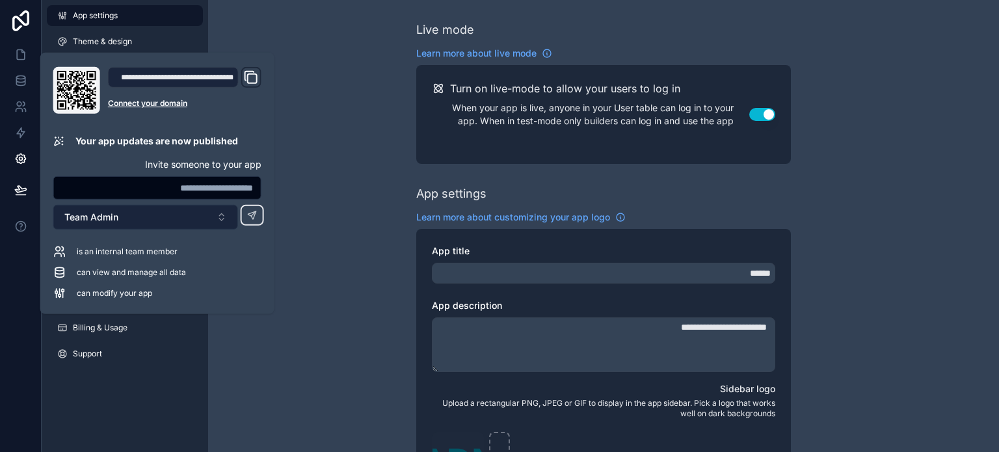
click at [83, 217] on span "Team Admin" at bounding box center [91, 217] width 54 height 13
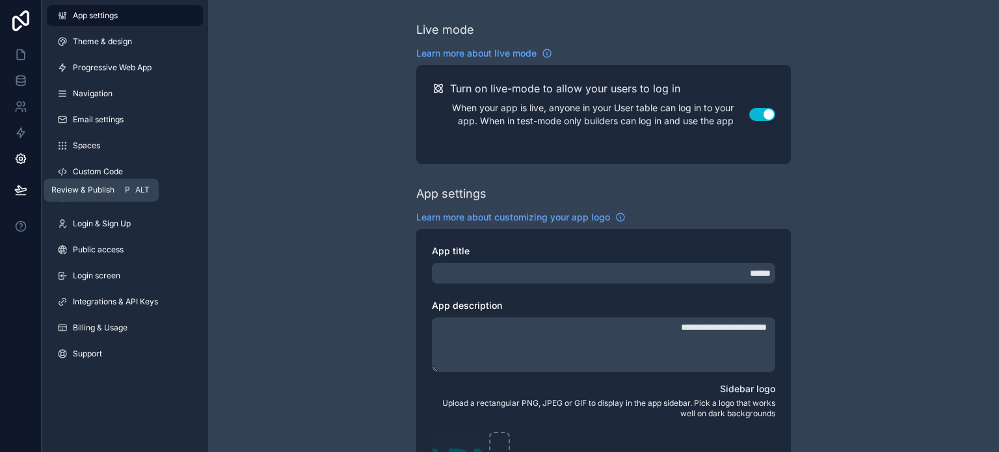
click at [23, 191] on icon at bounding box center [20, 189] width 11 height 7
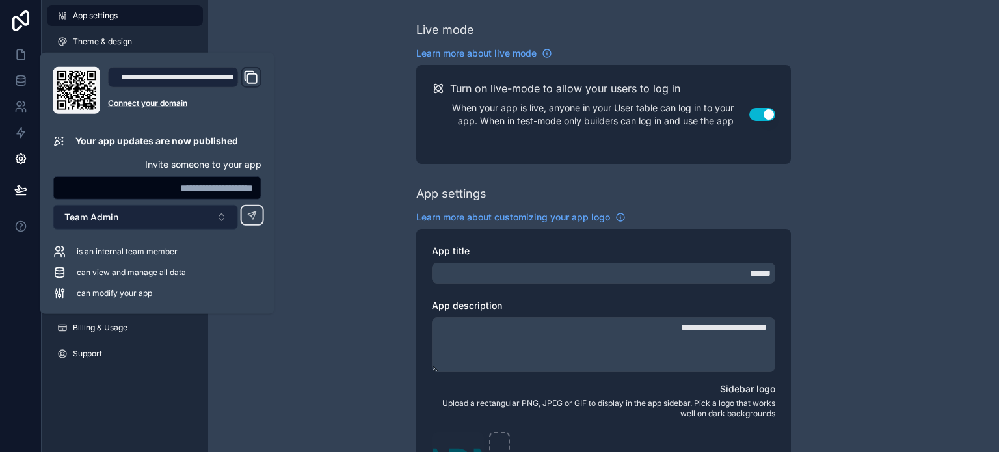
click at [89, 211] on span "Team Admin" at bounding box center [91, 217] width 54 height 13
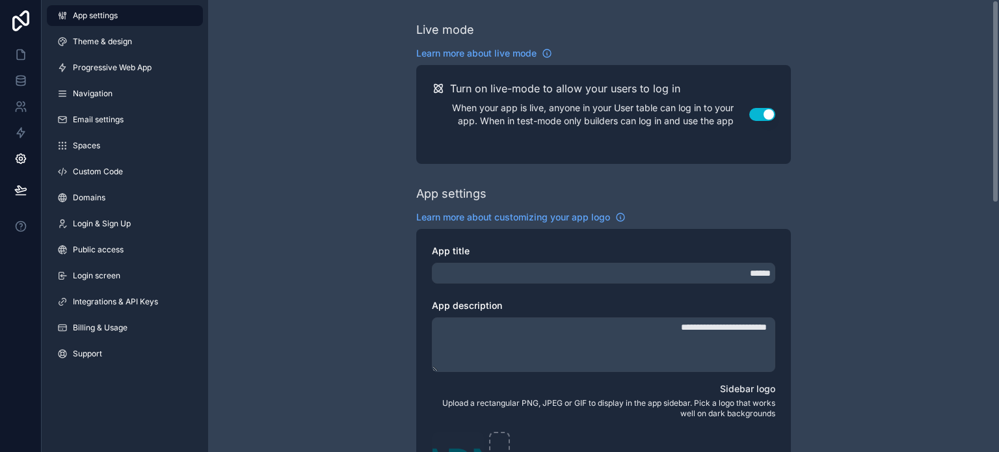
drag, startPoint x: 312, startPoint y: 140, endPoint x: 303, endPoint y: 135, distance: 11.1
click at [18, 25] on icon at bounding box center [21, 20] width 26 height 21
